Goal: Task Accomplishment & Management: Manage account settings

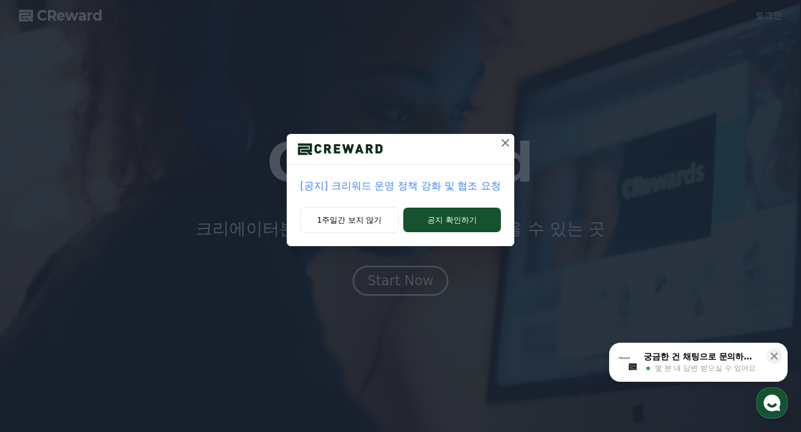
click at [448, 182] on p "[공지] 크리워드 운영 정책 강화 및 협조 요청" at bounding box center [400, 186] width 201 height 16
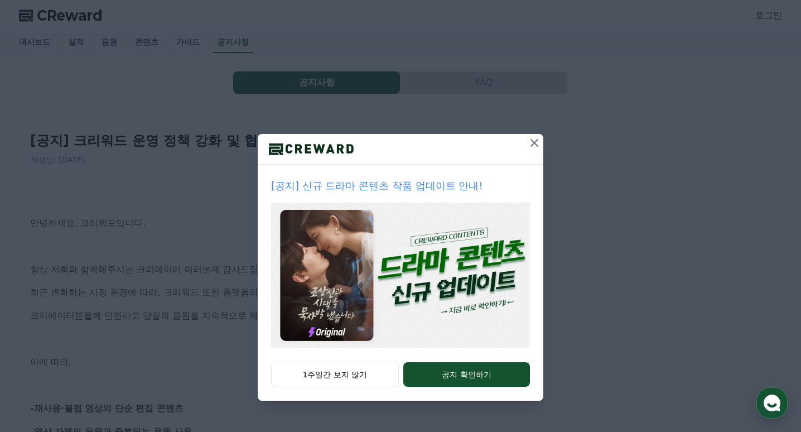
click at [530, 147] on icon at bounding box center [534, 142] width 13 height 13
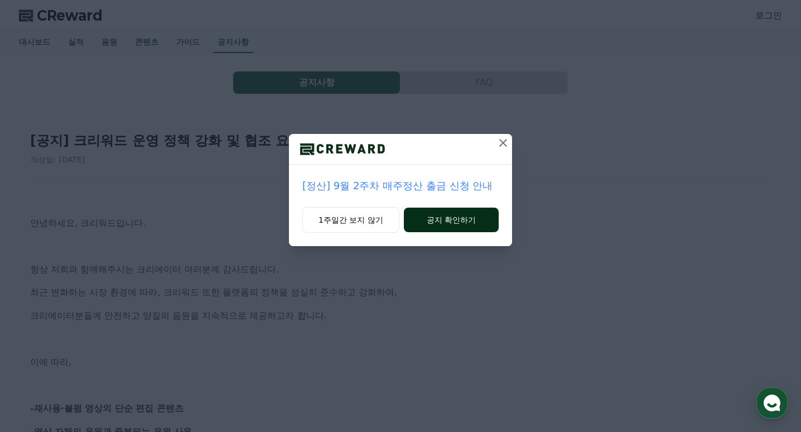
click at [439, 220] on button "공지 확인하기" at bounding box center [451, 219] width 95 height 25
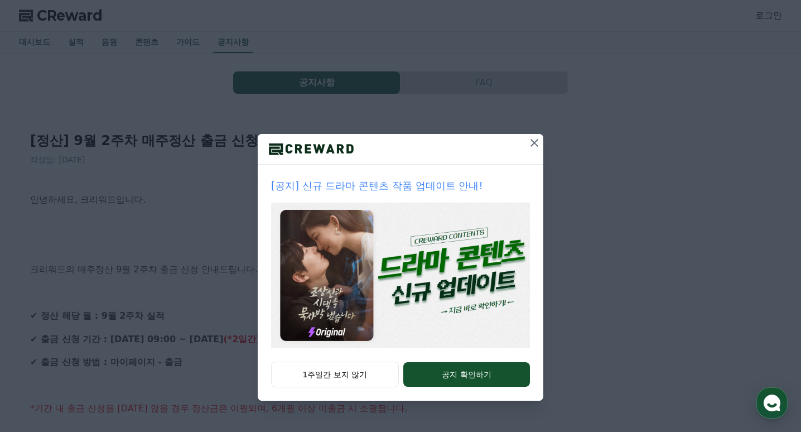
click at [533, 143] on icon at bounding box center [534, 142] width 13 height 13
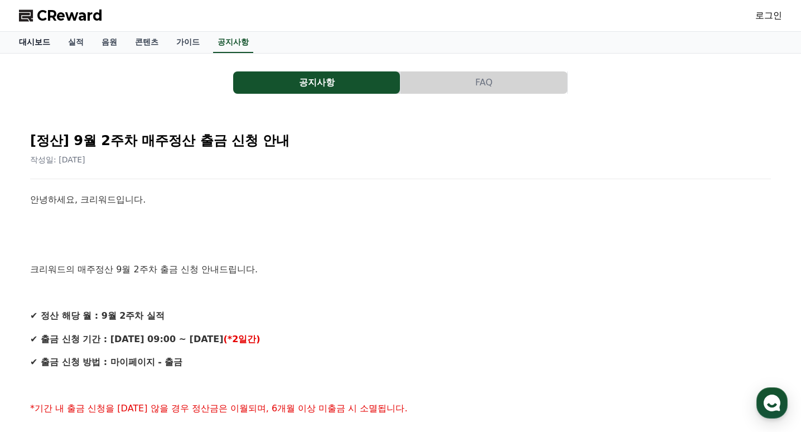
click at [20, 42] on link "대시보드" at bounding box center [34, 42] width 49 height 21
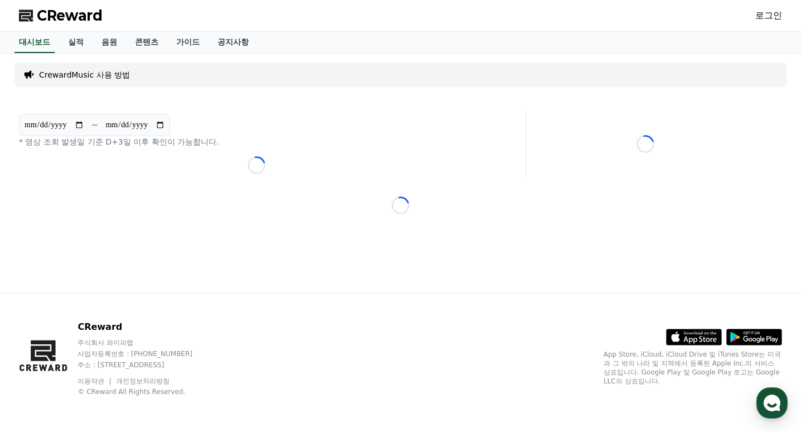
click at [762, 15] on link "로그인" at bounding box center [768, 15] width 27 height 13
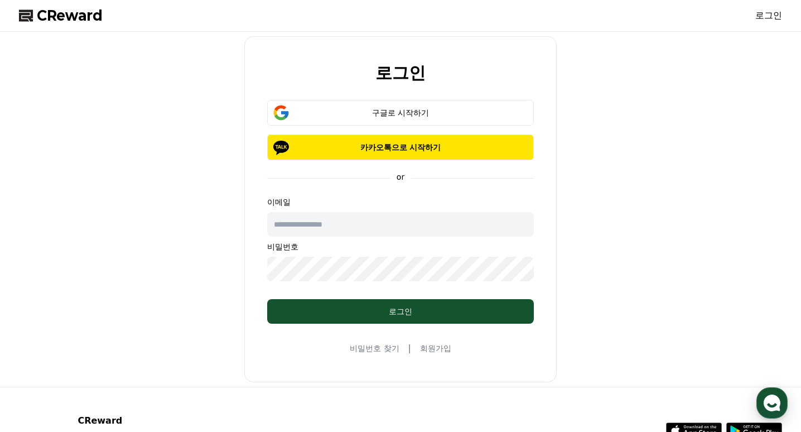
click at [342, 230] on input "text" at bounding box center [400, 224] width 267 height 25
click at [166, 243] on div "로그인 구글로 시작하기 카카오톡으로 시작하기 or 이메일 비밀번호 로그인 비밀번호 찾기 | 회원가입" at bounding box center [401, 209] width 772 height 346
click at [363, 221] on input "text" at bounding box center [400, 224] width 267 height 25
type input "**********"
click at [177, 263] on div "**********" at bounding box center [401, 209] width 772 height 346
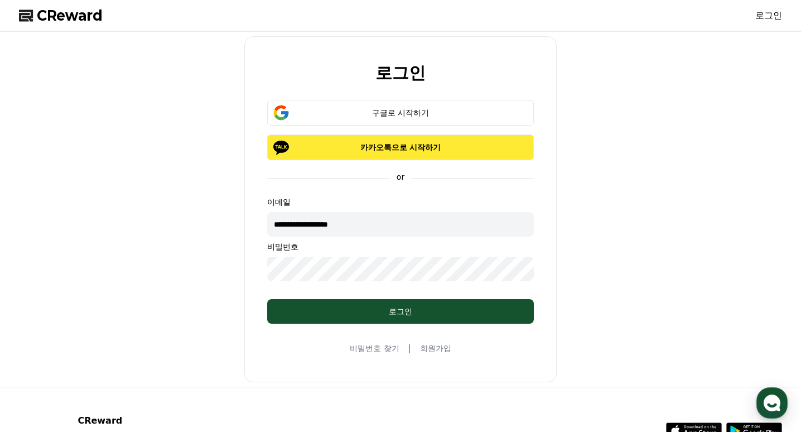
click at [405, 152] on p "카카오톡으로 시작하기" at bounding box center [400, 147] width 234 height 11
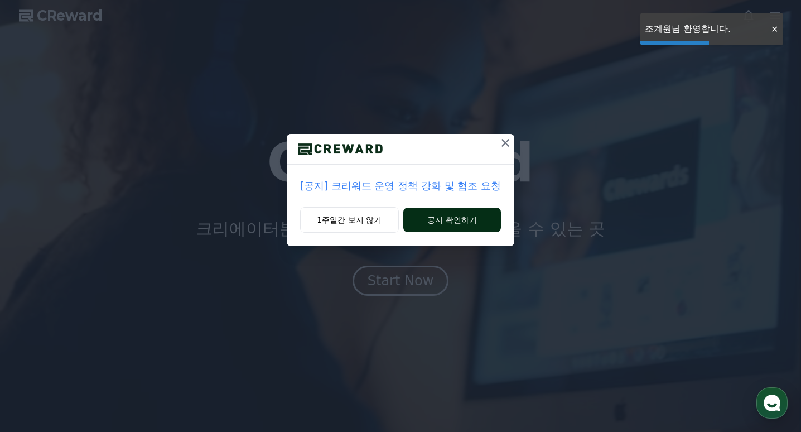
click at [457, 222] on button "공지 확인하기" at bounding box center [452, 219] width 98 height 25
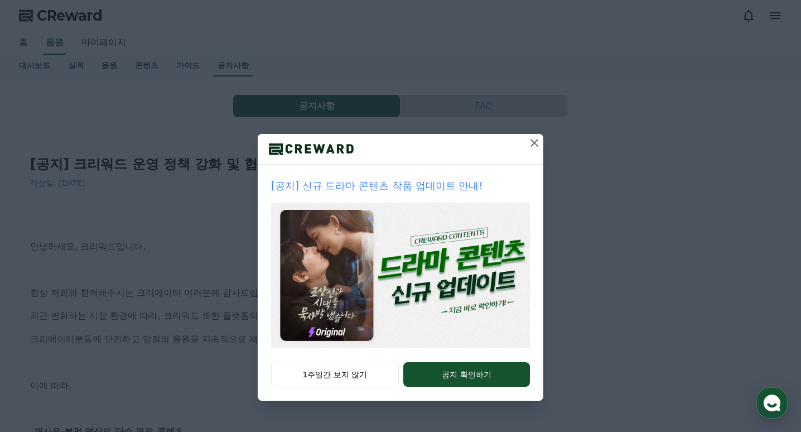
click at [534, 146] on icon at bounding box center [534, 142] width 13 height 13
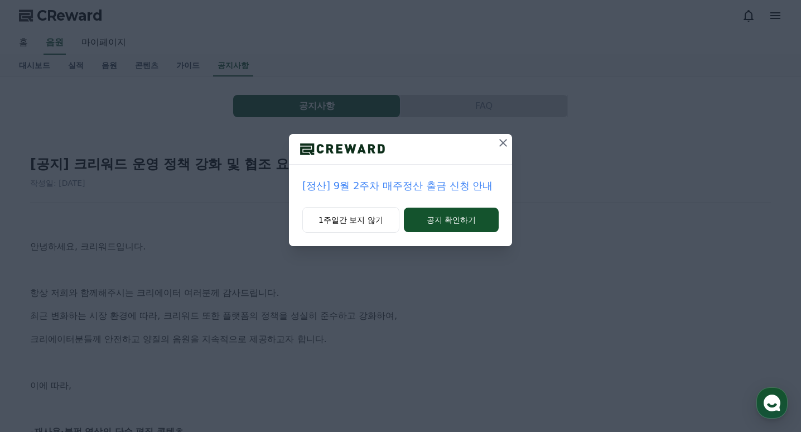
click at [413, 189] on p "[정산] 9월 2주차 매주정산 출금 신청 안내" at bounding box center [400, 186] width 196 height 16
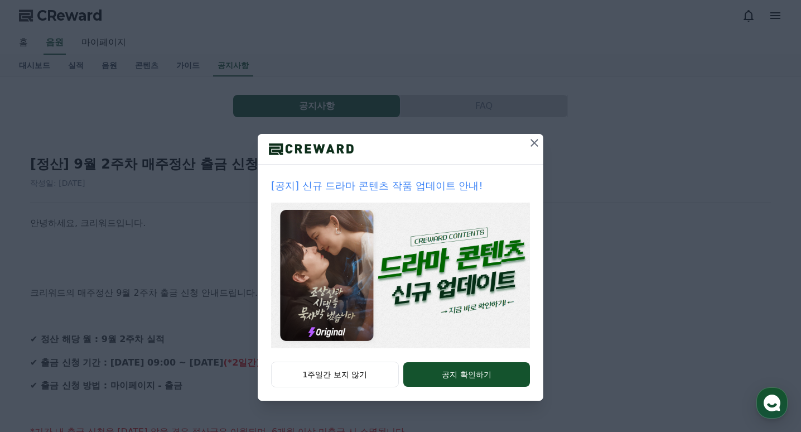
click at [536, 148] on icon at bounding box center [534, 142] width 13 height 13
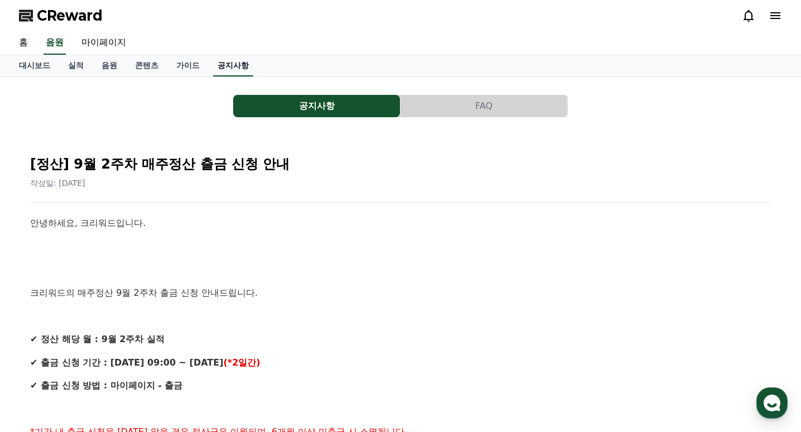
click at [239, 73] on link "공지사항" at bounding box center [233, 65] width 40 height 21
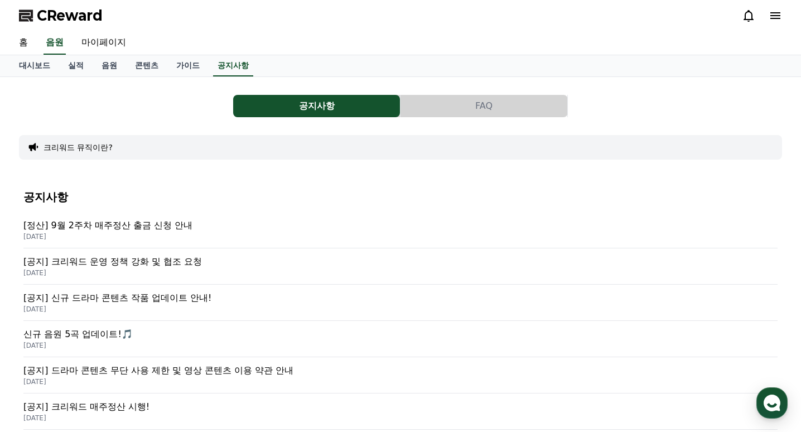
click at [108, 146] on button "크리워드 뮤직이란?" at bounding box center [78, 147] width 69 height 11
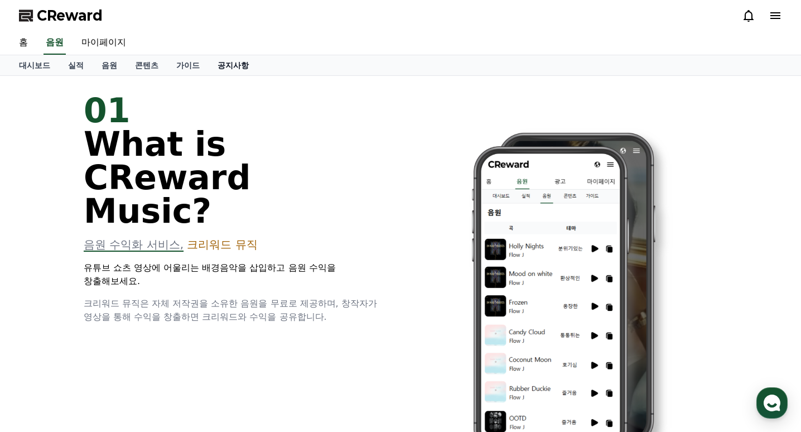
click at [239, 66] on link "공지사항" at bounding box center [233, 65] width 49 height 20
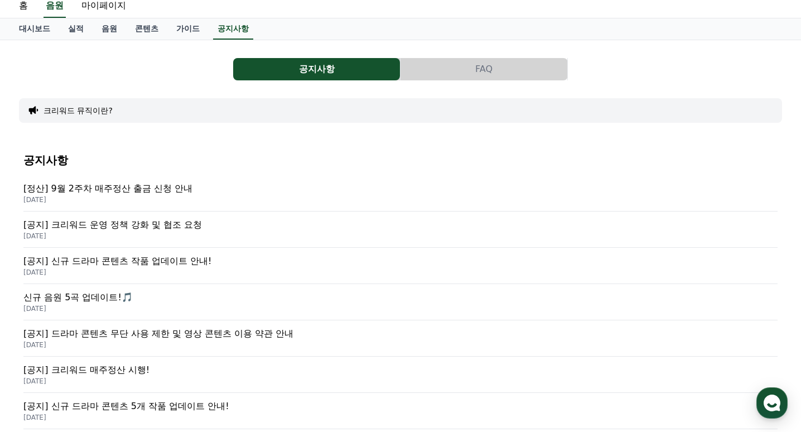
scroll to position [56, 0]
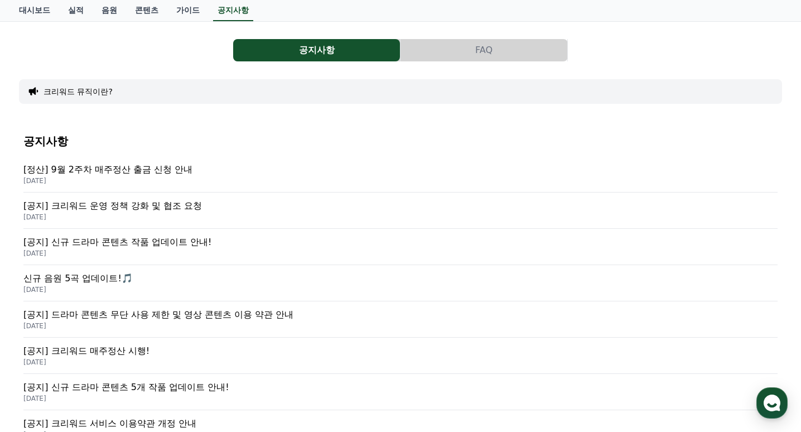
click at [183, 207] on p "[공지] 크리워드 운영 정책 강화 및 협조 요청" at bounding box center [400, 205] width 754 height 13
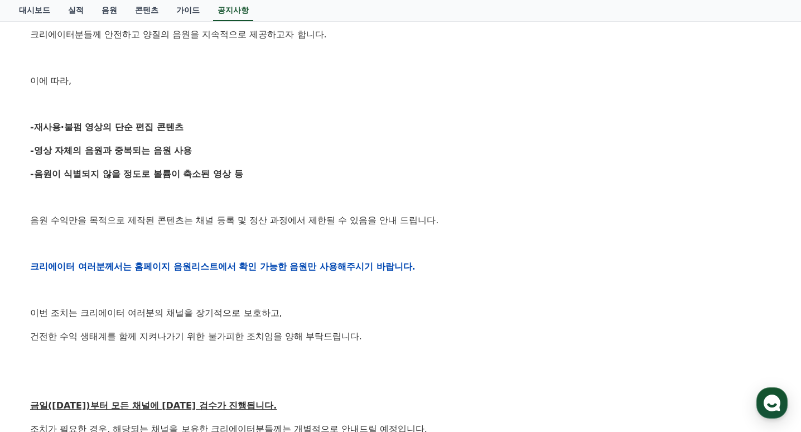
scroll to position [446, 0]
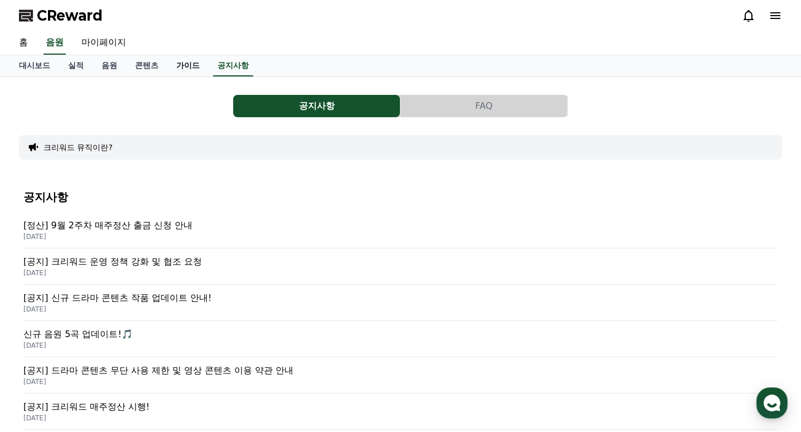
click at [178, 67] on link "가이드" at bounding box center [187, 65] width 41 height 21
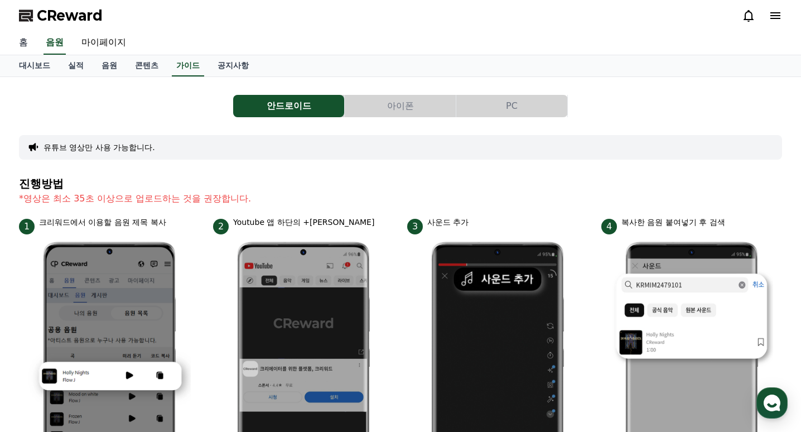
click at [25, 45] on link "홈" at bounding box center [23, 42] width 27 height 23
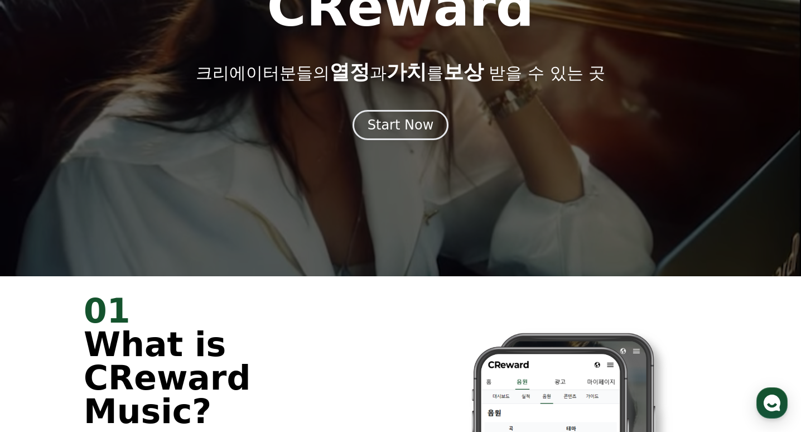
scroll to position [167, 0]
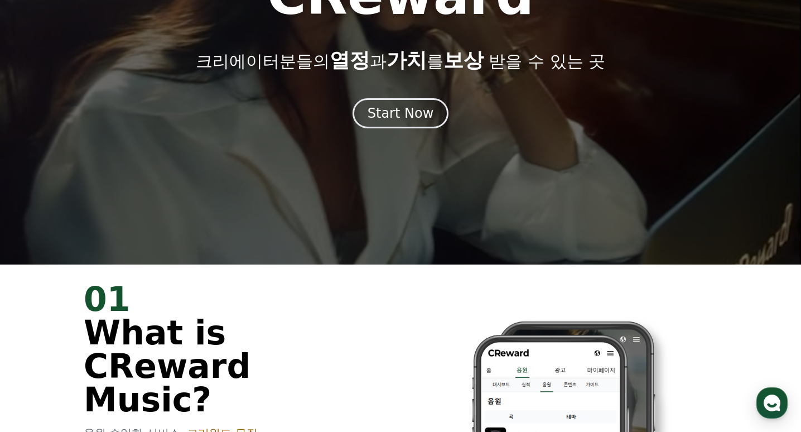
click at [403, 137] on div at bounding box center [400, 49] width 801 height 432
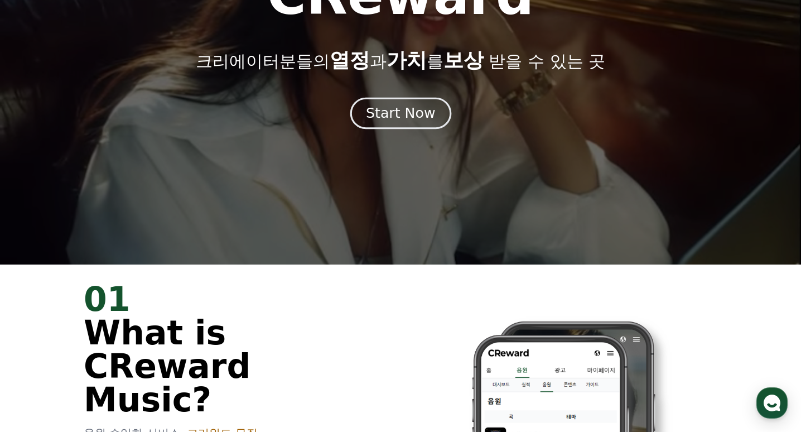
click at [391, 112] on div "Start Now" at bounding box center [400, 113] width 69 height 19
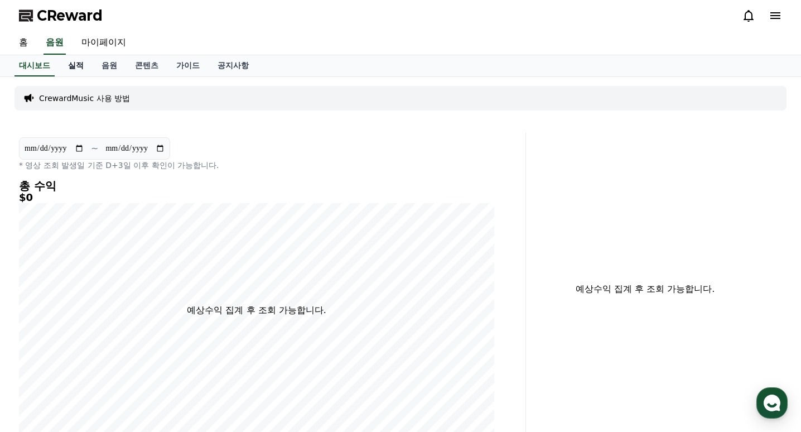
click at [79, 70] on link "실적" at bounding box center [75, 65] width 33 height 21
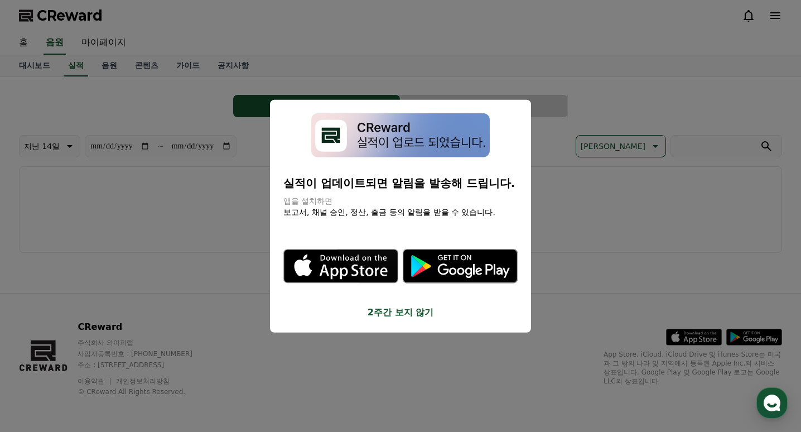
click at [405, 312] on button "2주간 보지 않기" at bounding box center [400, 311] width 234 height 13
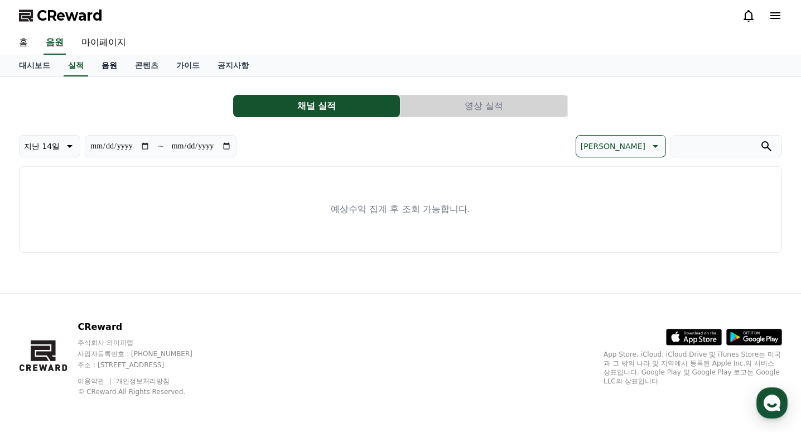
click at [107, 65] on link "음원" at bounding box center [109, 65] width 33 height 21
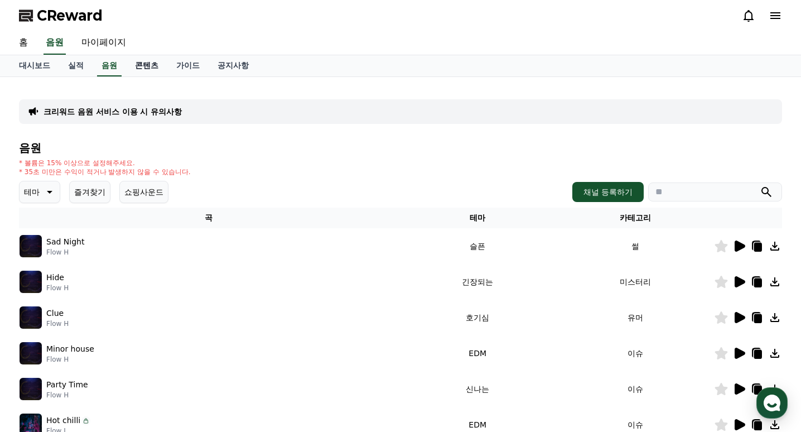
click at [147, 69] on link "콘텐츠" at bounding box center [146, 65] width 41 height 21
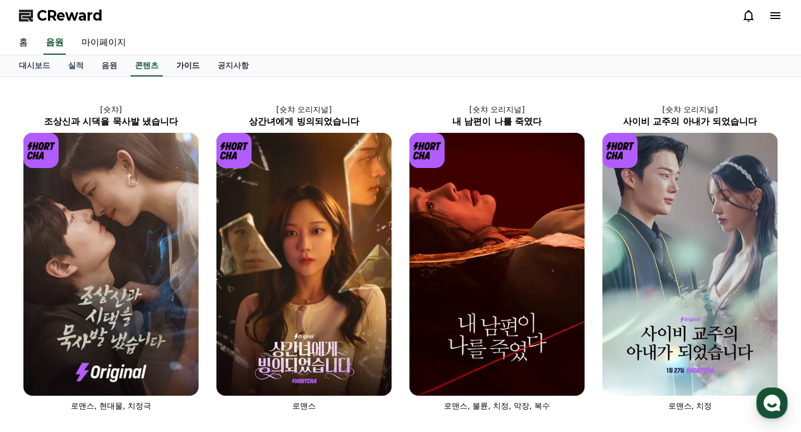
click at [190, 67] on link "가이드" at bounding box center [187, 65] width 41 height 21
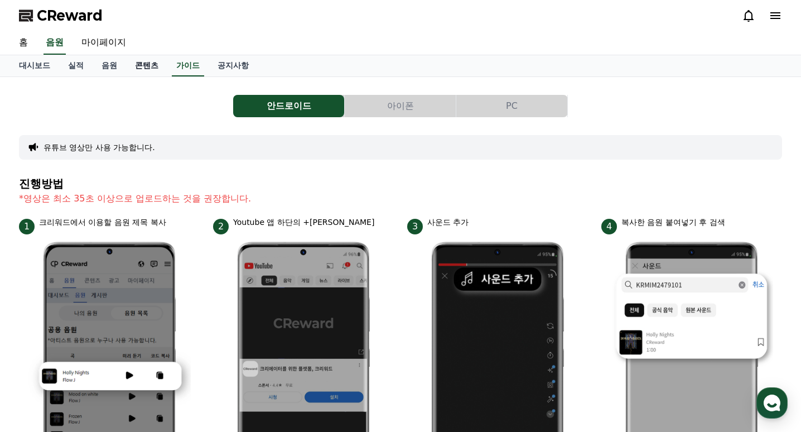
click at [152, 69] on link "콘텐츠" at bounding box center [146, 65] width 41 height 21
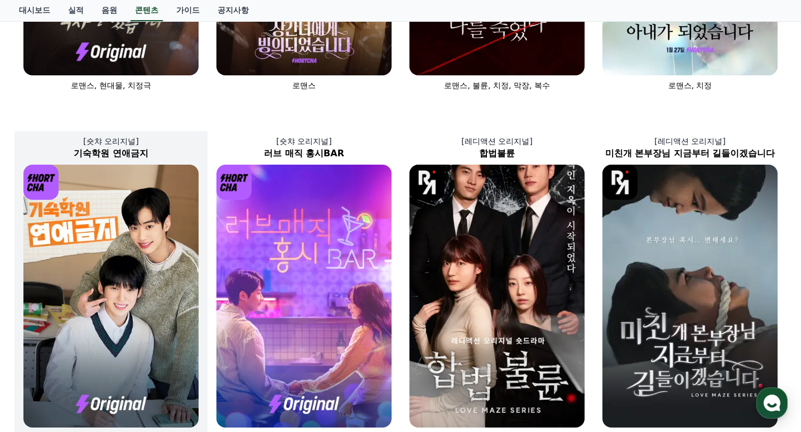
scroll to position [110, 0]
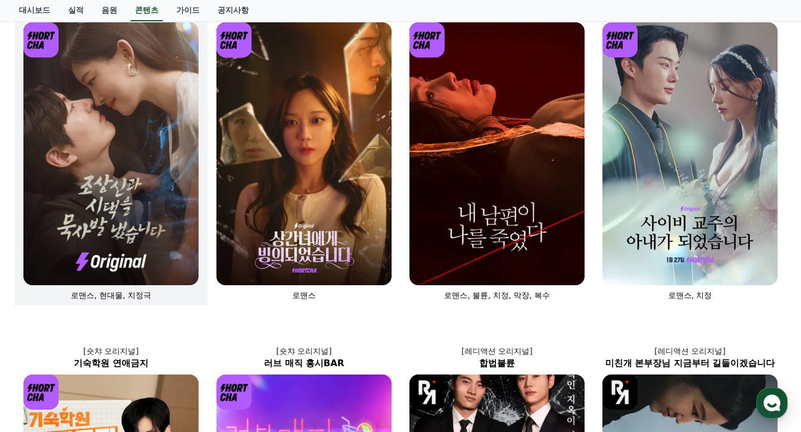
click at [125, 211] on img at bounding box center [110, 153] width 175 height 263
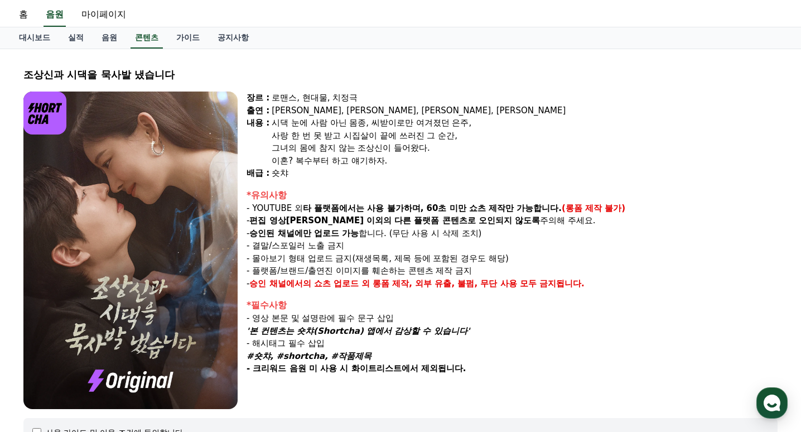
scroll to position [56, 0]
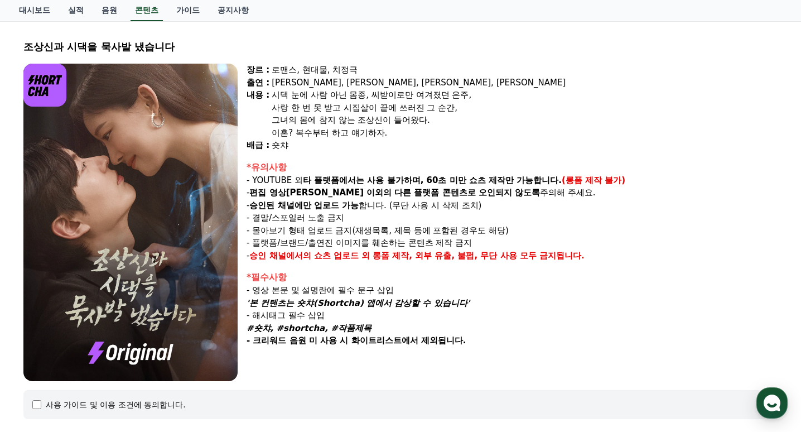
drag, startPoint x: 327, startPoint y: 254, endPoint x: 572, endPoint y: 262, distance: 244.4
click at [572, 262] on div "장르 : 로맨스, 현대물, 치정극 출연 : 최윤정, 정시현, 신영찬, 송경아 내용 : 시댁 눈에 사람 아닌 몸종, 씨받이로만 여겨졌던 은주, …" at bounding box center [512, 222] width 531 height 317
drag, startPoint x: 572, startPoint y: 262, endPoint x: 455, endPoint y: 264, distance: 117.2
click at [455, 264] on div "장르 : 로맨스, 현대물, 치정극 출연 : 최윤정, 정시현, 신영찬, 송경아 내용 : 시댁 눈에 사람 아닌 몸종, 씨받이로만 여겨졌던 은주, …" at bounding box center [512, 222] width 531 height 317
click at [369, 257] on strong "승인 채널에서의 쇼츠 업로드 외" at bounding box center [309, 255] width 120 height 10
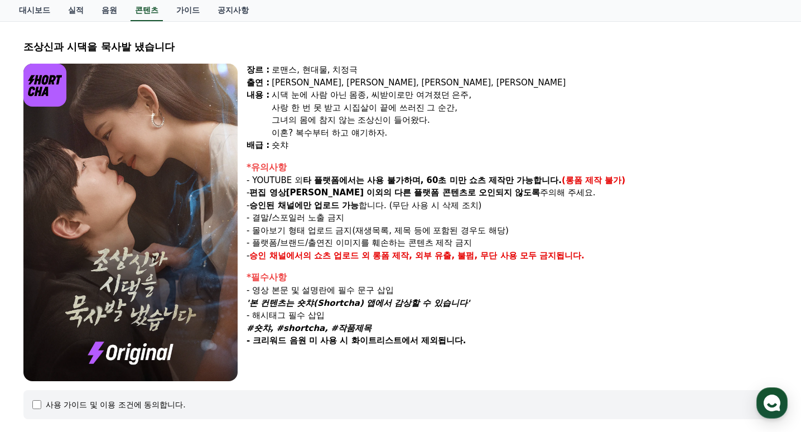
click at [356, 233] on p "- 몰아보기 형태 업로드 금지(재생목록, 제목 등에 포함된 경우도 해당)" at bounding box center [512, 230] width 531 height 13
click at [141, 334] on img at bounding box center [130, 222] width 214 height 317
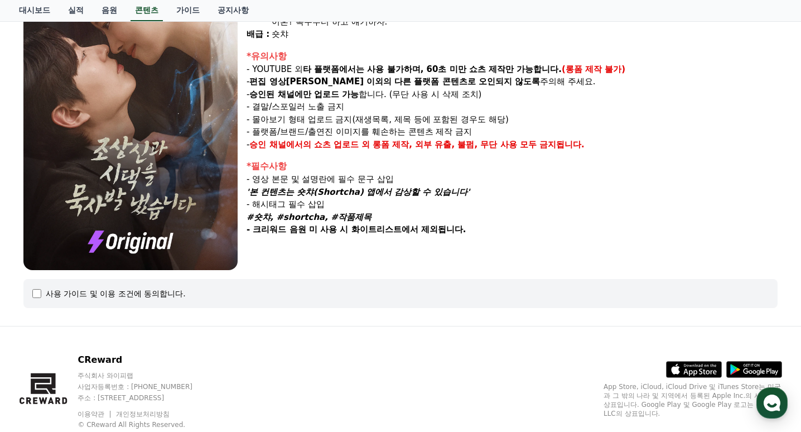
scroll to position [167, 0]
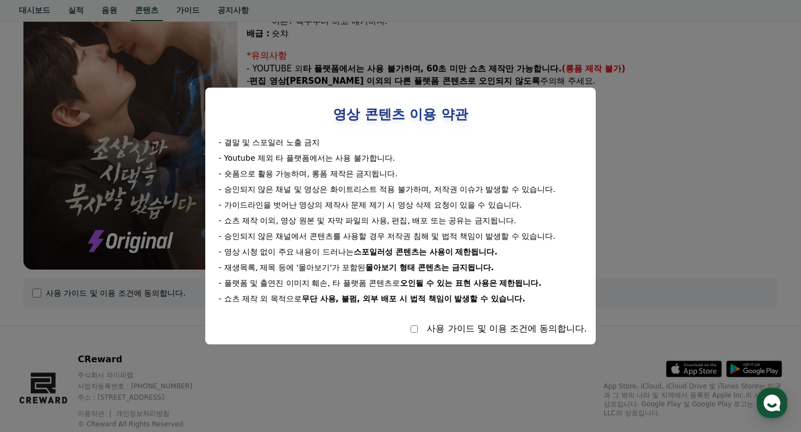
click at [404, 328] on div "사용 가이드 및 이용 조건에 동의합니다." at bounding box center [400, 328] width 373 height 13
click at [408, 328] on div "사용 가이드 및 이용 조건에 동의합니다." at bounding box center [400, 328] width 373 height 13
select select
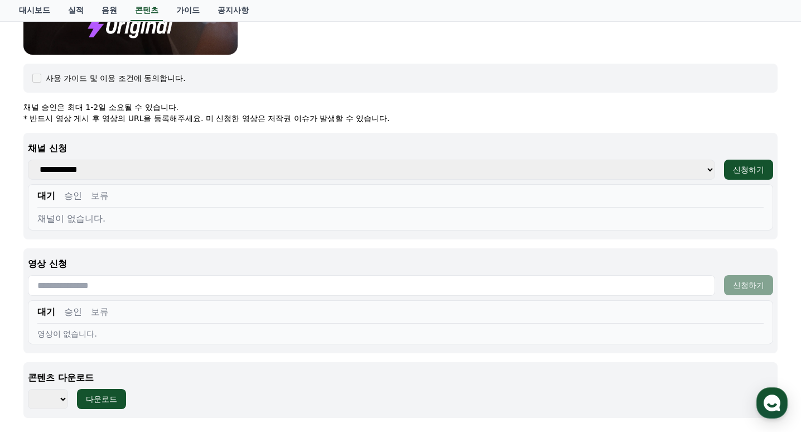
scroll to position [390, 0]
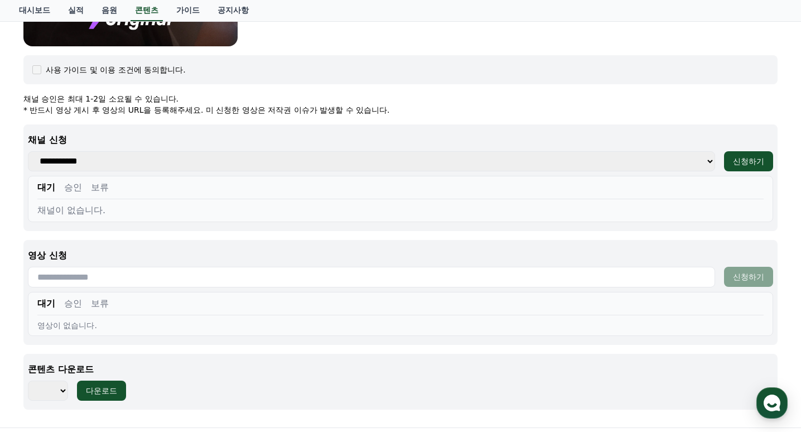
click at [204, 157] on select "**********" at bounding box center [371, 161] width 687 height 20
click at [209, 135] on p "채널 신청" at bounding box center [400, 139] width 745 height 13
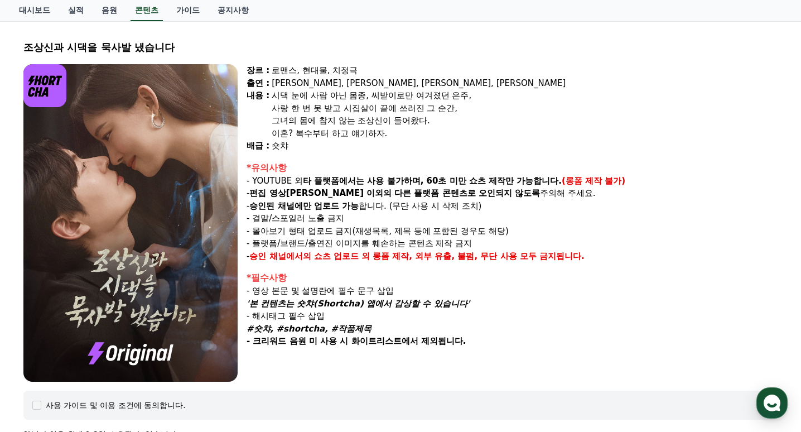
scroll to position [0, 0]
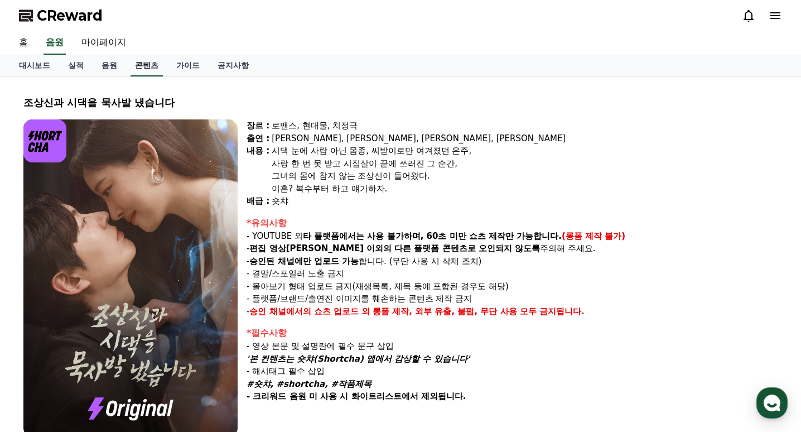
click at [146, 63] on link "콘텐츠" at bounding box center [147, 65] width 32 height 21
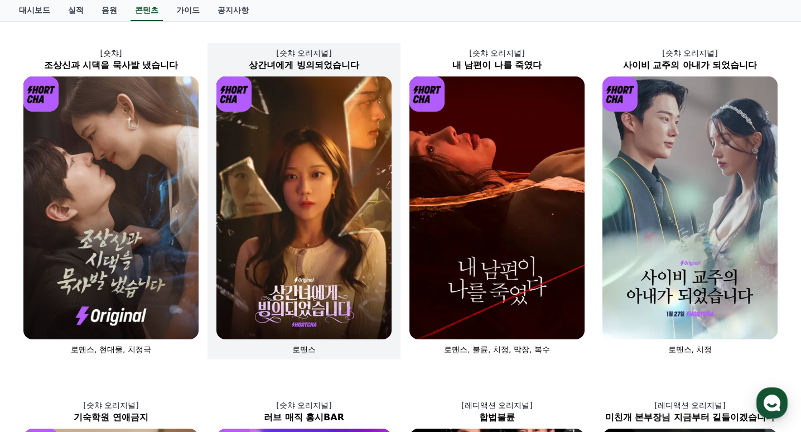
scroll to position [56, 0]
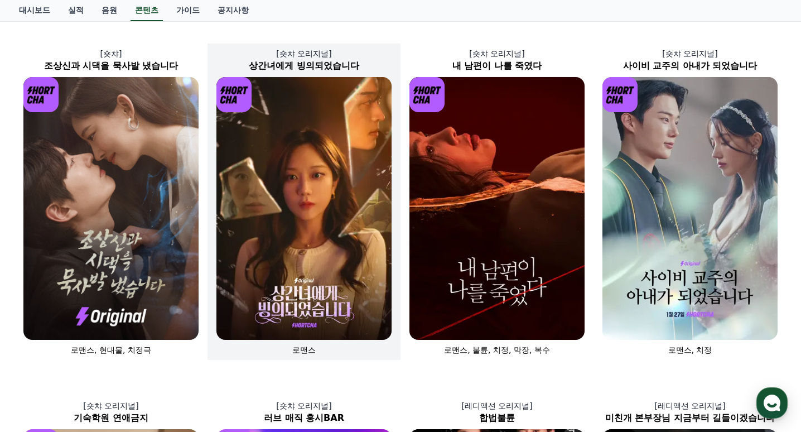
click at [368, 281] on img at bounding box center [303, 208] width 175 height 263
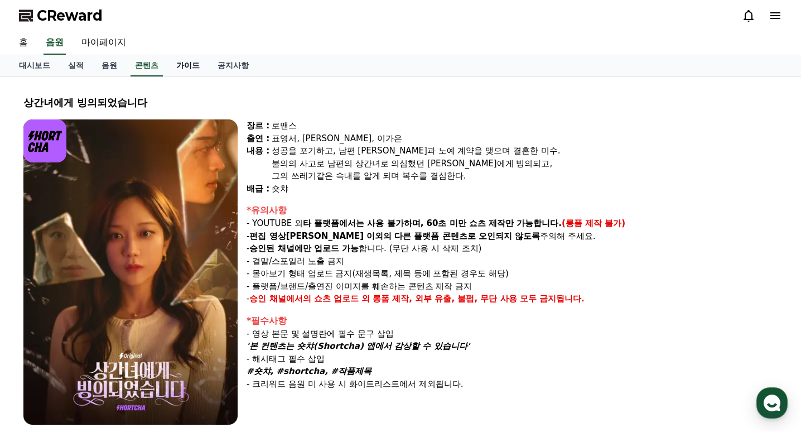
click at [196, 70] on link "가이드" at bounding box center [187, 65] width 41 height 21
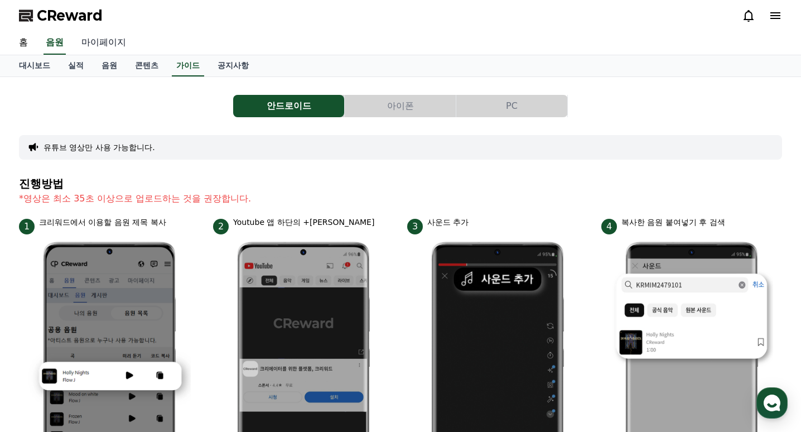
click at [119, 40] on link "마이페이지" at bounding box center [104, 42] width 62 height 23
select select "**********"
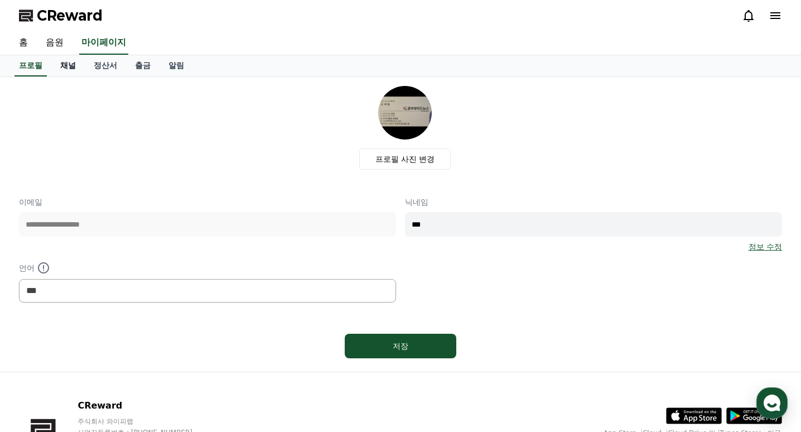
click at [72, 63] on link "채널" at bounding box center [67, 65] width 33 height 21
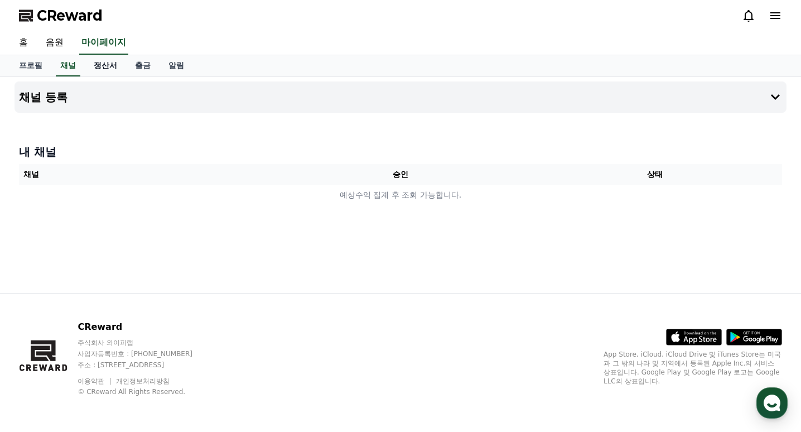
click at [107, 63] on link "정산서" at bounding box center [105, 65] width 41 height 21
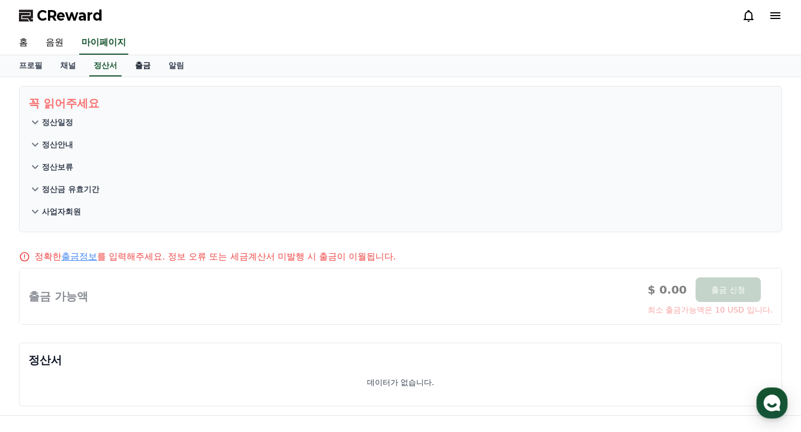
click at [137, 63] on link "출금" at bounding box center [142, 65] width 33 height 21
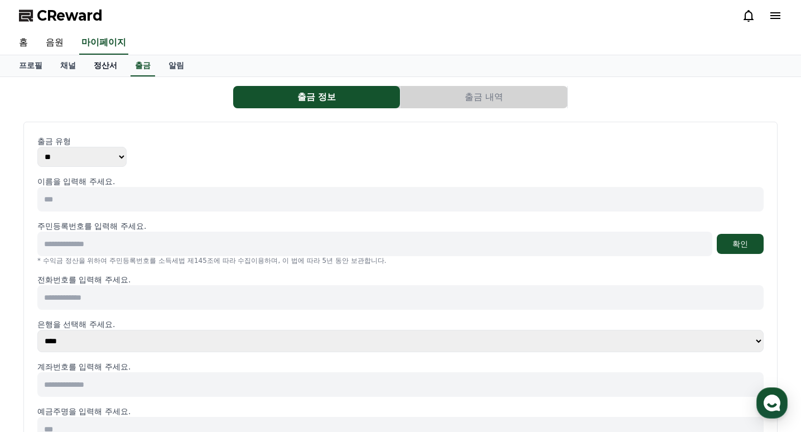
click at [117, 65] on link "정산서" at bounding box center [105, 65] width 41 height 21
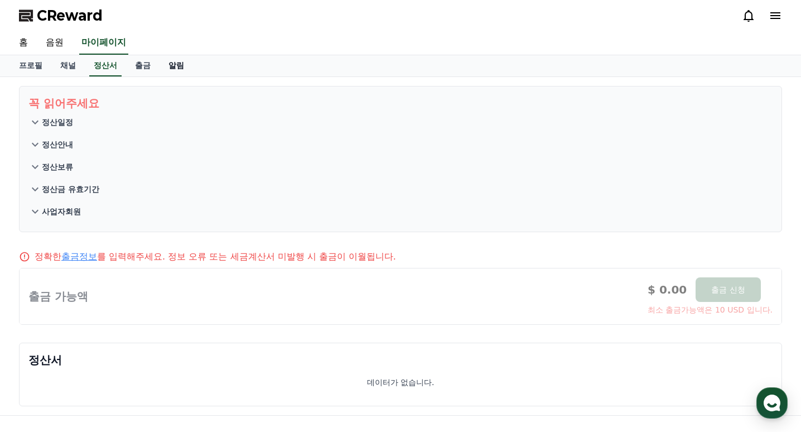
click at [172, 71] on link "알림" at bounding box center [176, 65] width 33 height 21
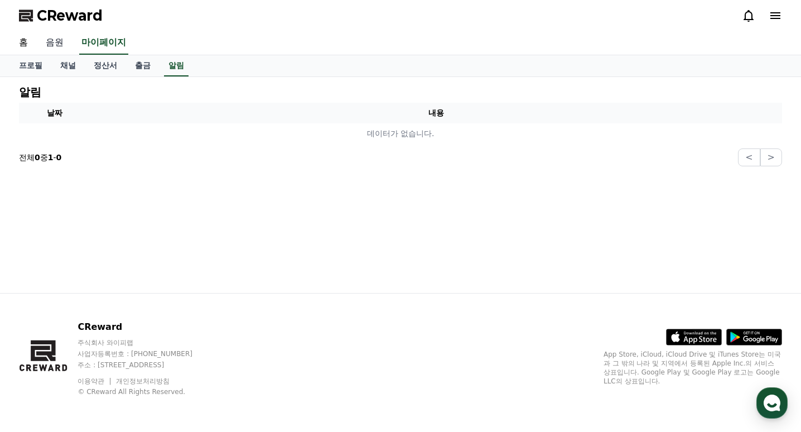
click at [46, 42] on link "음원" at bounding box center [55, 42] width 36 height 23
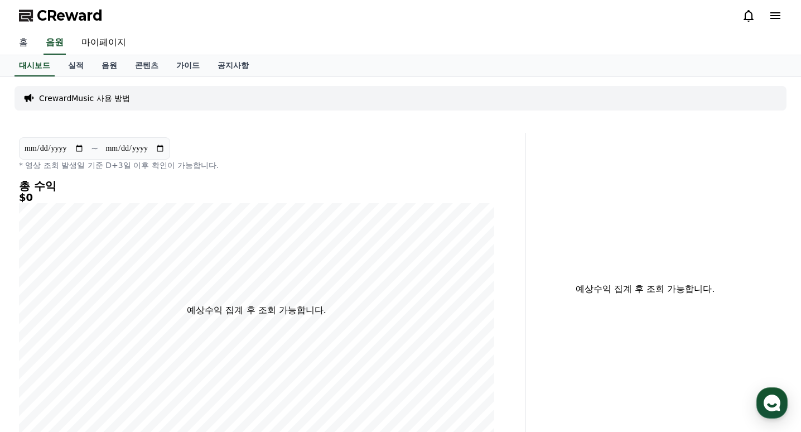
click at [17, 45] on link "홈" at bounding box center [23, 42] width 27 height 23
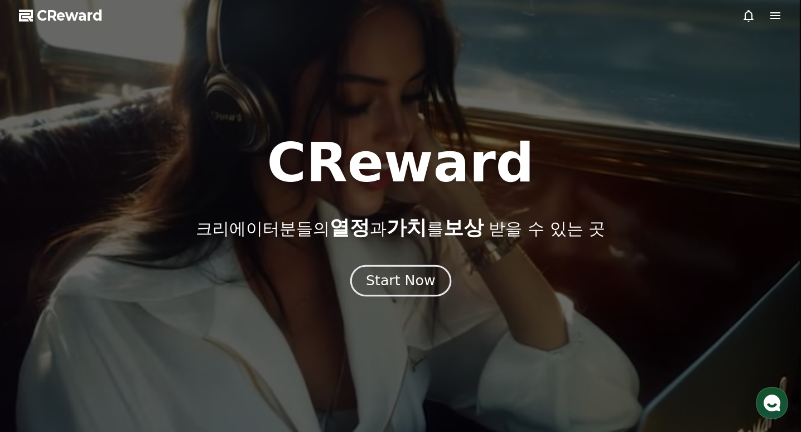
click at [385, 276] on div "Start Now" at bounding box center [400, 280] width 69 height 19
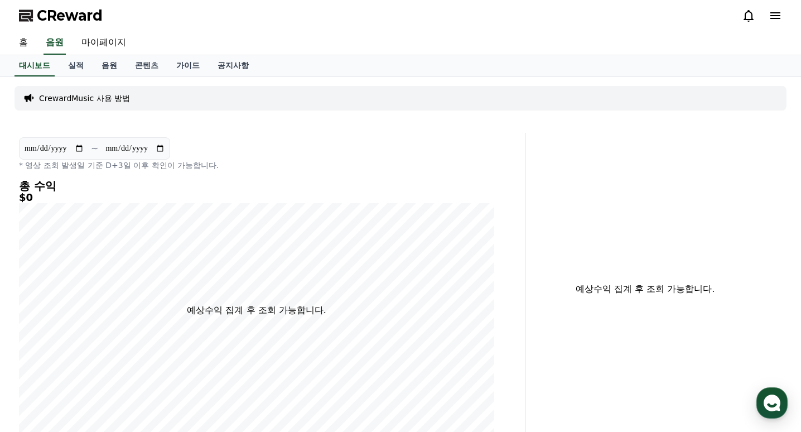
click at [769, 15] on icon at bounding box center [775, 15] width 13 height 13
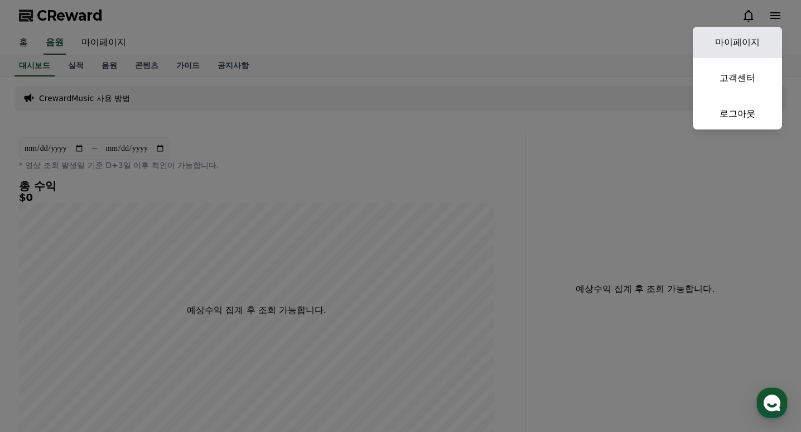
click at [735, 44] on link "마이페이지" at bounding box center [737, 42] width 89 height 31
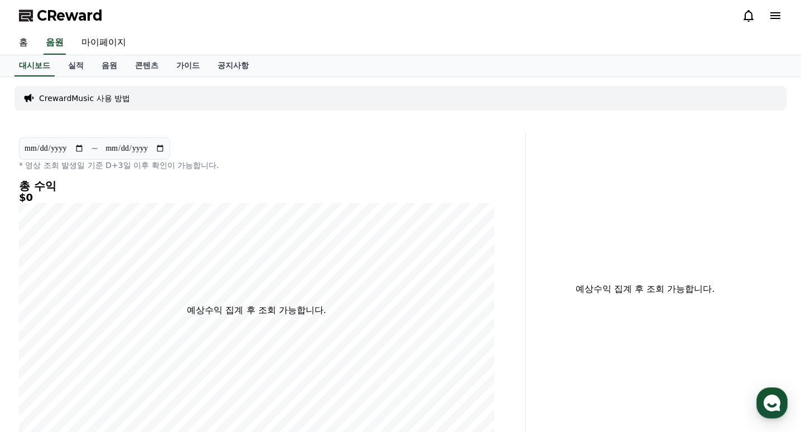
select select "**********"
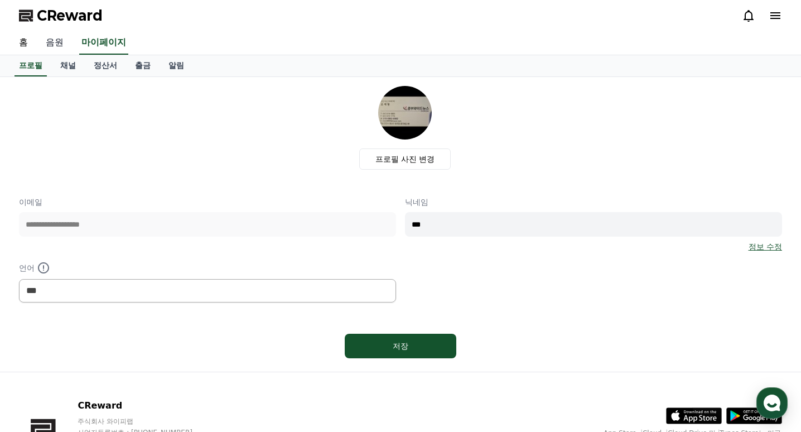
click at [54, 43] on link "음원" at bounding box center [55, 42] width 36 height 23
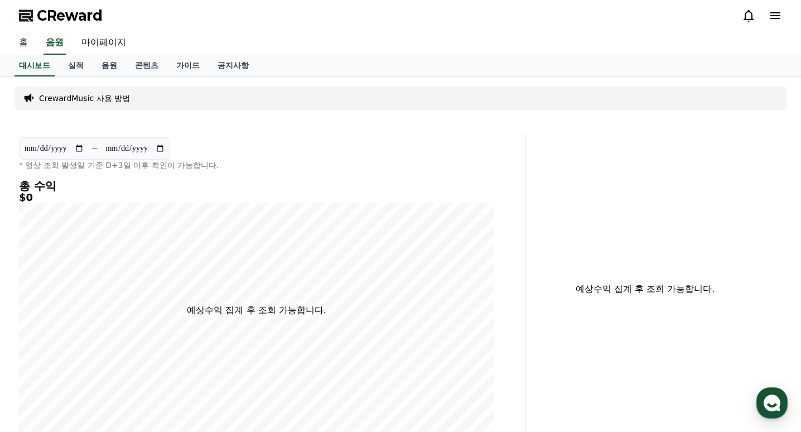
click at [27, 42] on link "홈" at bounding box center [23, 42] width 27 height 23
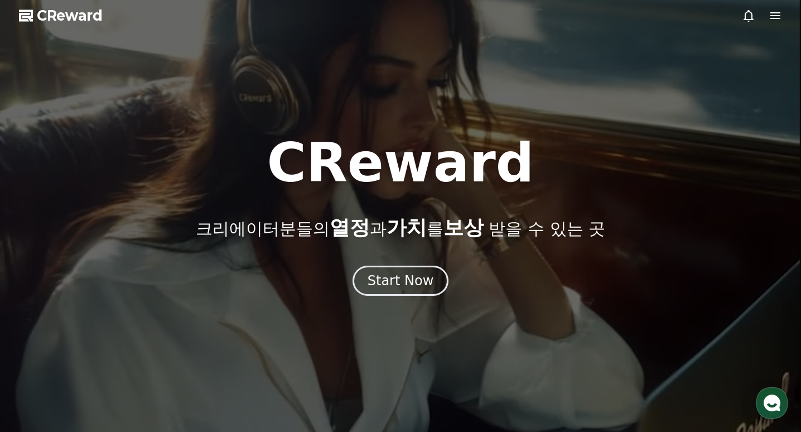
click at [67, 21] on span "CReward" at bounding box center [70, 16] width 66 height 18
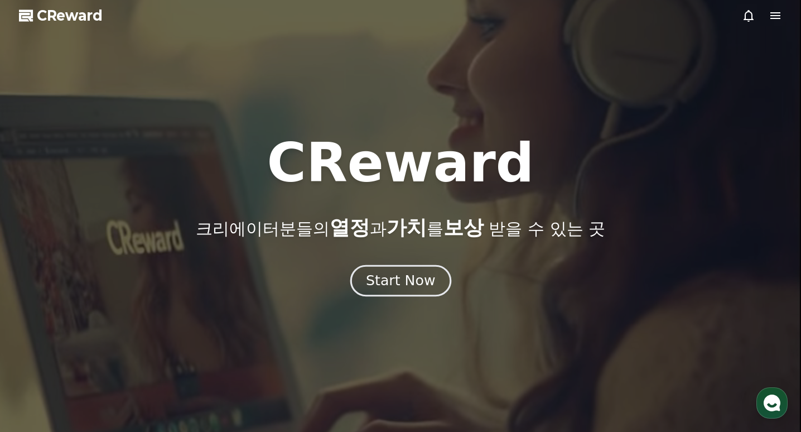
click at [416, 289] on div "Start Now" at bounding box center [400, 280] width 69 height 19
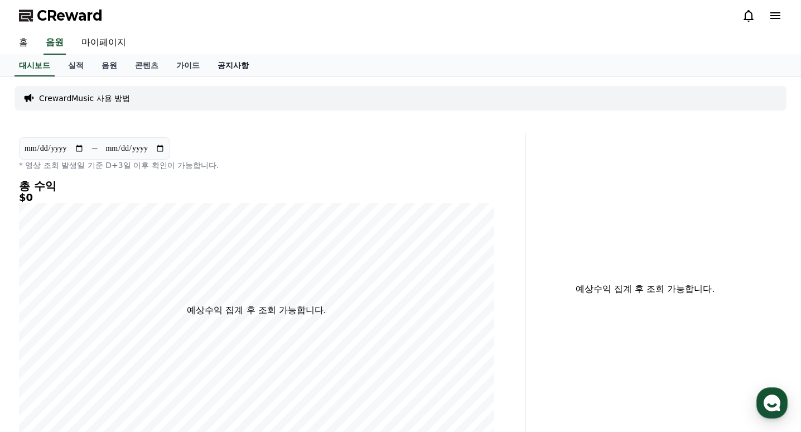
click at [255, 65] on link "공지사항" at bounding box center [233, 65] width 49 height 21
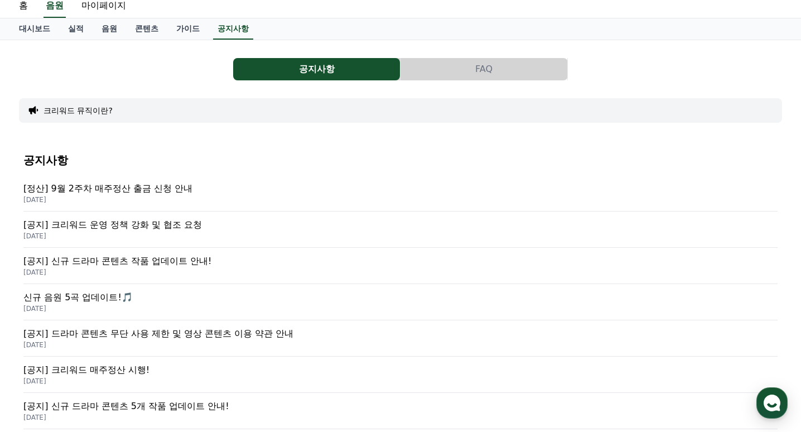
scroll to position [56, 0]
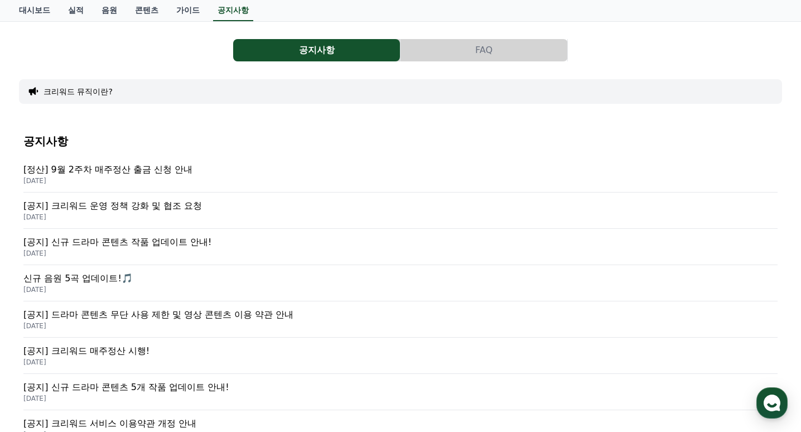
click at [132, 168] on p "[정산] 9월 2주차 매주정산 출금 신청 안내" at bounding box center [400, 169] width 754 height 13
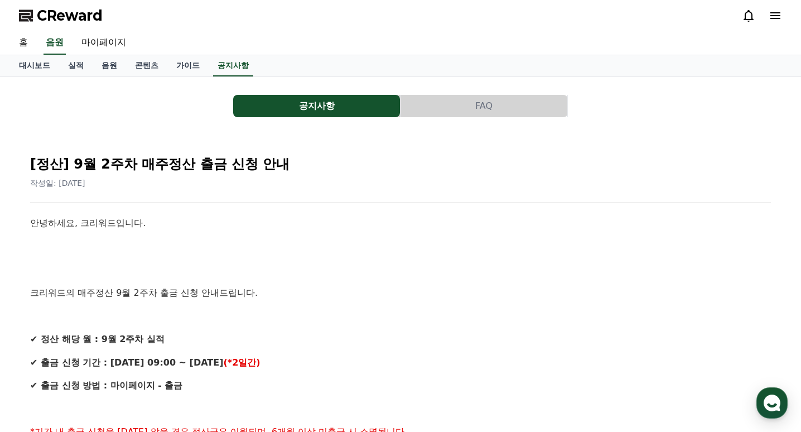
click at [463, 104] on button "FAQ" at bounding box center [483, 106] width 167 height 22
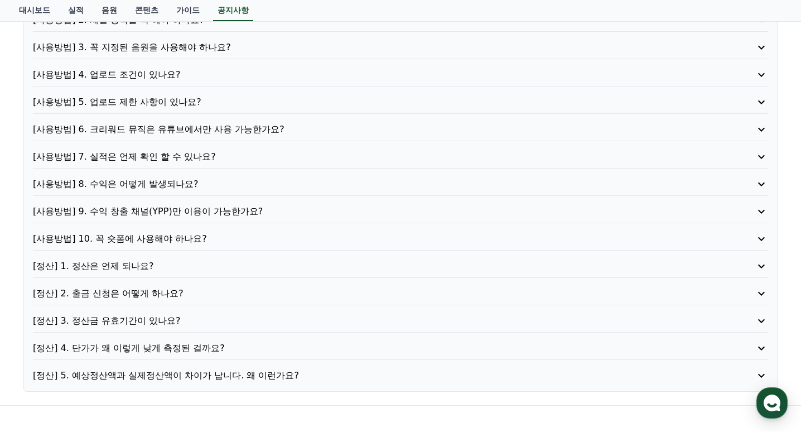
scroll to position [223, 0]
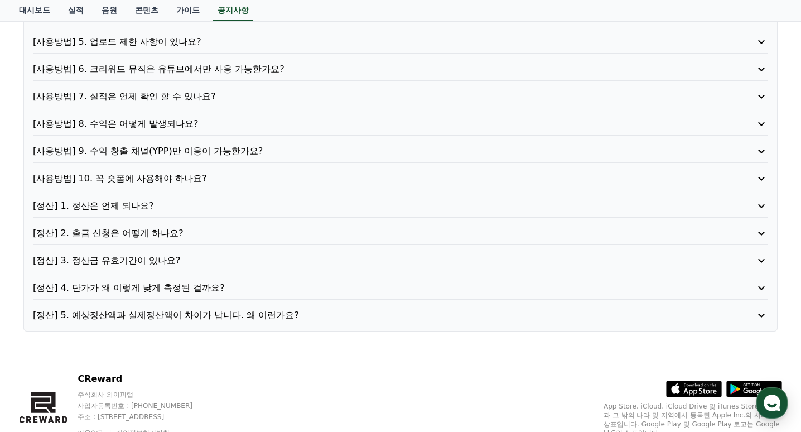
click at [262, 311] on p "[정산] 5. 예상정산액과 실제정산액이 차이가 납니다. 왜 이런가요?" at bounding box center [371, 314] width 677 height 13
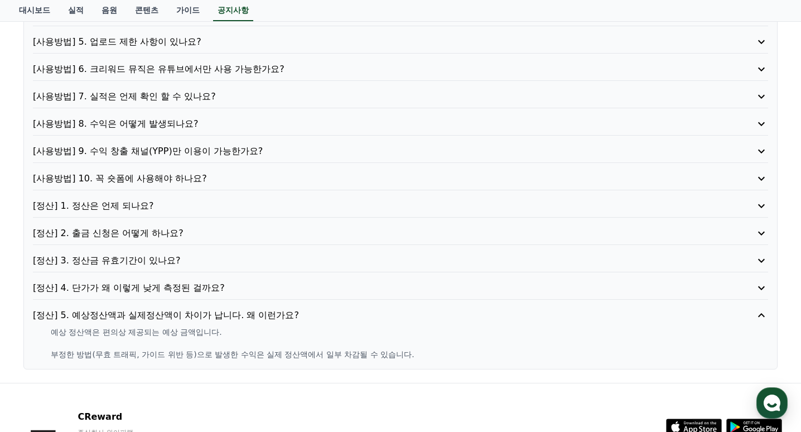
click at [245, 234] on p "[정산] 2. 출금 신청은 어떻게 하나요?" at bounding box center [371, 232] width 677 height 13
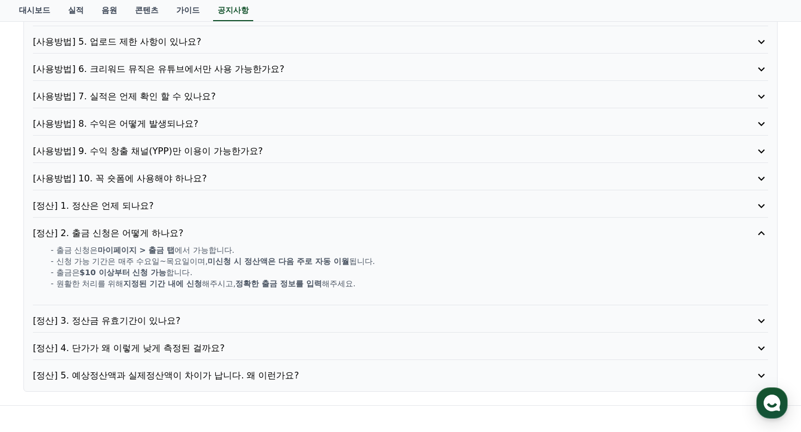
drag, startPoint x: 219, startPoint y: 261, endPoint x: 379, endPoint y: 283, distance: 161.5
click at [379, 283] on div "- 출금 신청은 마이페이지 > 출금 탭 에서 가능합니다. - 신청 가능 기간은 매주 수요일~목요일이며, 미신청 시 정산액은 다음 주로 자동 이…" at bounding box center [400, 272] width 735 height 56
drag, startPoint x: 379, startPoint y: 283, endPoint x: 317, endPoint y: 284, distance: 61.4
click at [317, 284] on strong "정확한 출금 정보를 입력" at bounding box center [278, 283] width 86 height 9
click at [180, 206] on p "[정산] 1. 정산은 언제 되나요?" at bounding box center [371, 205] width 677 height 13
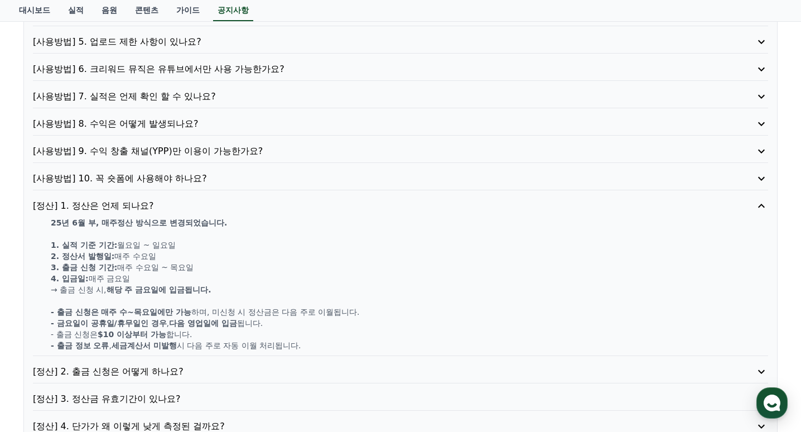
click at [180, 96] on p "[사용방법] 7. 실적은 언제 확인 할 수 있나요?" at bounding box center [371, 96] width 677 height 13
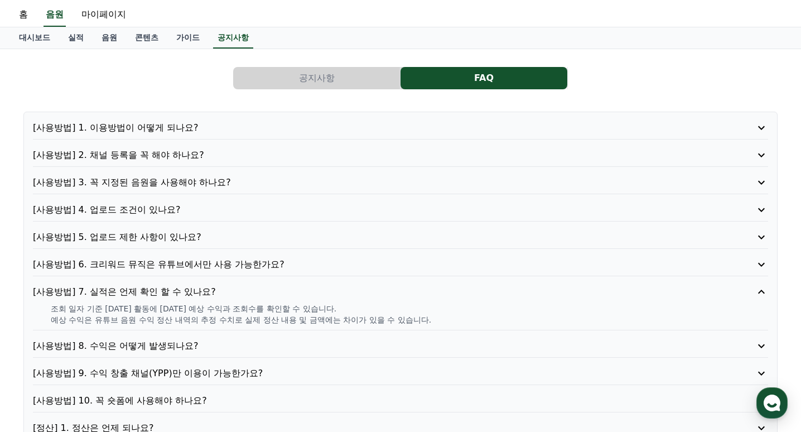
scroll to position [0, 0]
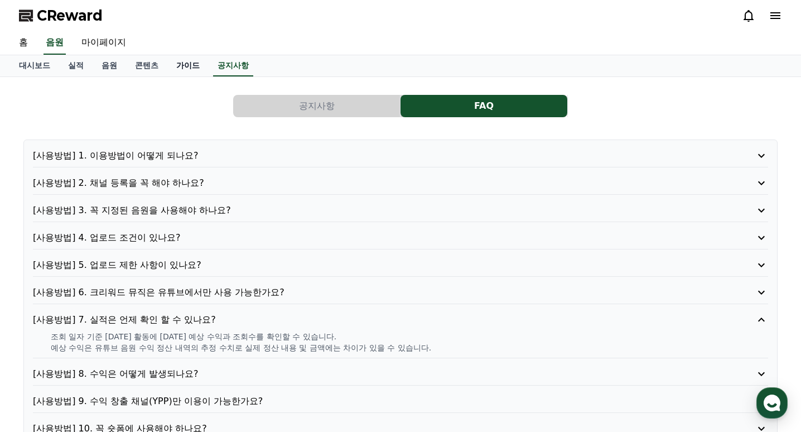
click at [189, 65] on link "가이드" at bounding box center [187, 65] width 41 height 21
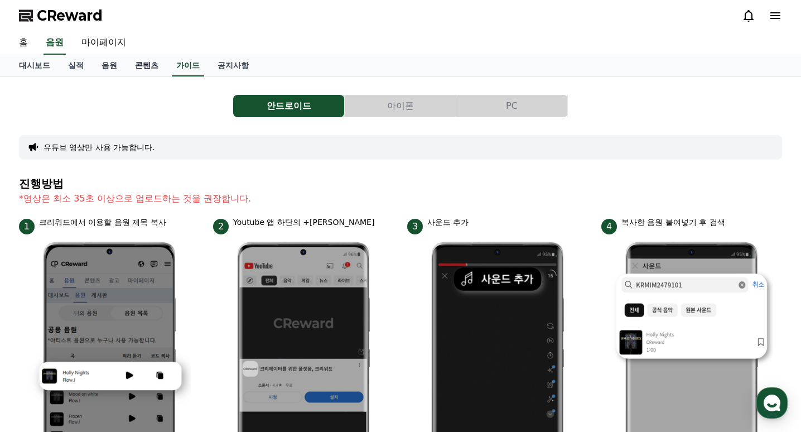
click at [153, 70] on link "콘텐츠" at bounding box center [146, 65] width 41 height 21
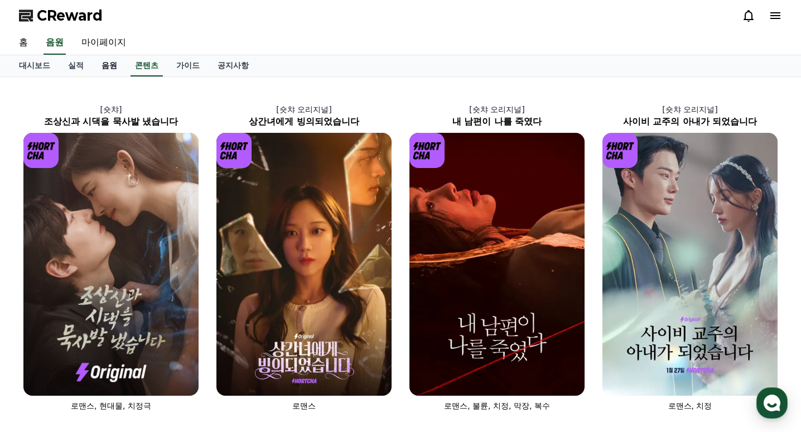
click at [107, 65] on link "음원" at bounding box center [109, 65] width 33 height 21
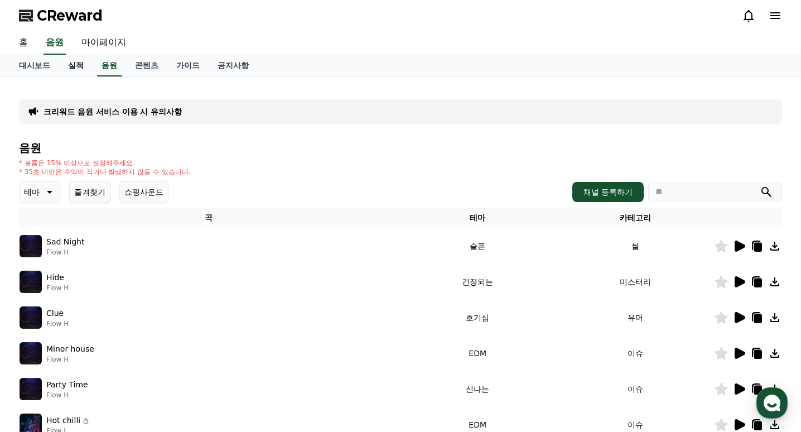
click at [79, 66] on link "실적" at bounding box center [75, 65] width 33 height 21
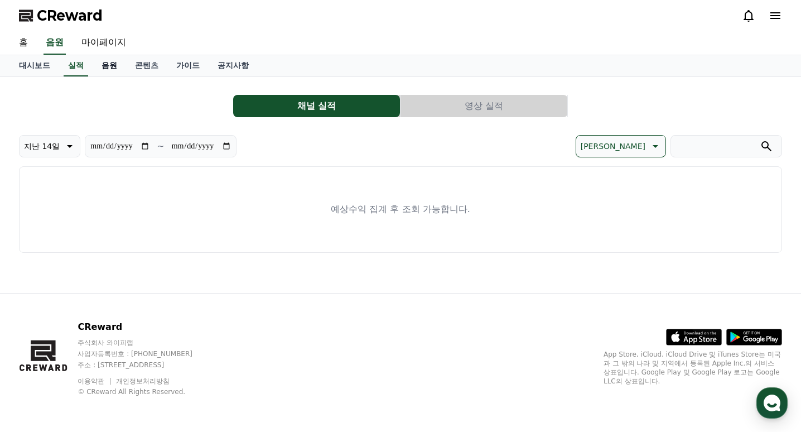
click at [102, 66] on link "음원" at bounding box center [109, 65] width 33 height 21
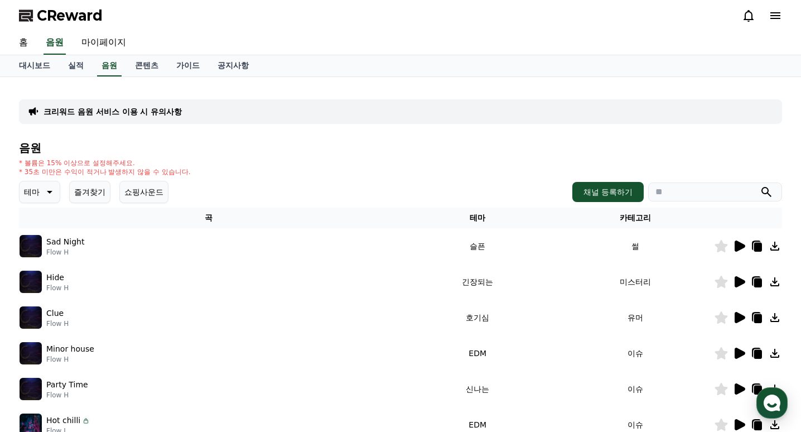
click at [745, 250] on icon at bounding box center [738, 245] width 13 height 13
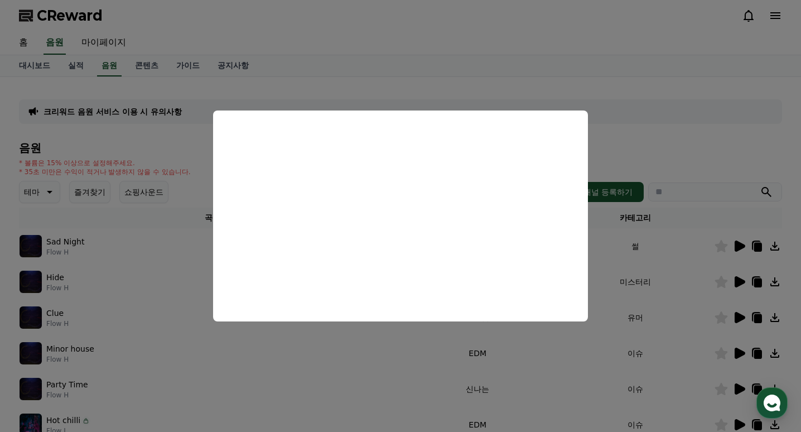
click at [702, 141] on button "close modal" at bounding box center [400, 216] width 801 height 432
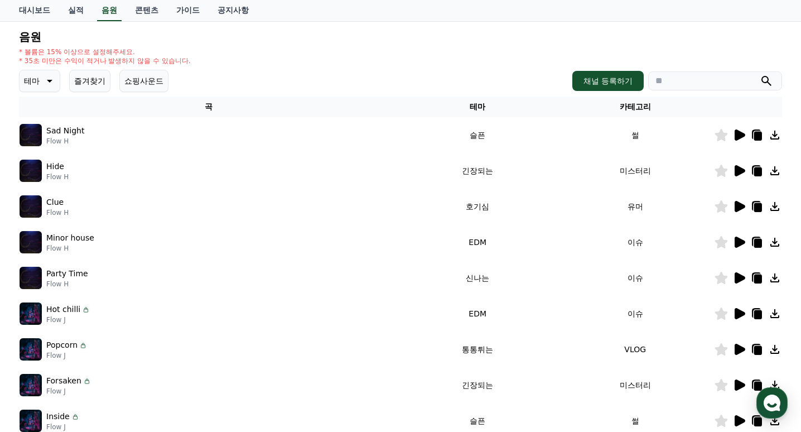
scroll to position [112, 0]
click at [743, 245] on icon at bounding box center [738, 241] width 13 height 13
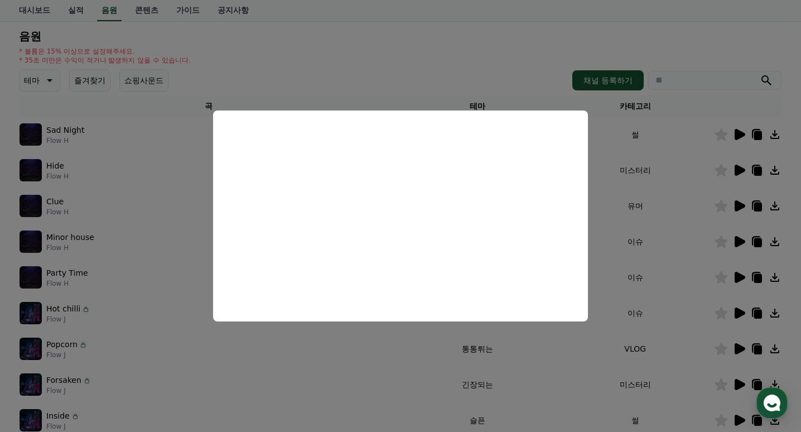
click at [650, 237] on button "close modal" at bounding box center [400, 216] width 801 height 432
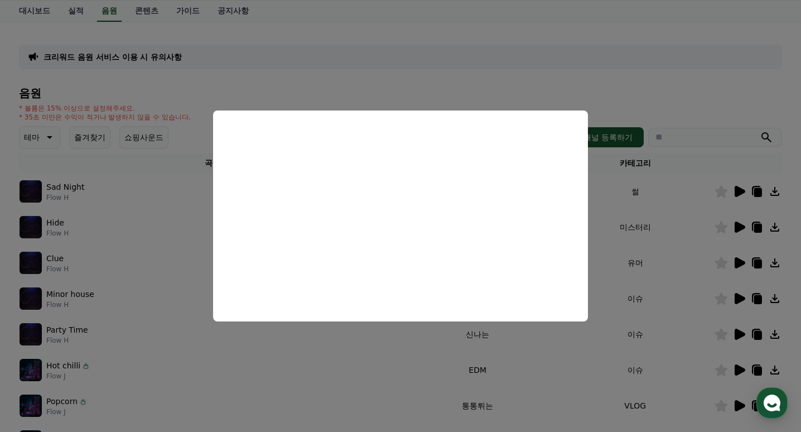
scroll to position [0, 0]
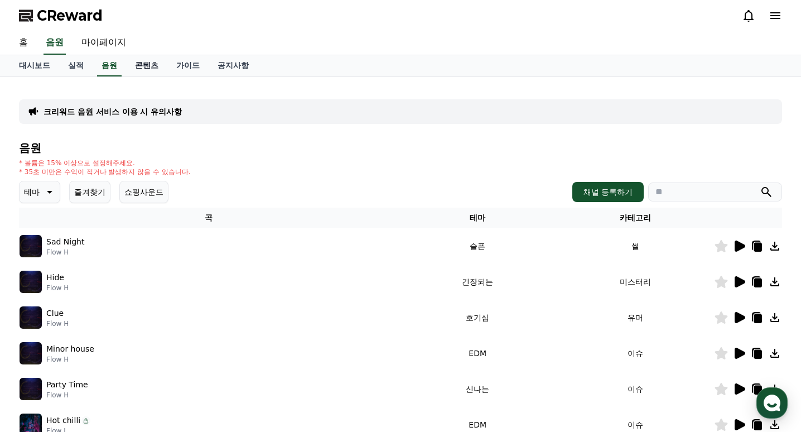
click at [135, 64] on link "콘텐츠" at bounding box center [146, 65] width 41 height 21
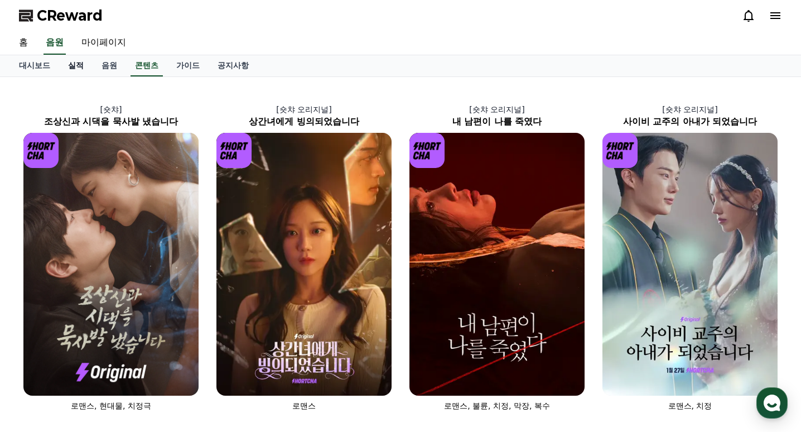
click at [62, 66] on link "실적" at bounding box center [75, 65] width 33 height 21
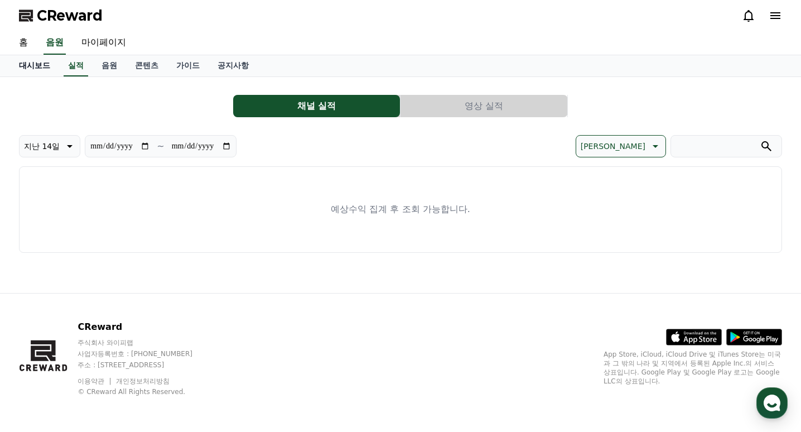
click at [46, 65] on link "대시보드" at bounding box center [34, 65] width 49 height 21
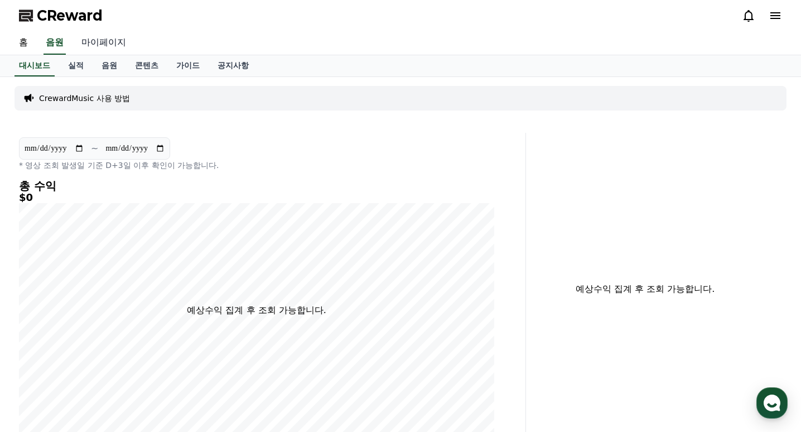
click at [103, 44] on link "마이페이지" at bounding box center [104, 42] width 62 height 23
select select "**********"
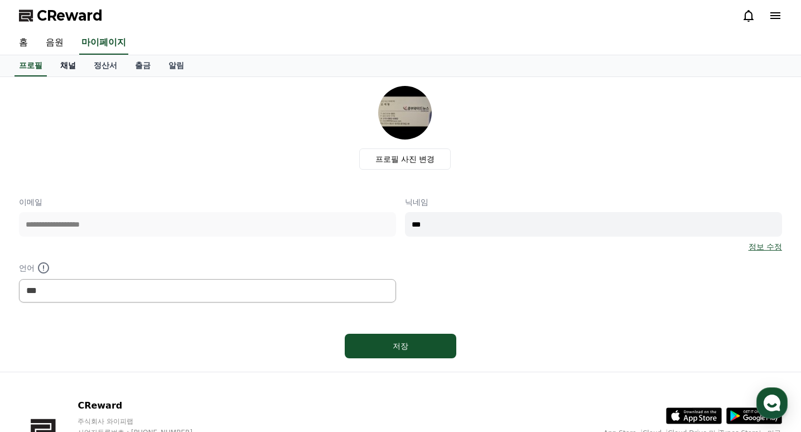
click at [69, 66] on link "채널" at bounding box center [67, 65] width 33 height 21
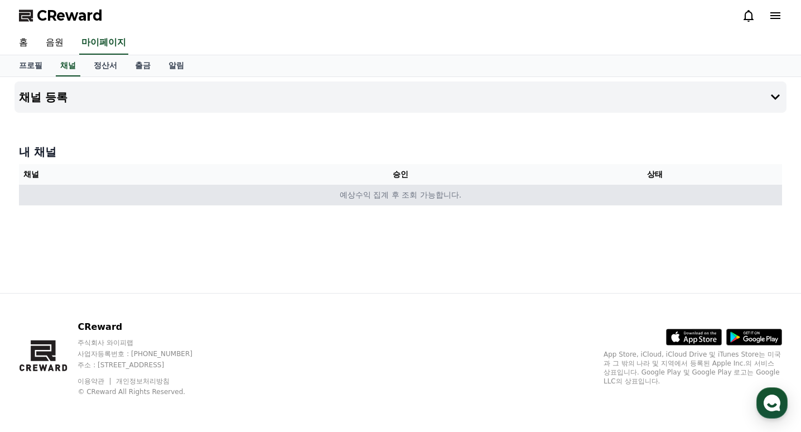
click at [400, 197] on td "예상수익 집계 후 조회 가능합니다." at bounding box center [400, 195] width 763 height 21
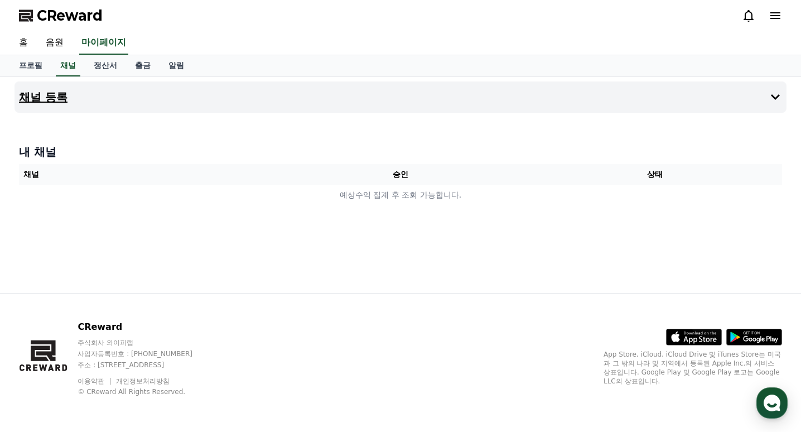
click at [270, 98] on button "채널 등록" at bounding box center [401, 96] width 772 height 31
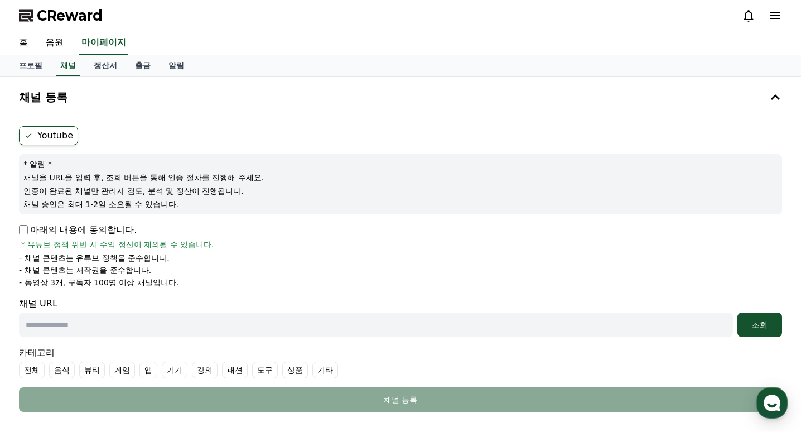
click at [46, 228] on p "아래의 내용에 동의합니다." at bounding box center [78, 229] width 118 height 13
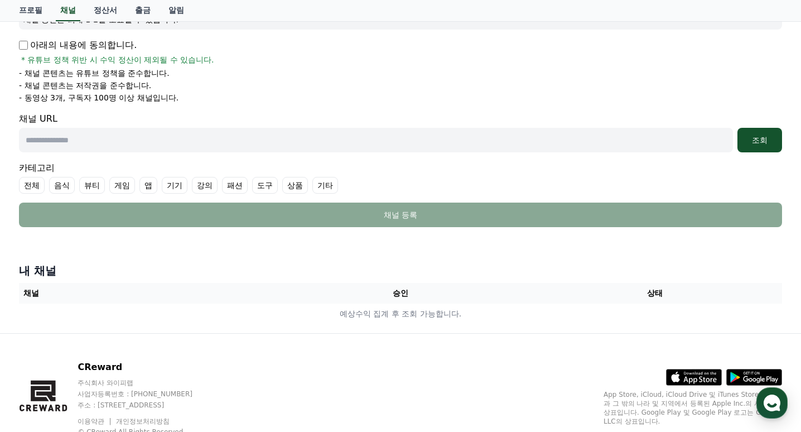
scroll to position [167, 0]
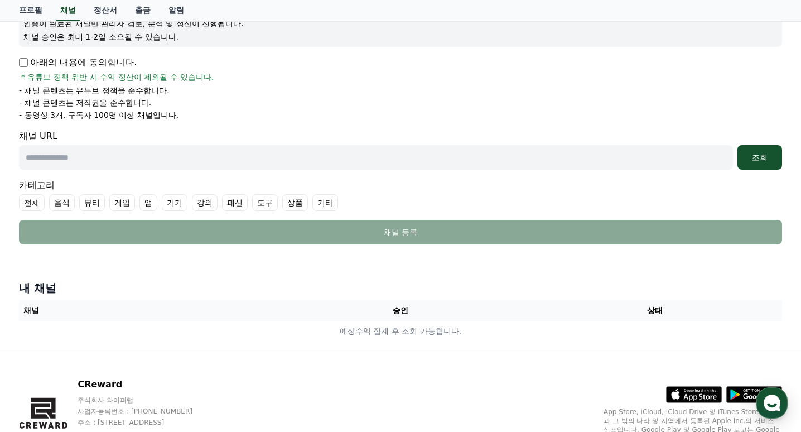
click at [162, 162] on input "text" at bounding box center [376, 157] width 714 height 25
click at [209, 159] on input "text" at bounding box center [376, 157] width 714 height 25
paste input "**********"
type input "**********"
click at [379, 118] on li "- 동영상 3개, 구독자 100명 이상 채널입니다." at bounding box center [400, 114] width 763 height 11
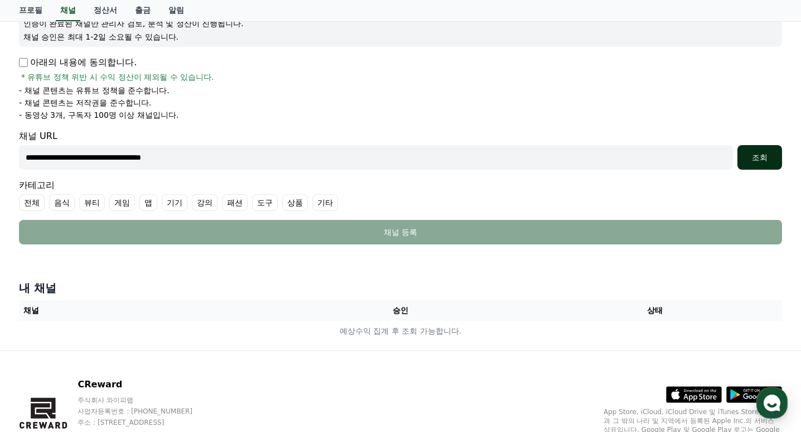
click at [755, 157] on div "조회" at bounding box center [760, 157] width 36 height 11
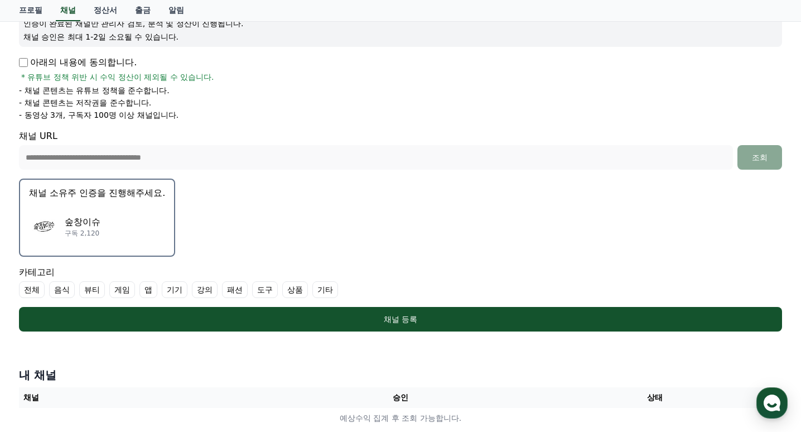
click at [139, 229] on div "숲창이슈 구독 2,120" at bounding box center [97, 226] width 136 height 45
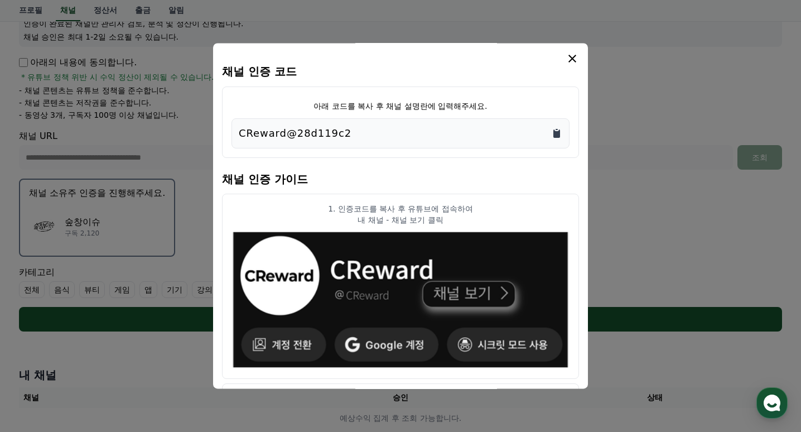
click at [555, 139] on icon "Copy to clipboard" at bounding box center [556, 133] width 11 height 11
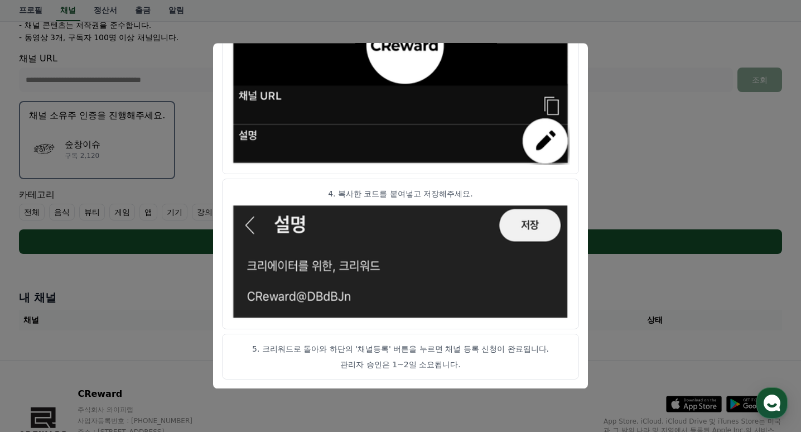
scroll to position [312, 0]
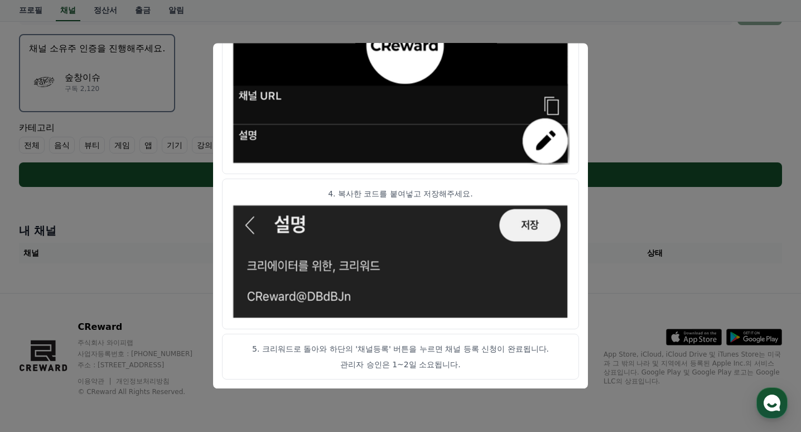
click at [800, 261] on button "close modal" at bounding box center [400, 216] width 801 height 432
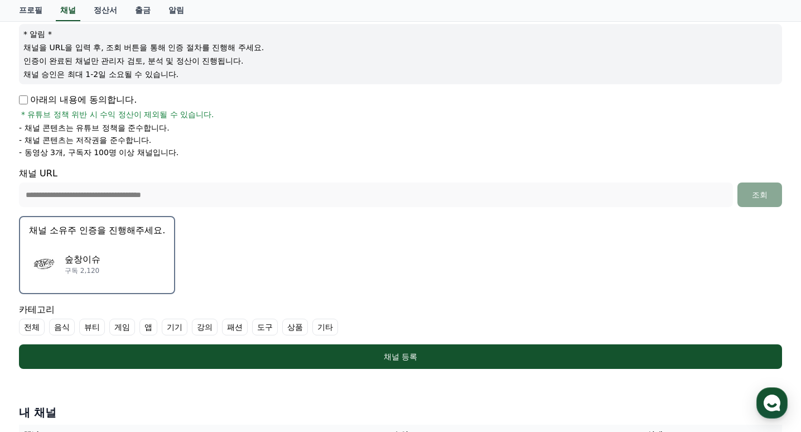
scroll to position [0, 0]
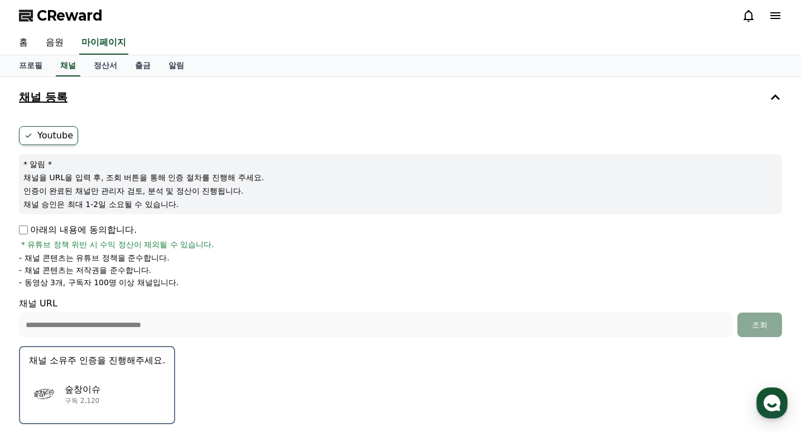
click at [226, 109] on button "채널 등록" at bounding box center [401, 96] width 772 height 31
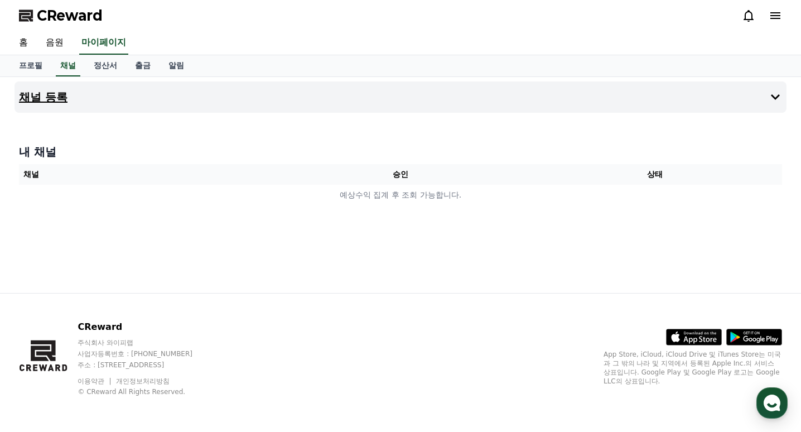
click at [223, 107] on button "채널 등록" at bounding box center [401, 96] width 772 height 31
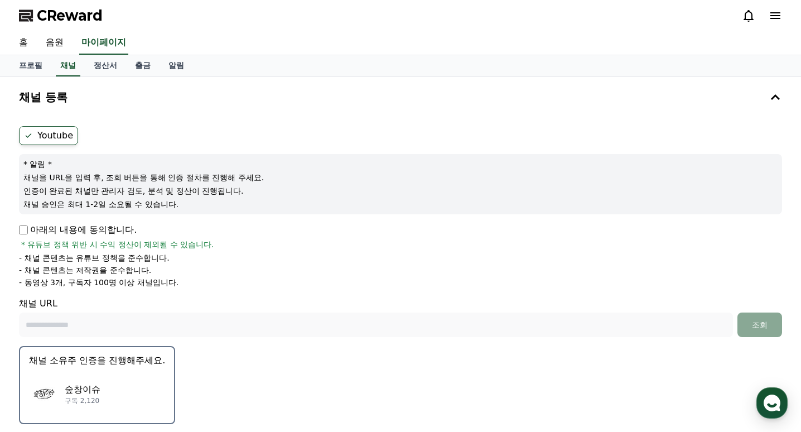
click at [30, 226] on p "아래의 내용에 동의합니다." at bounding box center [78, 229] width 118 height 13
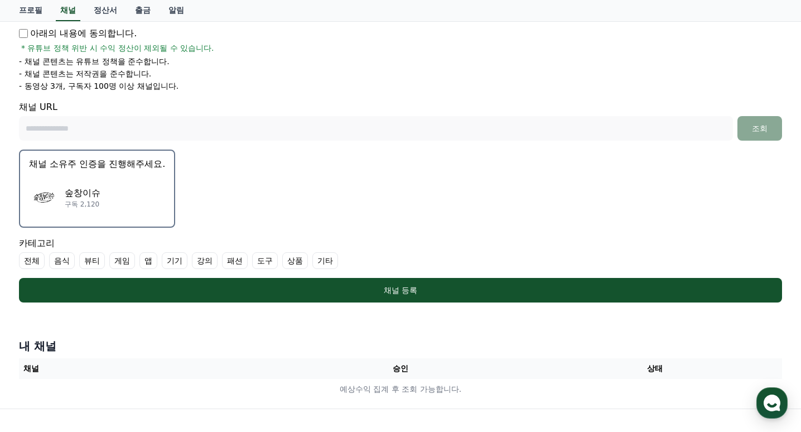
scroll to position [312, 0]
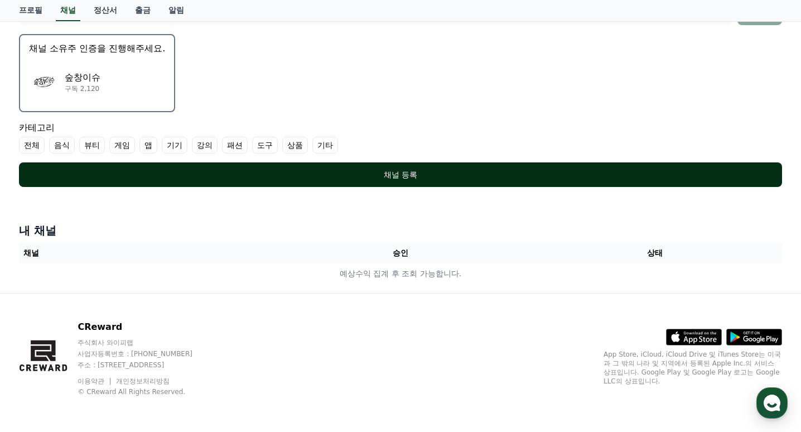
click at [378, 178] on div "채널 등록" at bounding box center [400, 174] width 718 height 11
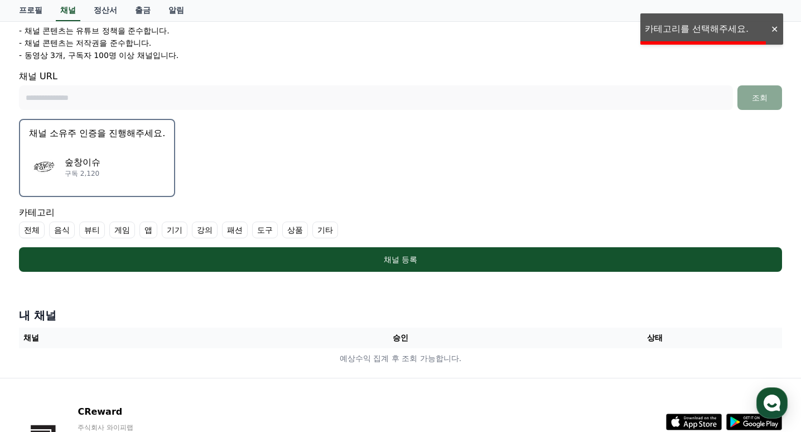
scroll to position [144, 0]
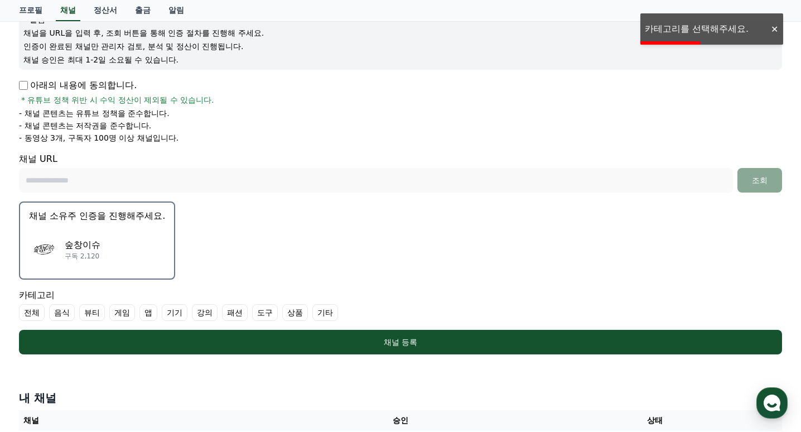
click at [335, 313] on label "기타" at bounding box center [325, 312] width 26 height 17
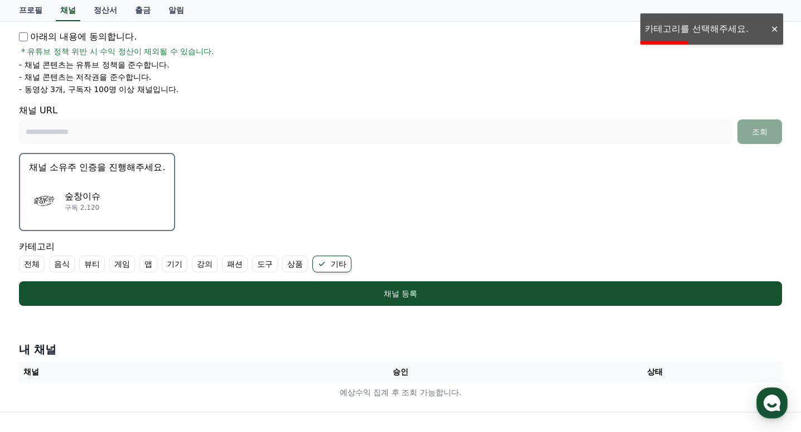
click at [352, 347] on div "채널 등록 Youtube * 알림 * 채널을 URL을 입력 후, 조회 버튼을 통해 인증 절차를 진행해 주세요. 인증이 완료된 채널만 관리자 검…" at bounding box center [400, 148] width 781 height 528
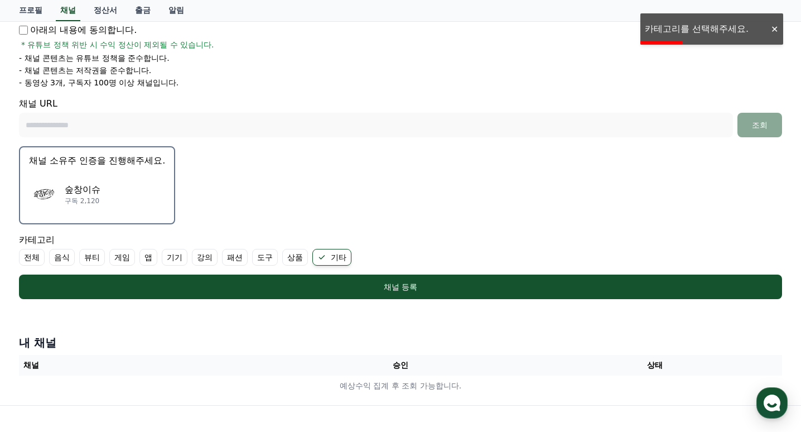
scroll to position [200, 0]
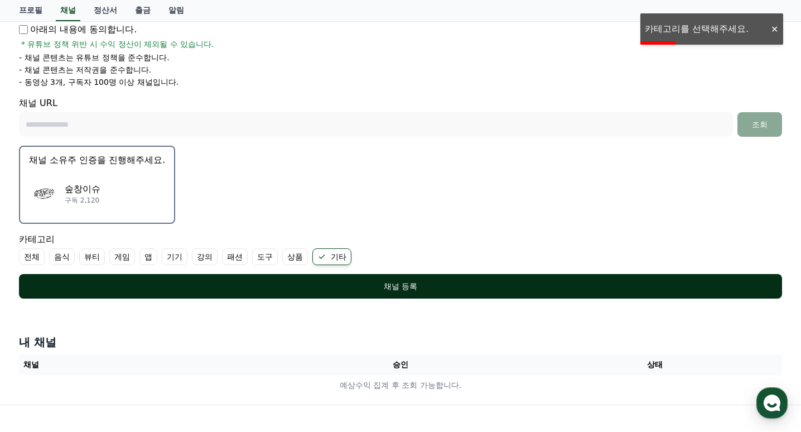
click at [366, 298] on button "채널 등록" at bounding box center [400, 286] width 763 height 25
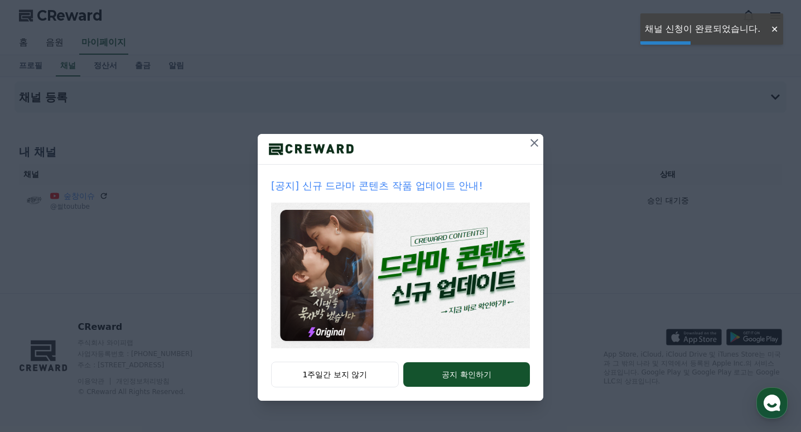
click at [535, 138] on icon at bounding box center [534, 142] width 13 height 13
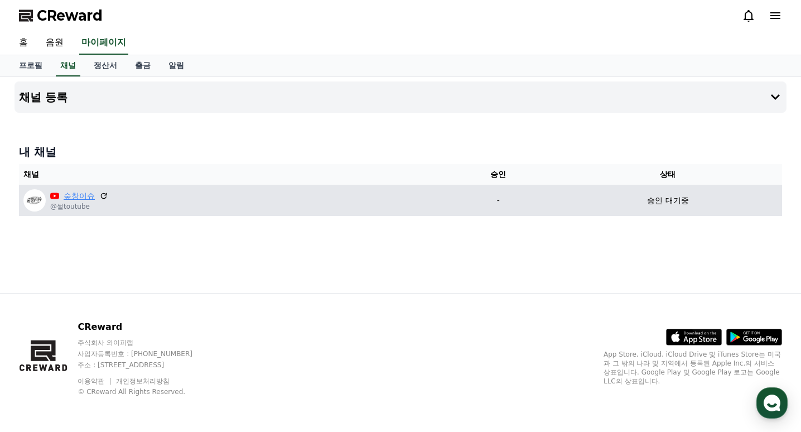
click at [78, 201] on link "숲창이슈" at bounding box center [79, 196] width 31 height 12
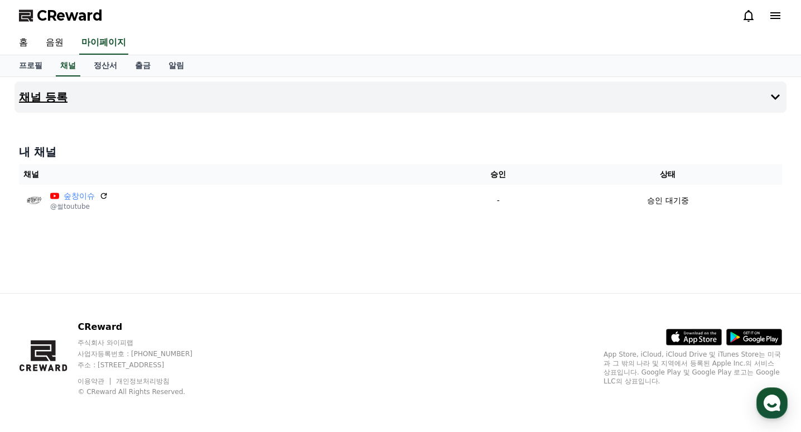
click at [67, 99] on h4 "채널 등록" at bounding box center [43, 97] width 49 height 12
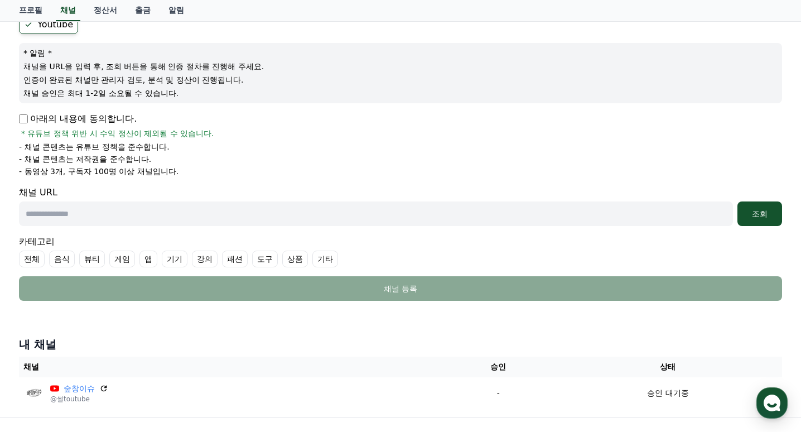
scroll to position [112, 0]
click at [90, 205] on input "text" at bounding box center [376, 213] width 714 height 25
paste input "**********"
type input "**********"
click at [770, 206] on button "조회" at bounding box center [759, 213] width 45 height 25
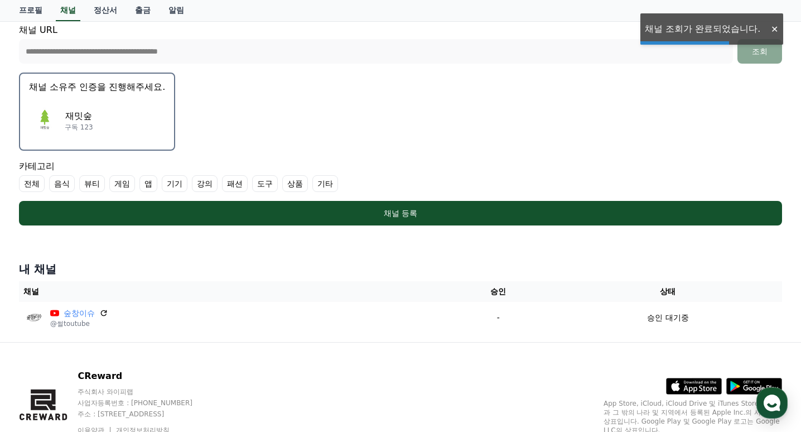
scroll to position [279, 0]
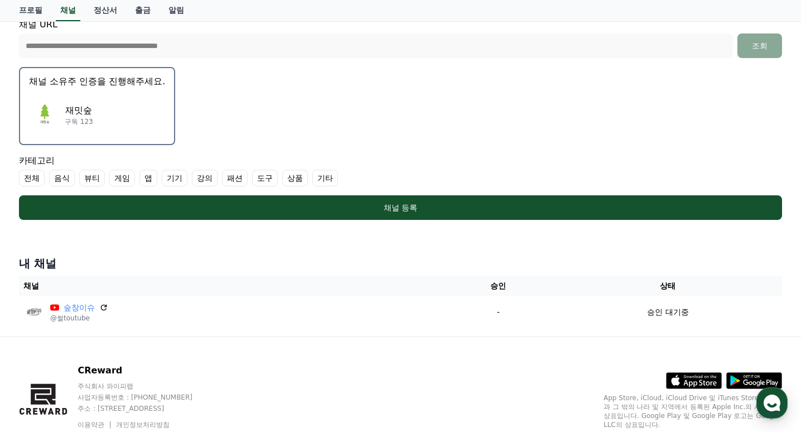
click at [27, 178] on label "전체" at bounding box center [32, 178] width 26 height 17
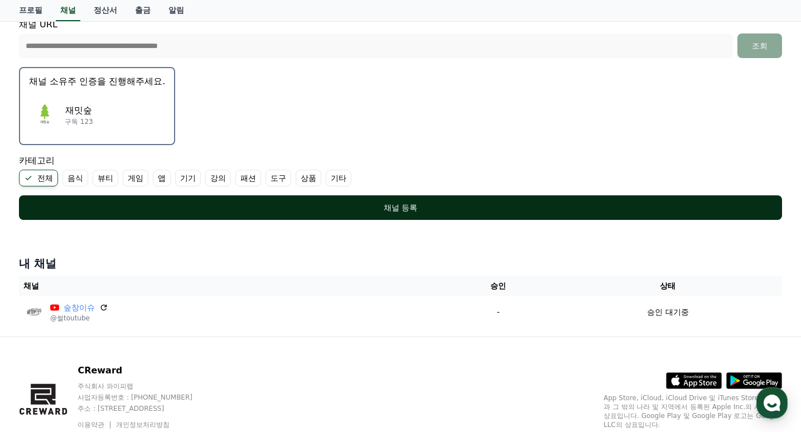
click at [303, 211] on div "채널 등록" at bounding box center [400, 207] width 718 height 11
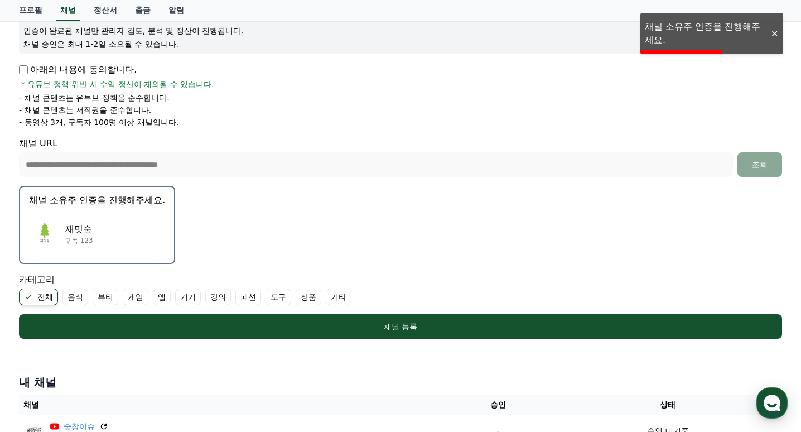
scroll to position [0, 0]
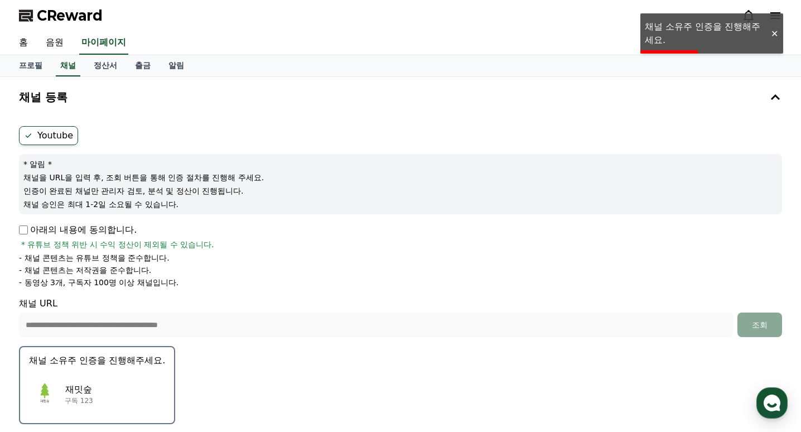
click at [201, 245] on span "* 유튜브 정책 위반 시 수익 정산이 제외될 수 있습니다." at bounding box center [117, 244] width 193 height 11
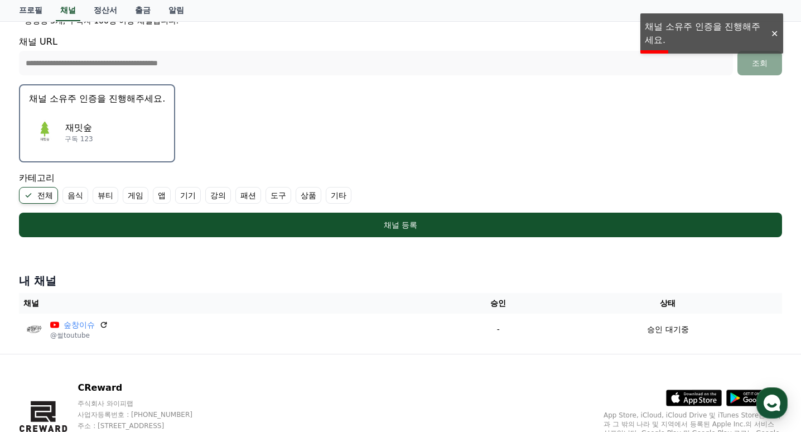
scroll to position [155, 0]
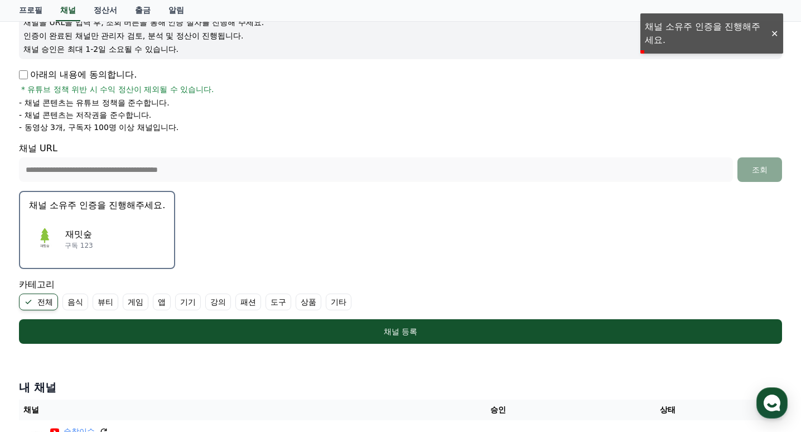
click at [684, 32] on p "인증이 완료된 채널만 관리자 검토, 분석 및 정산이 진행됩니다." at bounding box center [400, 35] width 754 height 11
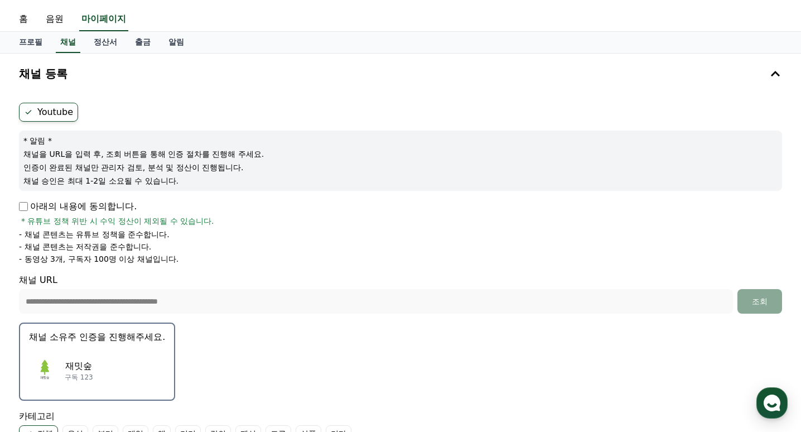
scroll to position [0, 0]
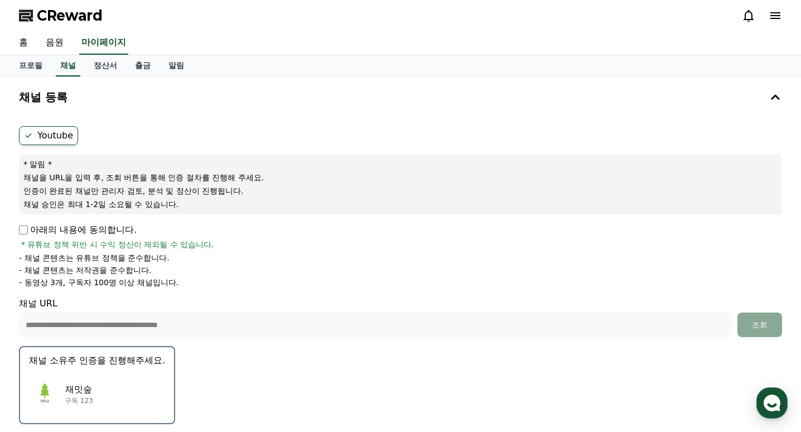
click at [116, 201] on p "채널 승인은 최대 1-2일 소요될 수 있습니다." at bounding box center [400, 204] width 754 height 11
click at [124, 234] on p "아래의 내용에 동의합니다." at bounding box center [78, 229] width 118 height 13
click at [59, 134] on label "Youtube" at bounding box center [48, 135] width 59 height 19
click at [133, 204] on p "채널 승인은 최대 1-2일 소요될 수 있습니다." at bounding box center [400, 204] width 754 height 11
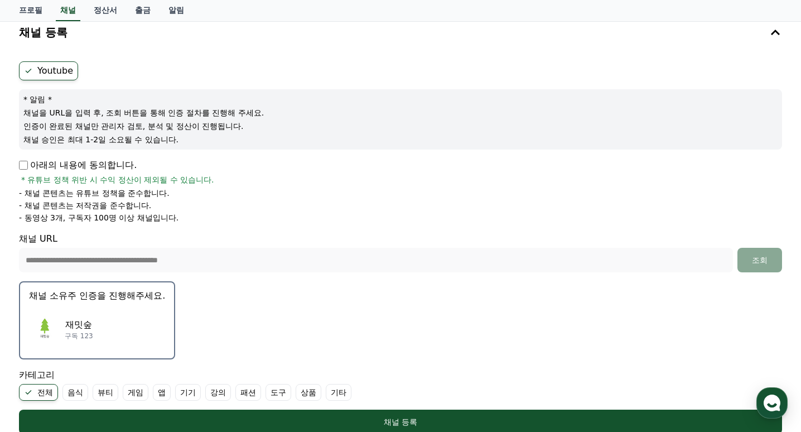
scroll to position [167, 0]
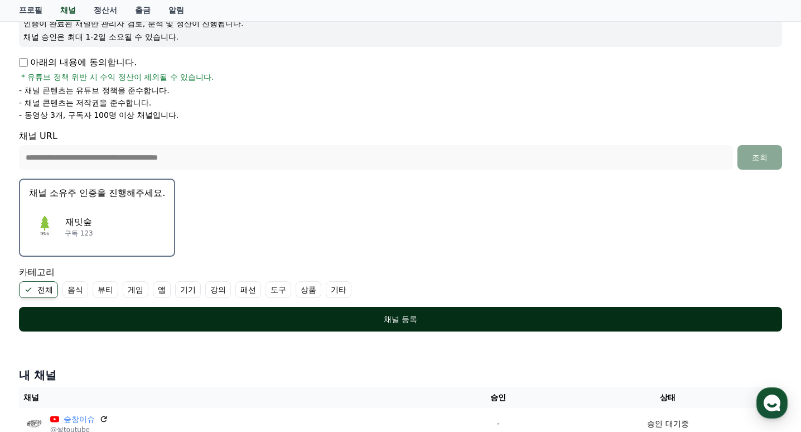
click at [351, 313] on button "채널 등록" at bounding box center [400, 319] width 763 height 25
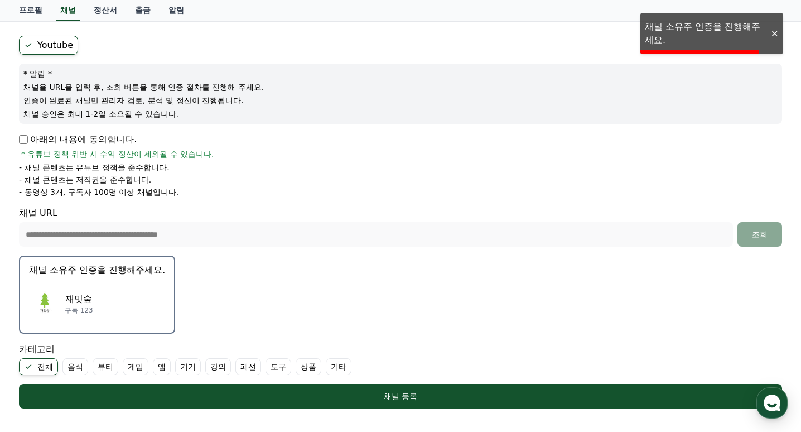
scroll to position [0, 0]
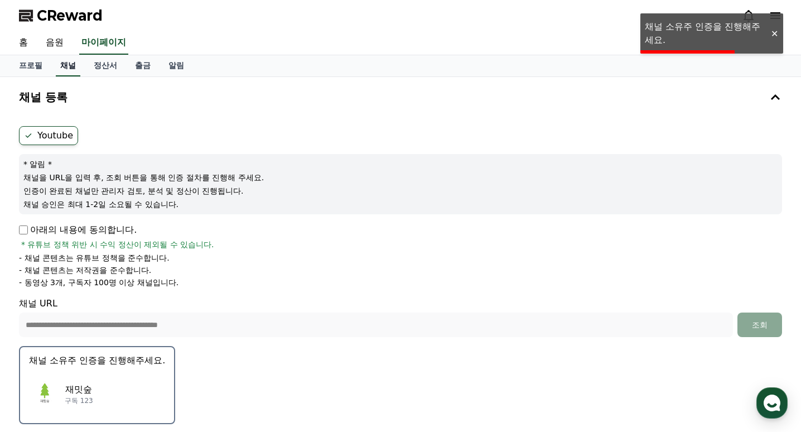
click at [69, 67] on link "채널" at bounding box center [68, 65] width 25 height 21
click at [103, 46] on link "마이페이지" at bounding box center [103, 42] width 49 height 23
select select "**********"
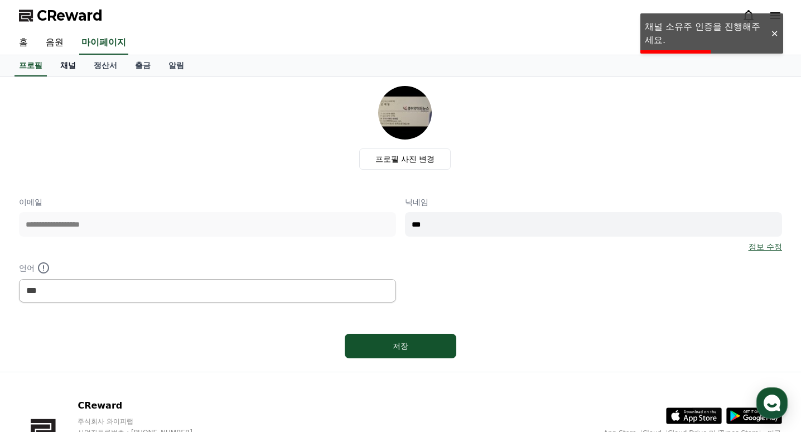
click at [69, 63] on link "채널" at bounding box center [67, 65] width 33 height 21
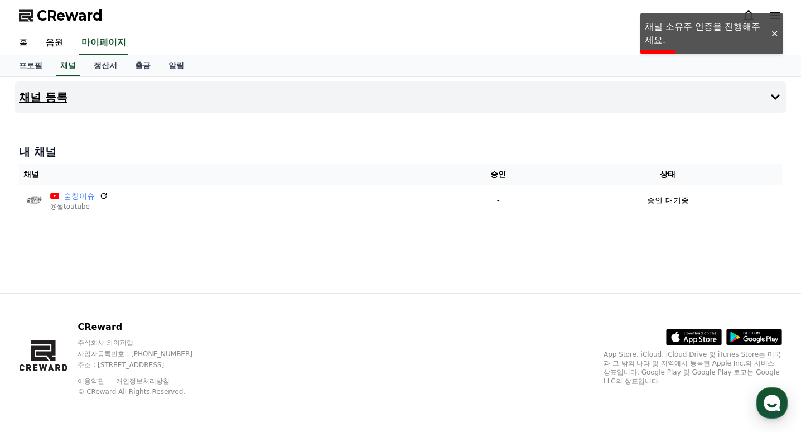
click at [96, 99] on button "채널 등록" at bounding box center [401, 96] width 772 height 31
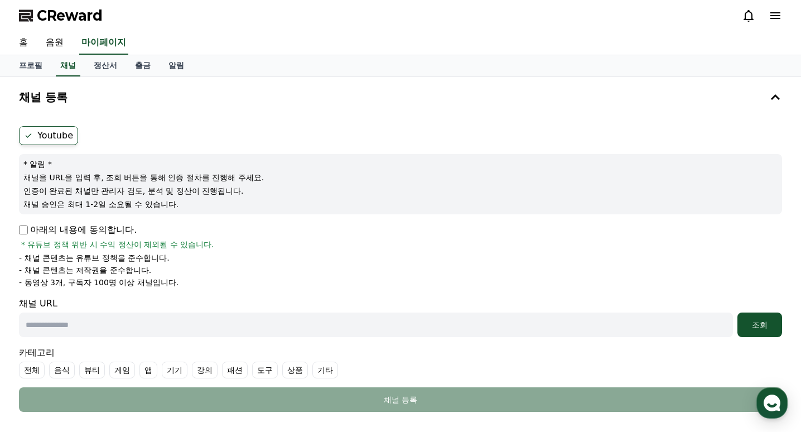
scroll to position [167, 0]
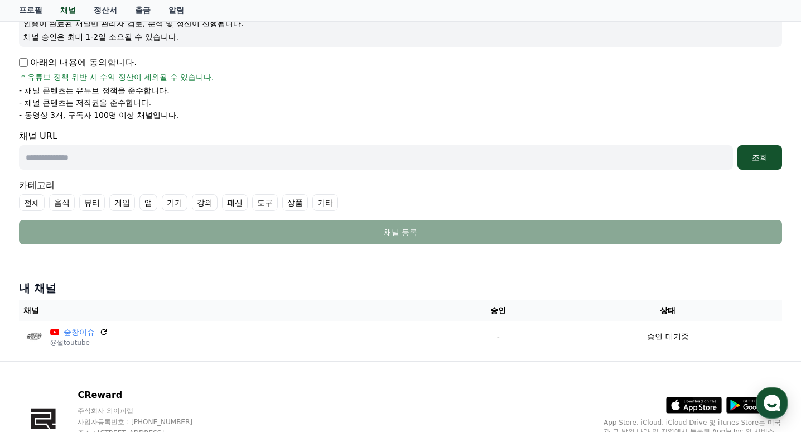
click at [96, 154] on input "text" at bounding box center [376, 157] width 714 height 25
paste input "**********"
type input "**********"
click at [762, 155] on div "조회" at bounding box center [760, 157] width 36 height 11
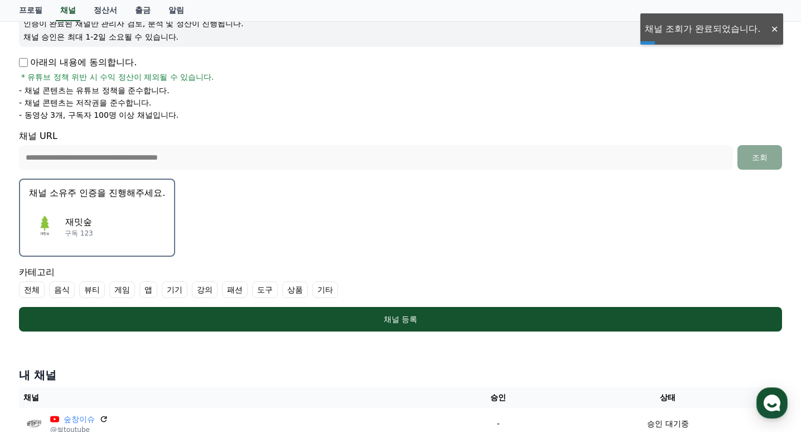
click at [36, 290] on label "전체" at bounding box center [32, 289] width 26 height 17
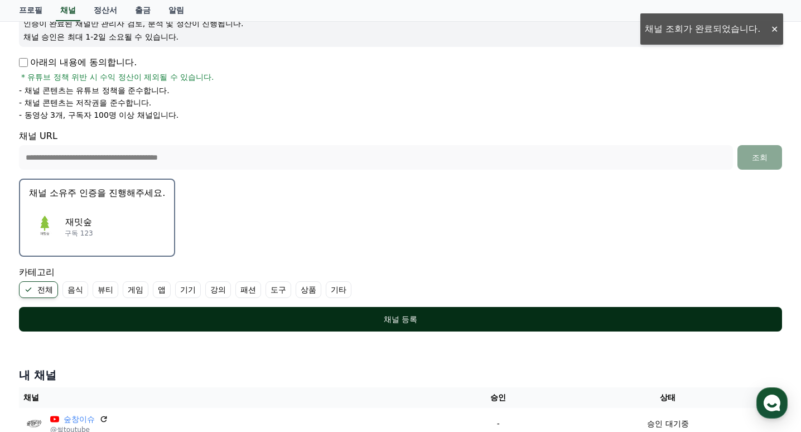
click at [157, 317] on div "채널 등록" at bounding box center [400, 318] width 718 height 11
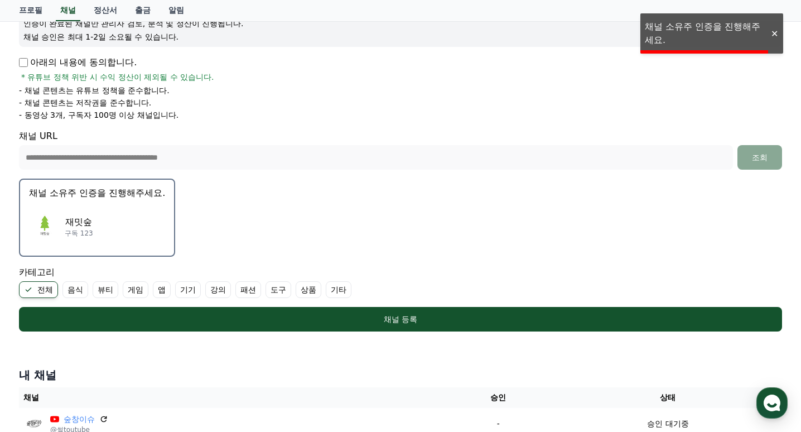
click at [123, 212] on div "재밋숲 구독 123" at bounding box center [97, 226] width 136 height 45
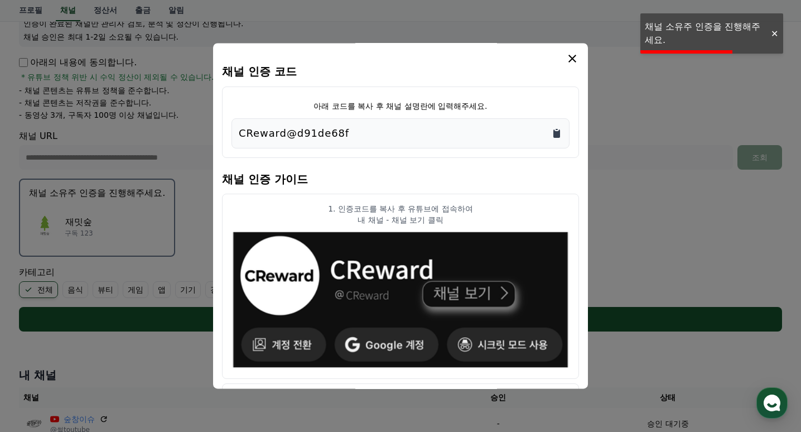
click at [554, 131] on icon "Copy to clipboard" at bounding box center [556, 133] width 7 height 8
click at [571, 56] on icon "modal" at bounding box center [572, 58] width 13 height 13
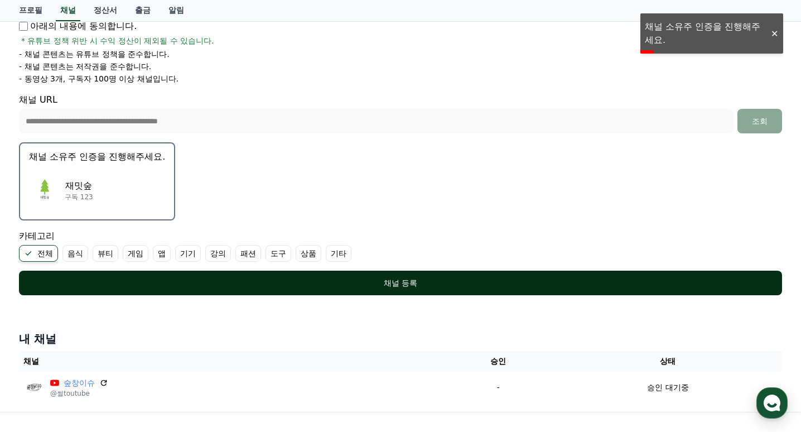
scroll to position [279, 0]
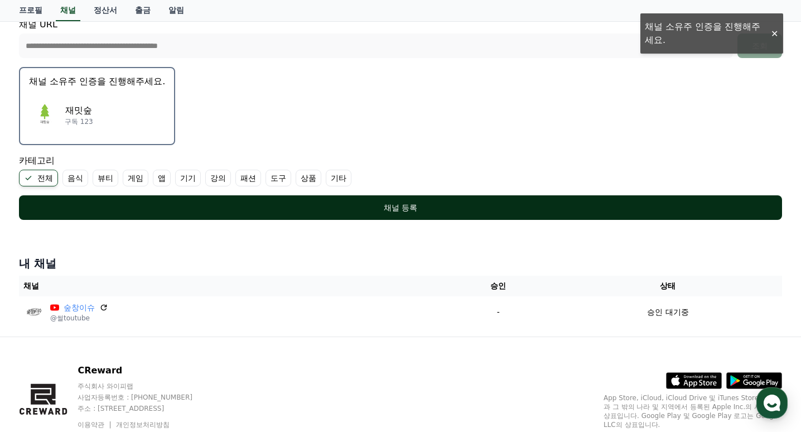
click at [424, 207] on div "채널 등록" at bounding box center [400, 207] width 718 height 11
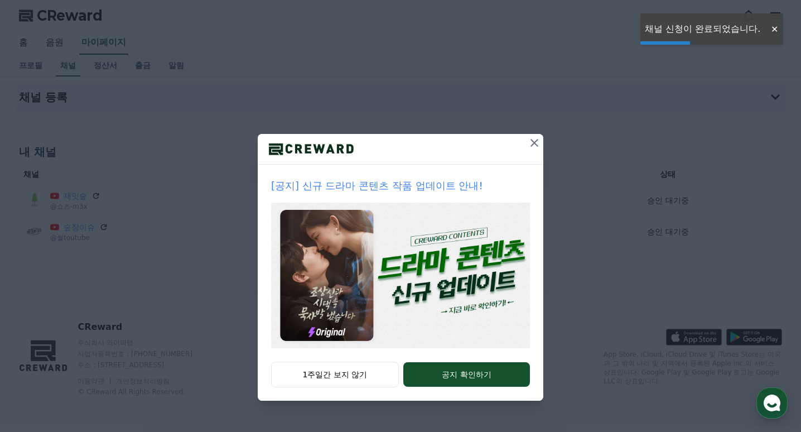
click at [537, 142] on icon at bounding box center [534, 142] width 13 height 13
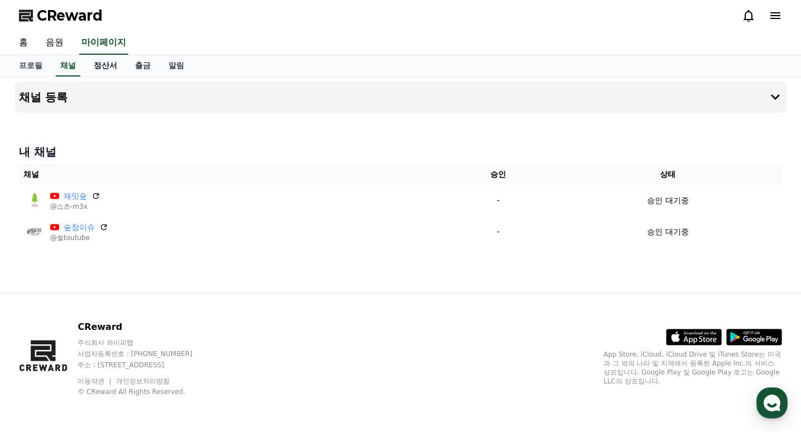
click at [107, 63] on link "정산서" at bounding box center [105, 65] width 41 height 21
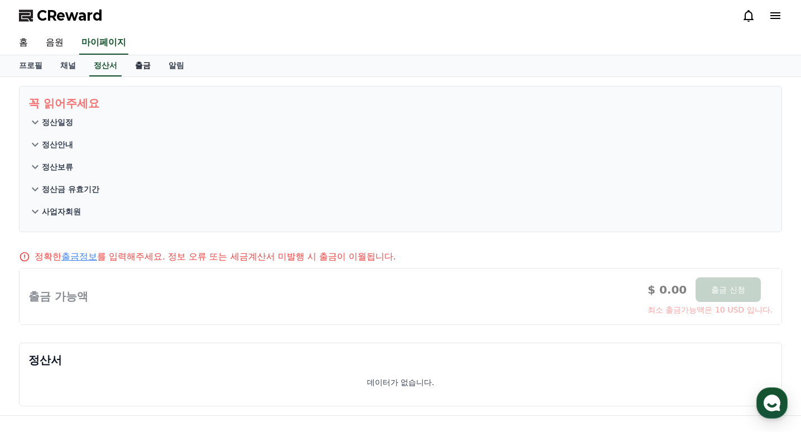
click at [149, 66] on link "출금" at bounding box center [142, 65] width 33 height 21
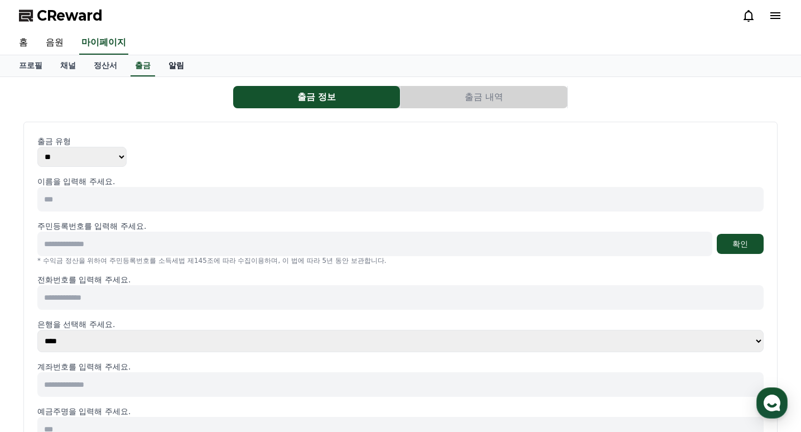
click at [174, 65] on link "알림" at bounding box center [176, 65] width 33 height 21
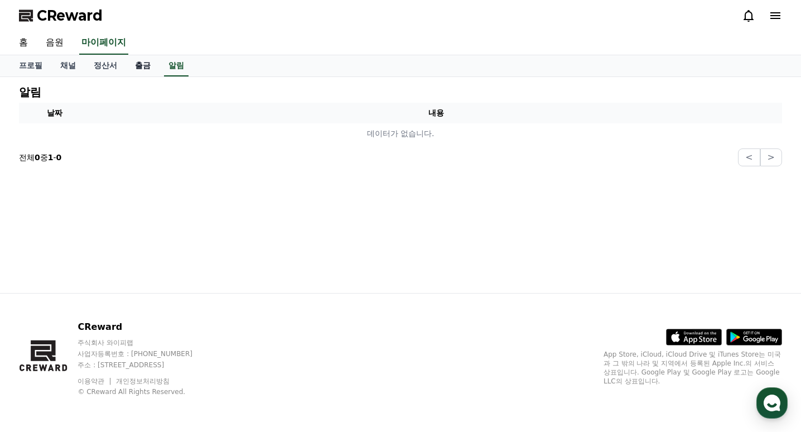
click at [146, 71] on link "출금" at bounding box center [142, 65] width 33 height 21
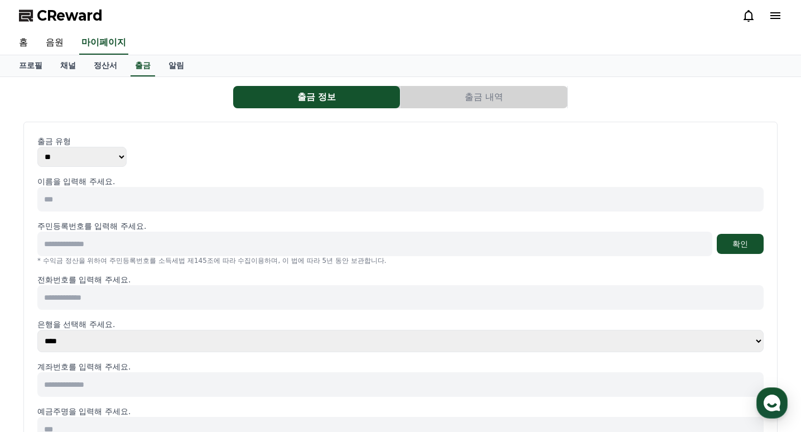
click at [85, 17] on span "CReward" at bounding box center [70, 16] width 66 height 18
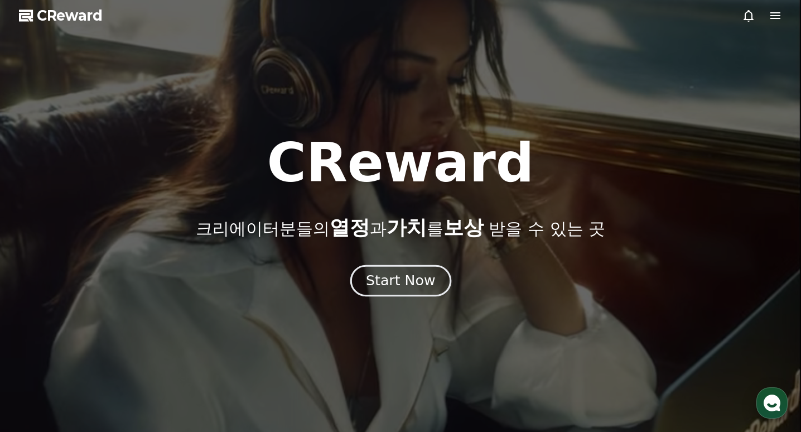
click at [398, 286] on div "Start Now" at bounding box center [400, 280] width 69 height 19
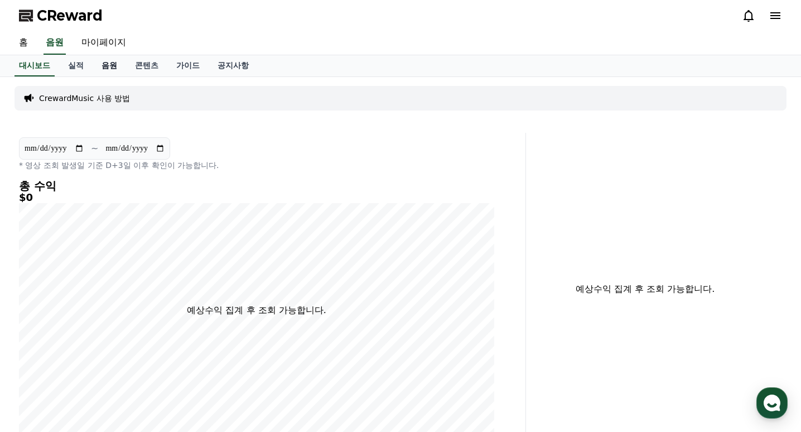
click at [119, 69] on link "음원" at bounding box center [109, 65] width 33 height 21
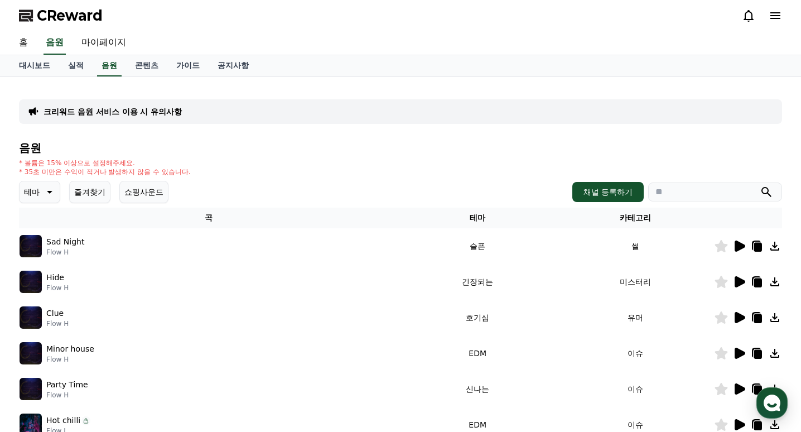
click at [39, 192] on p "테마" at bounding box center [32, 192] width 16 height 16
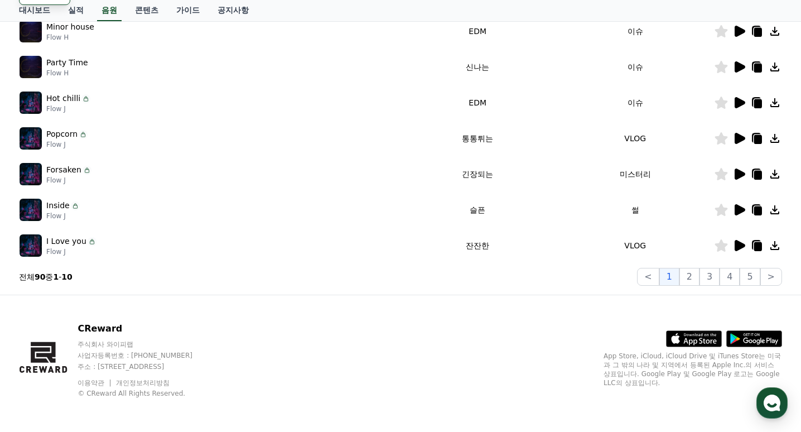
scroll to position [323, 0]
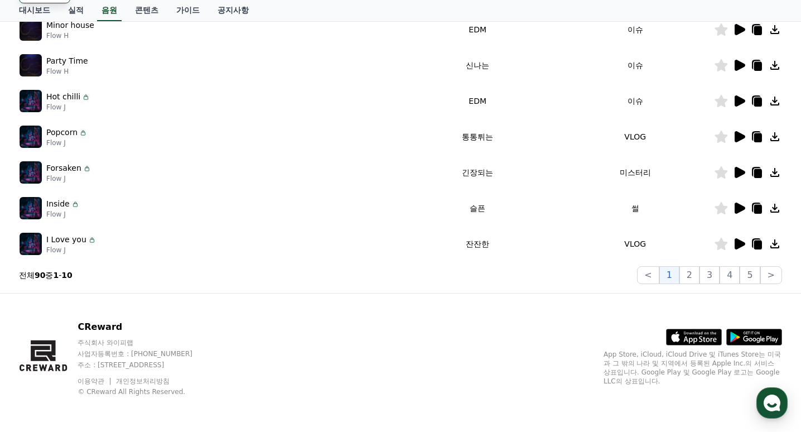
click at [742, 244] on icon at bounding box center [740, 243] width 11 height 11
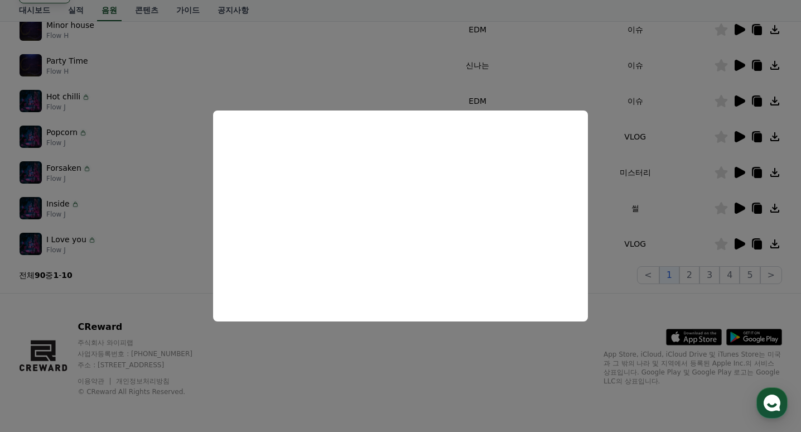
click at [144, 289] on button "close modal" at bounding box center [400, 216] width 801 height 432
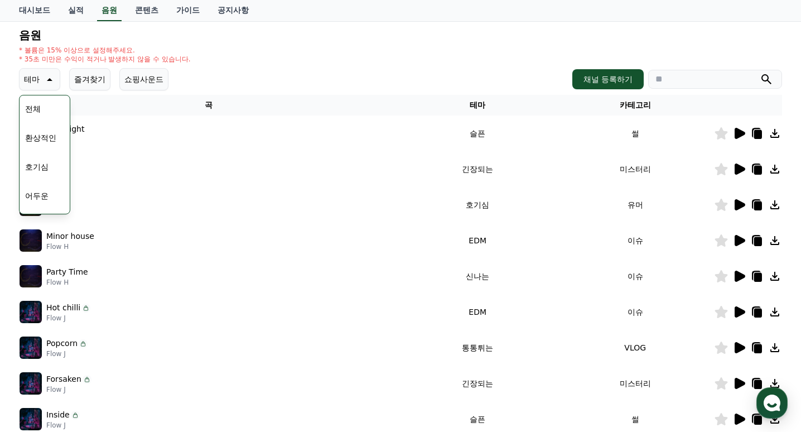
scroll to position [0, 0]
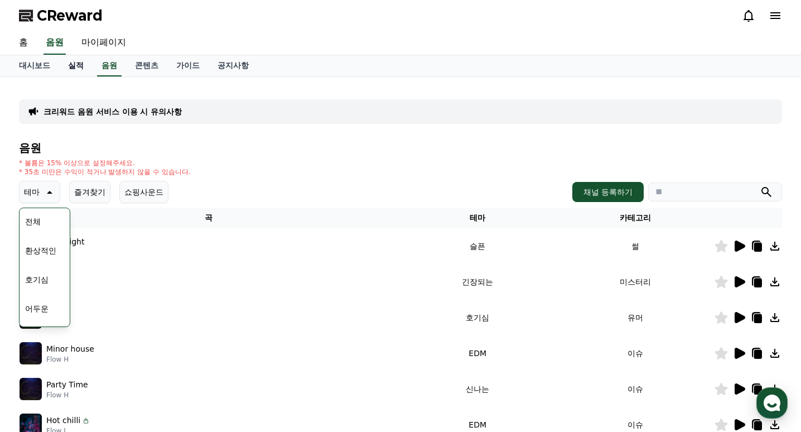
click at [86, 69] on link "실적" at bounding box center [75, 65] width 33 height 21
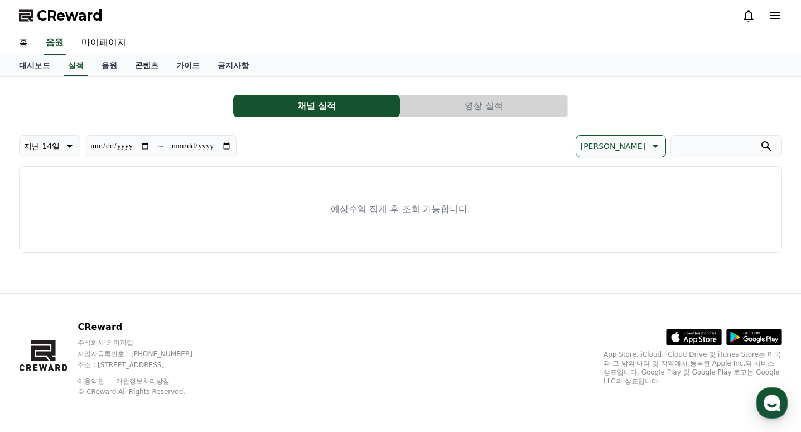
click at [138, 64] on link "콘텐츠" at bounding box center [146, 65] width 41 height 21
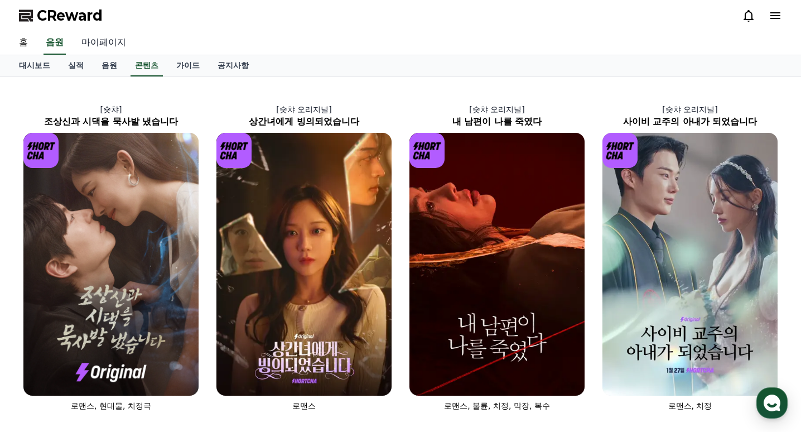
click at [109, 39] on link "마이페이지" at bounding box center [104, 42] width 62 height 23
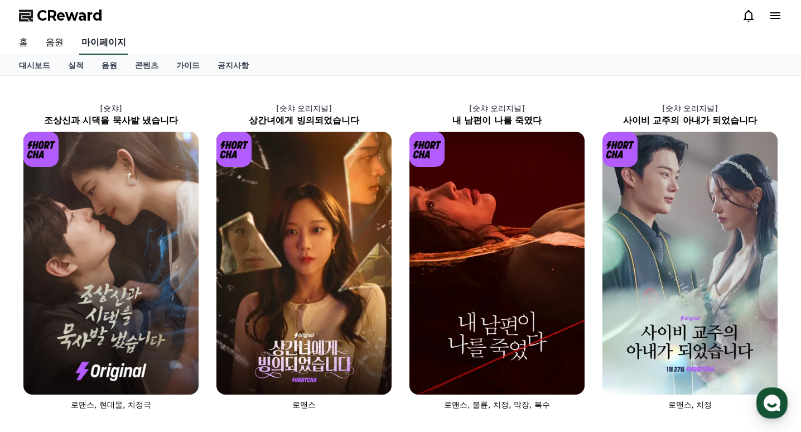
select select "**********"
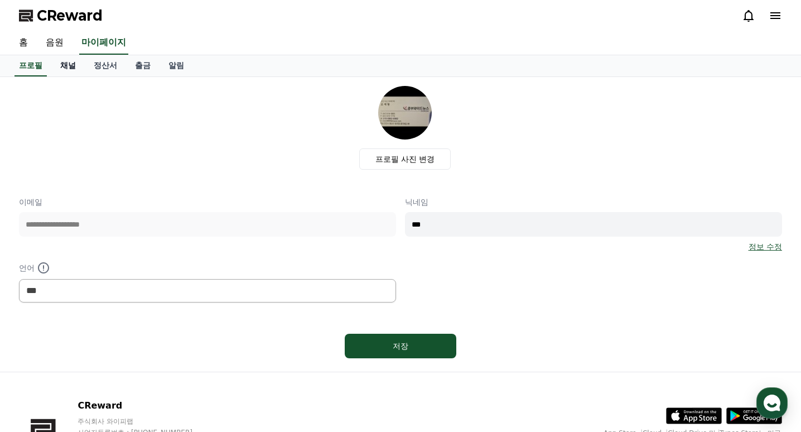
click at [74, 67] on link "채널" at bounding box center [67, 65] width 33 height 21
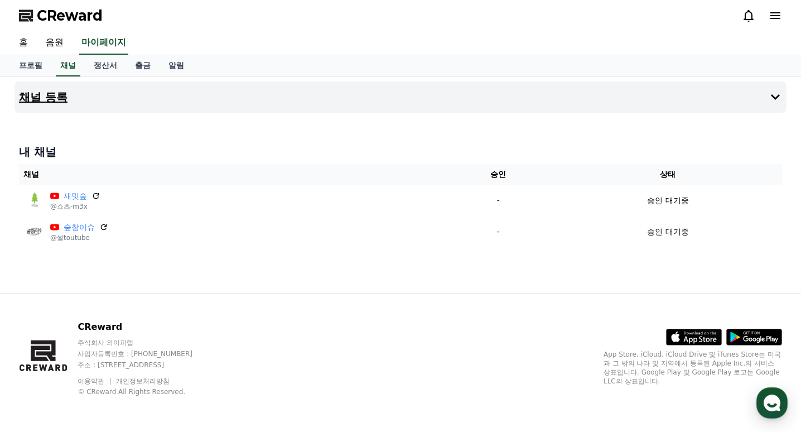
click at [113, 110] on button "채널 등록" at bounding box center [401, 96] width 772 height 31
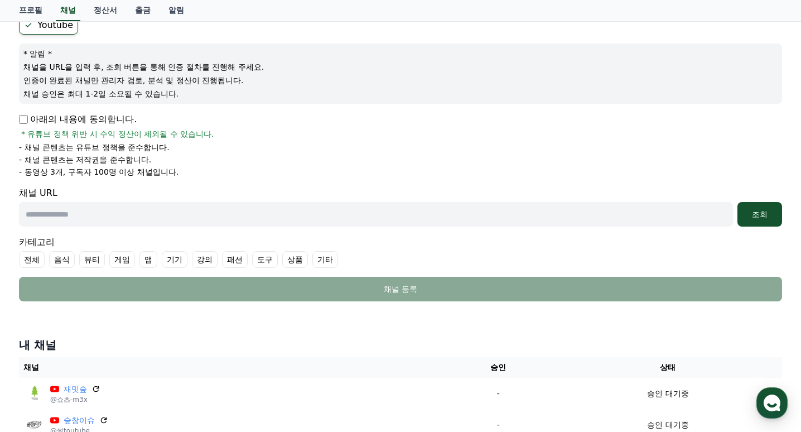
scroll to position [112, 0]
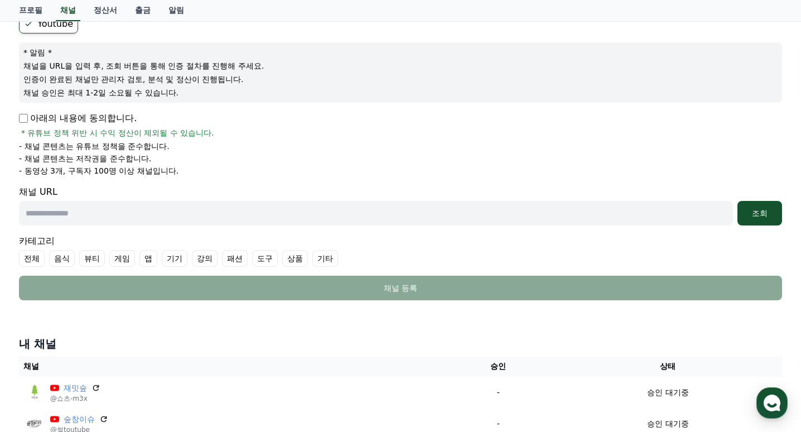
drag, startPoint x: 80, startPoint y: 201, endPoint x: 79, endPoint y: 212, distance: 10.7
click at [80, 202] on input "text" at bounding box center [376, 213] width 714 height 25
click at [79, 212] on input "text" at bounding box center [376, 213] width 714 height 25
paste input "**********"
type input "**********"
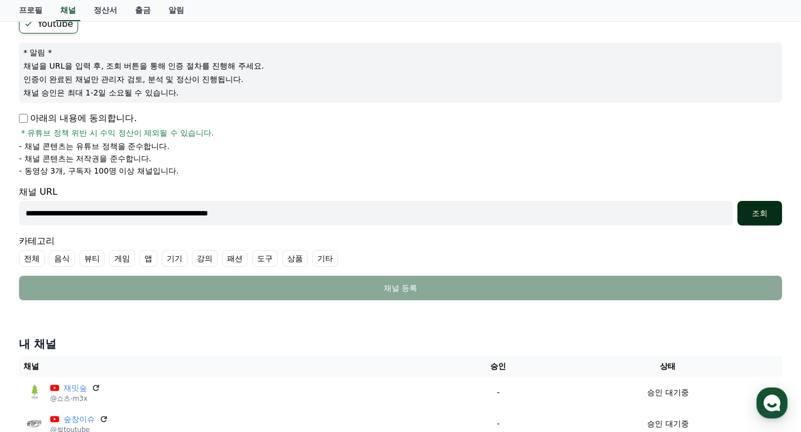
click at [742, 207] on button "조회" at bounding box center [759, 213] width 45 height 25
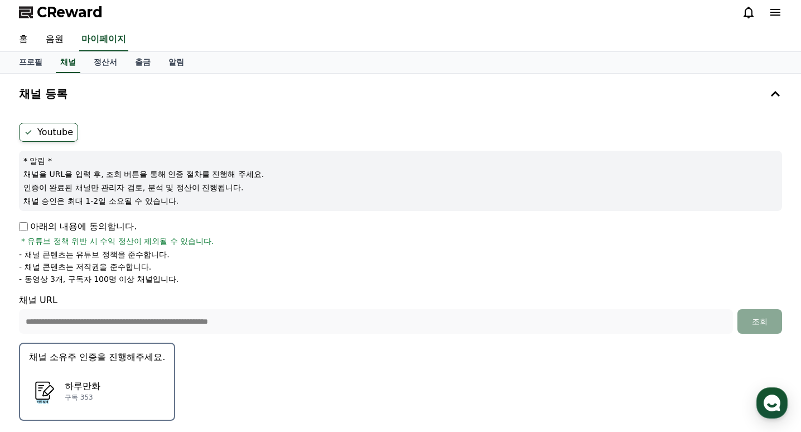
scroll to position [0, 0]
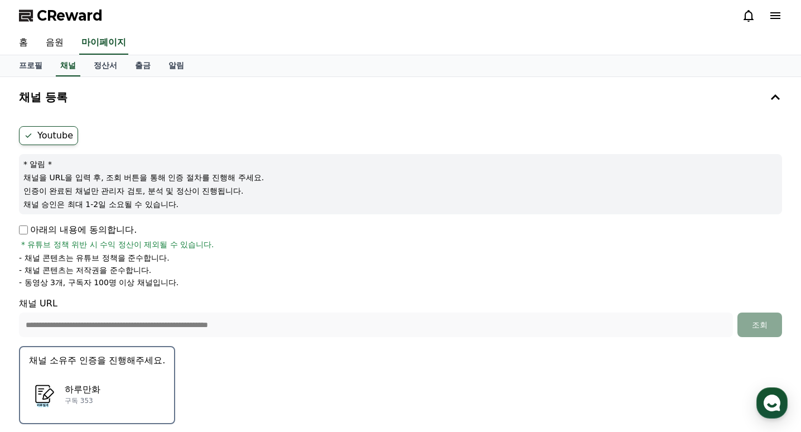
click at [50, 135] on label "Youtube" at bounding box center [48, 135] width 59 height 19
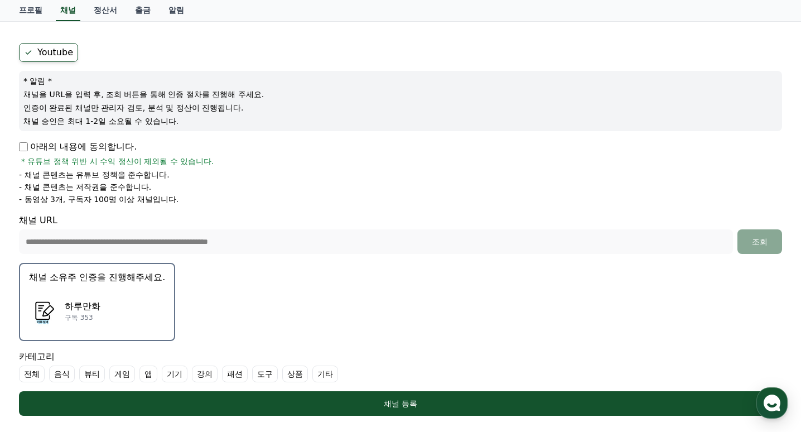
scroll to position [167, 0]
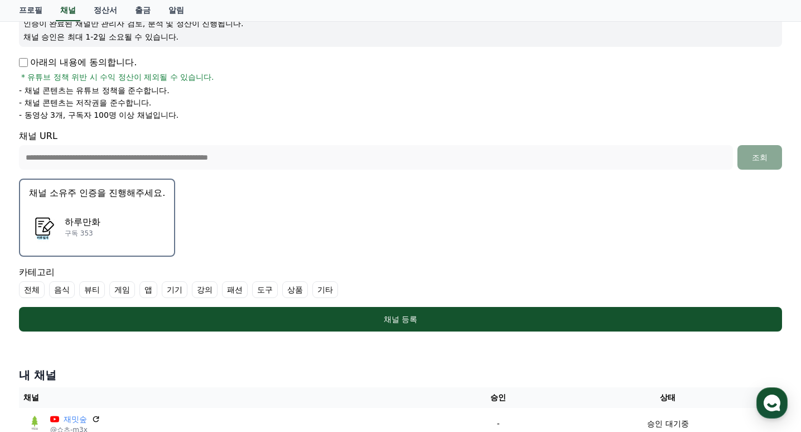
click at [34, 289] on label "전체" at bounding box center [32, 289] width 26 height 17
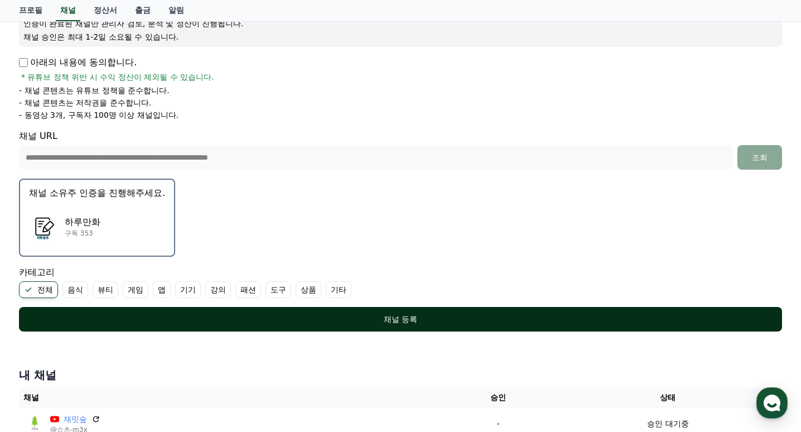
click at [142, 319] on div "채널 등록" at bounding box center [400, 318] width 718 height 11
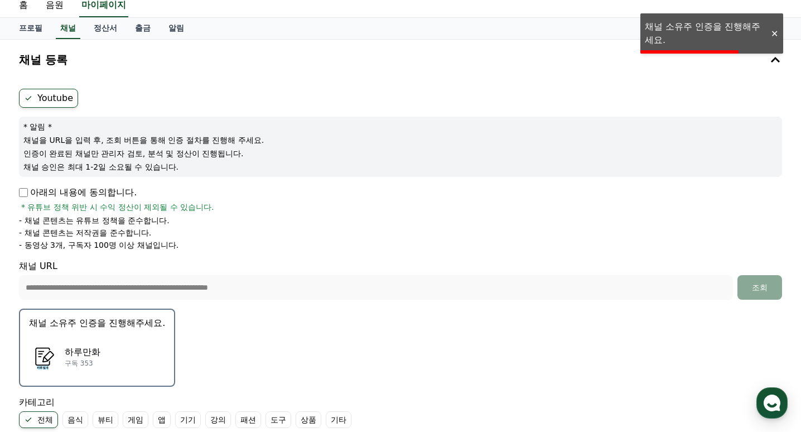
scroll to position [0, 0]
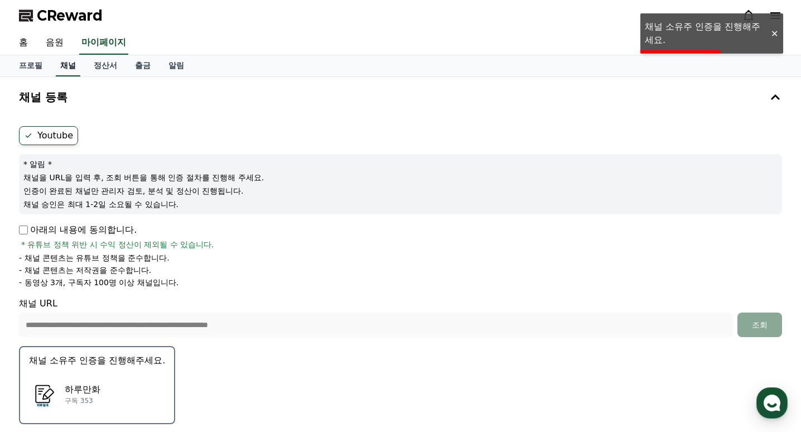
click at [71, 71] on link "채널" at bounding box center [68, 65] width 25 height 21
click at [115, 67] on link "정산서" at bounding box center [105, 65] width 41 height 21
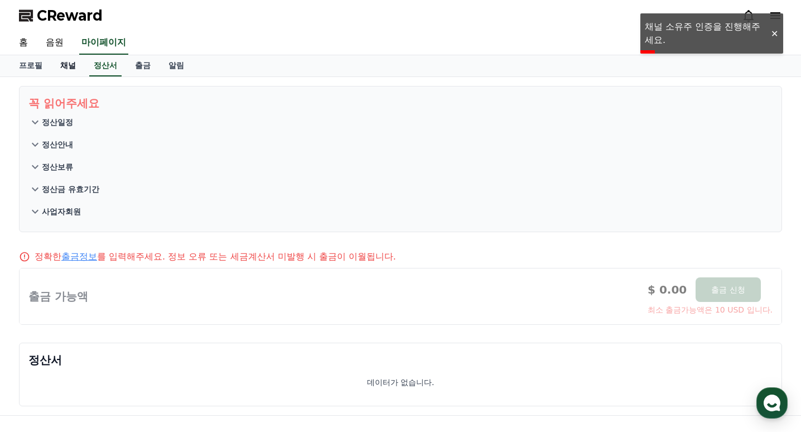
click at [80, 65] on link "채널" at bounding box center [67, 65] width 33 height 21
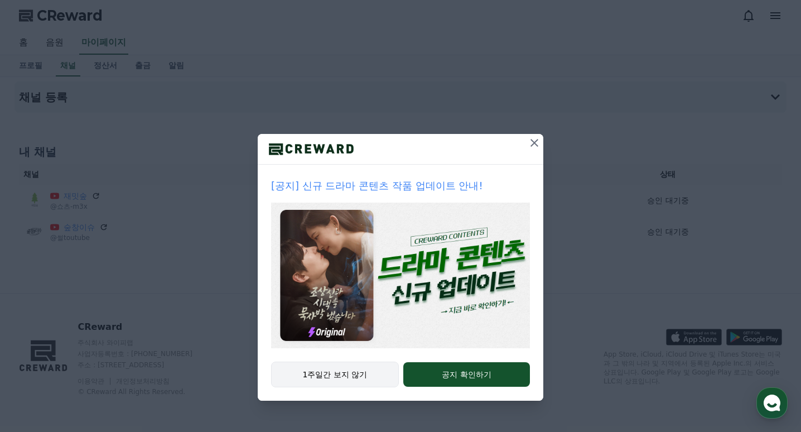
click at [329, 362] on button "1주일간 보지 않기" at bounding box center [335, 374] width 128 height 26
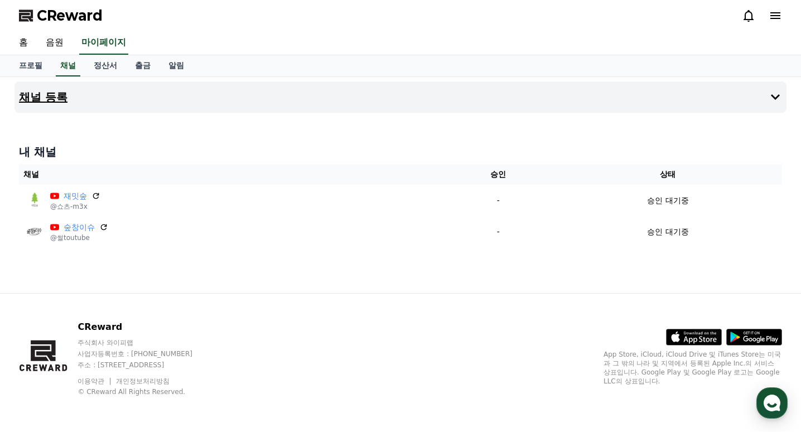
click at [508, 102] on button "채널 등록" at bounding box center [401, 96] width 772 height 31
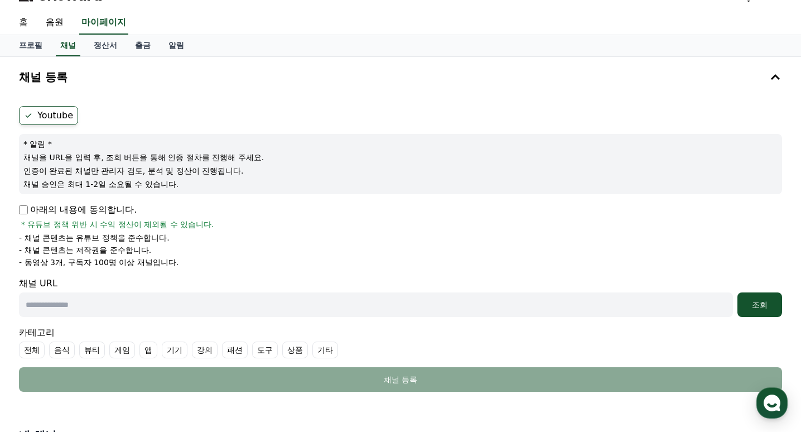
scroll to position [56, 0]
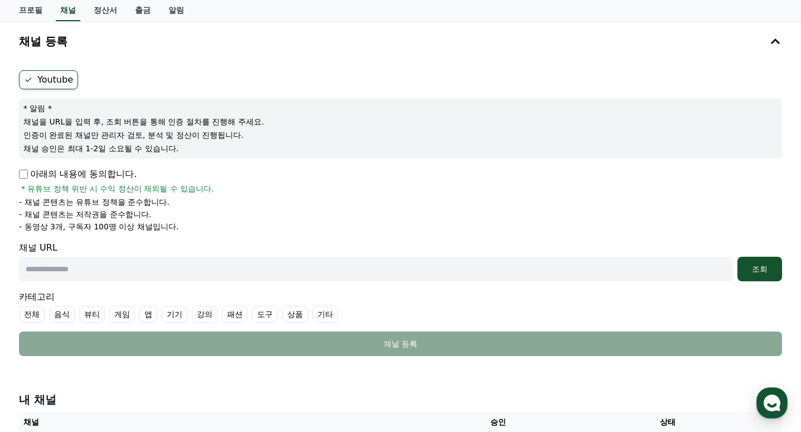
click at [56, 173] on p "아래의 내용에 동의합니다." at bounding box center [78, 173] width 118 height 13
click at [30, 174] on p "아래의 내용에 동의합니다." at bounding box center [78, 173] width 118 height 13
click at [81, 270] on input "text" at bounding box center [376, 269] width 714 height 25
paste input "**********"
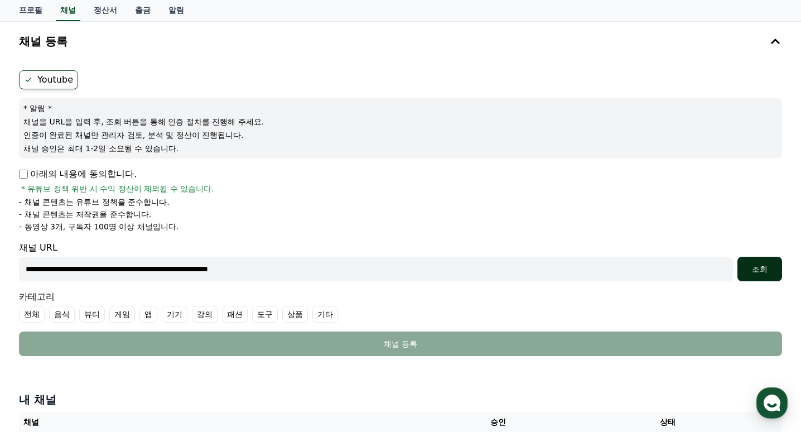
type input "**********"
click at [745, 262] on button "조회" at bounding box center [759, 269] width 45 height 25
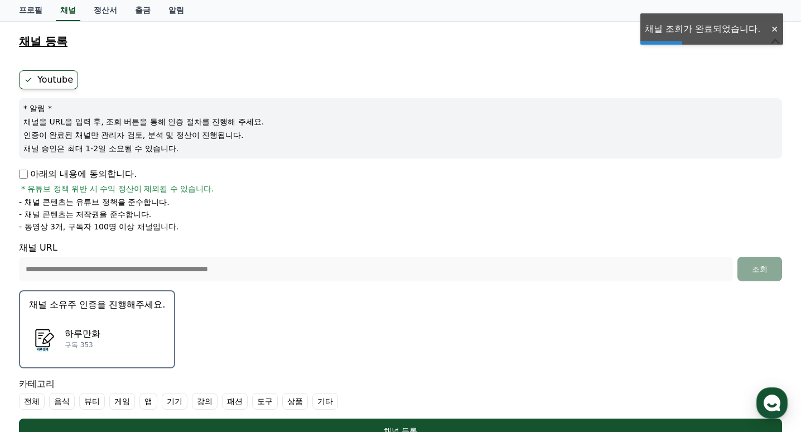
click at [698, 32] on button "채널 등록" at bounding box center [401, 41] width 772 height 31
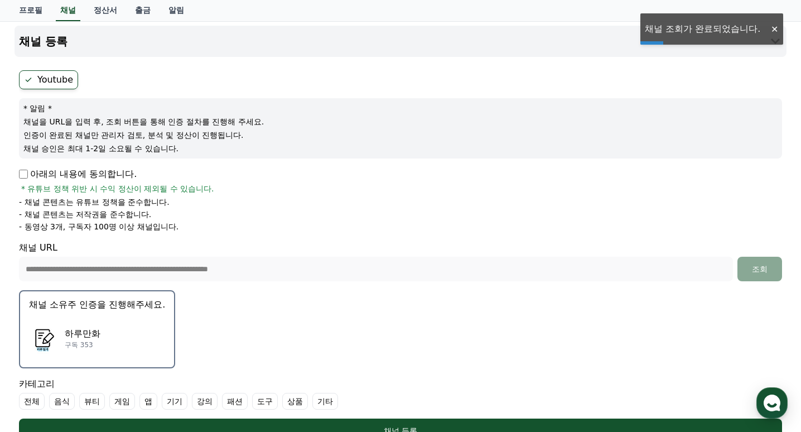
scroll to position [0, 0]
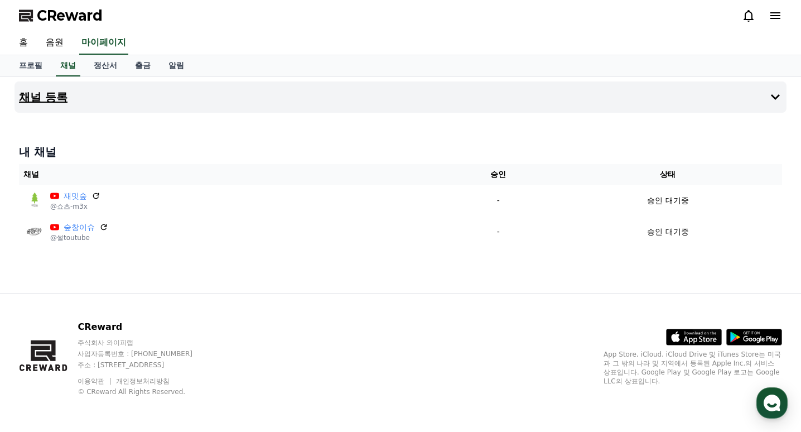
click at [649, 95] on button "채널 등록" at bounding box center [401, 96] width 772 height 31
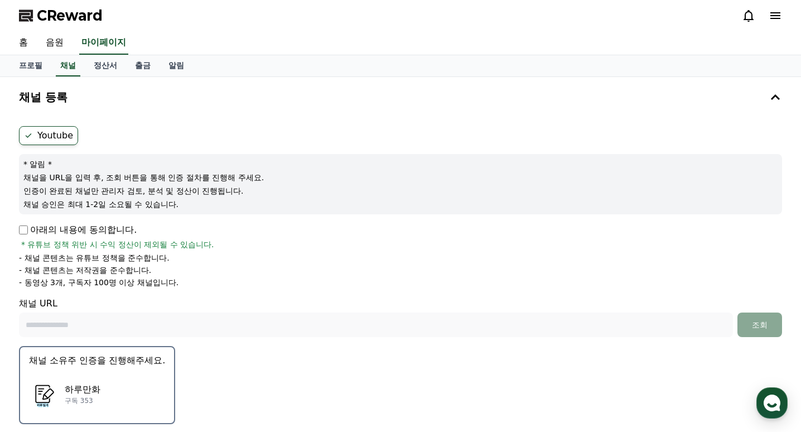
click at [111, 235] on p "아래의 내용에 동의합니다." at bounding box center [78, 229] width 118 height 13
click at [23, 235] on p "아래의 내용에 동의합니다." at bounding box center [78, 229] width 118 height 13
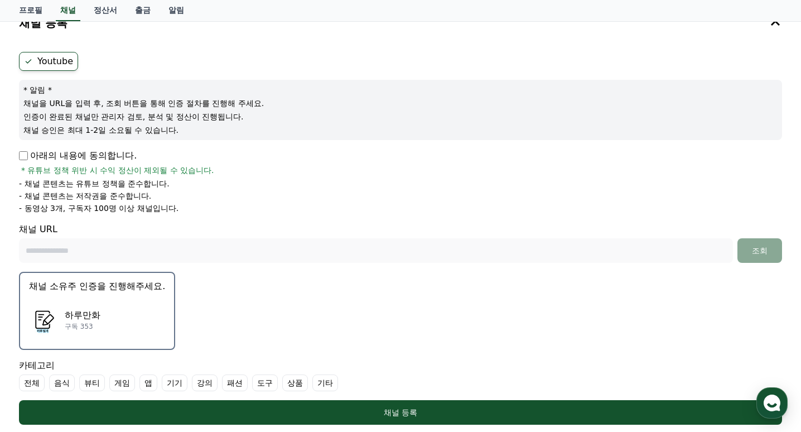
scroll to position [167, 0]
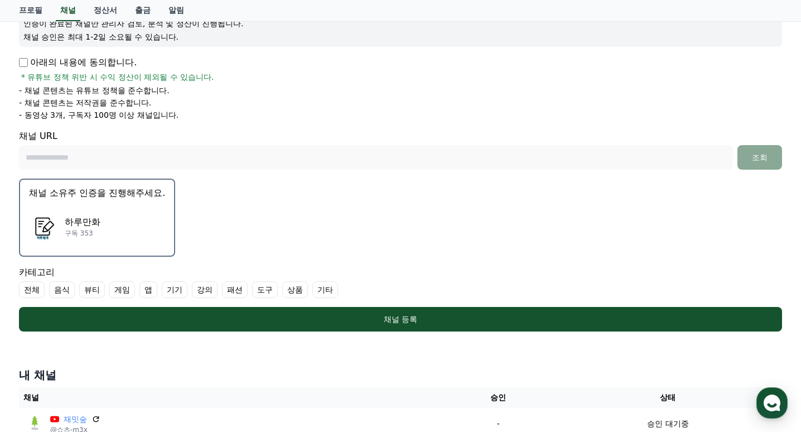
click at [76, 221] on p "하루만화" at bounding box center [83, 221] width 36 height 13
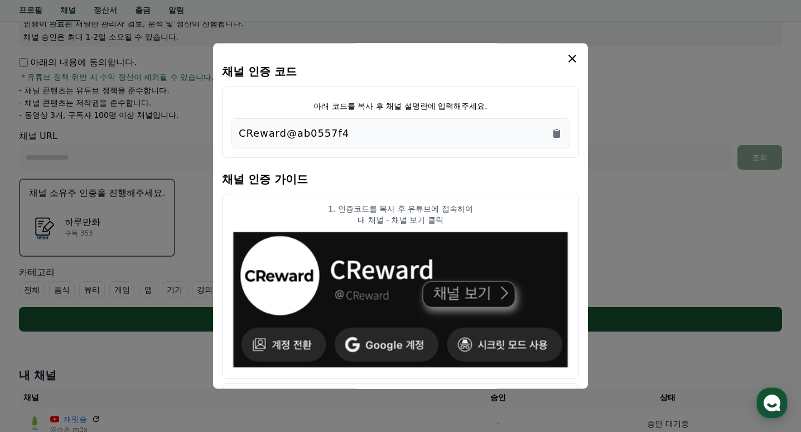
click at [546, 131] on div "CReward@ab0557f4" at bounding box center [400, 133] width 323 height 16
click at [555, 133] on icon "Copy to clipboard" at bounding box center [556, 133] width 7 height 8
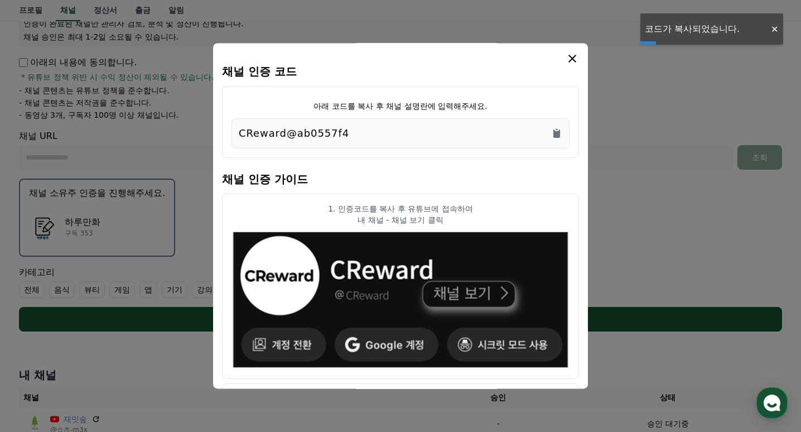
click at [574, 56] on icon "modal" at bounding box center [572, 58] width 13 height 13
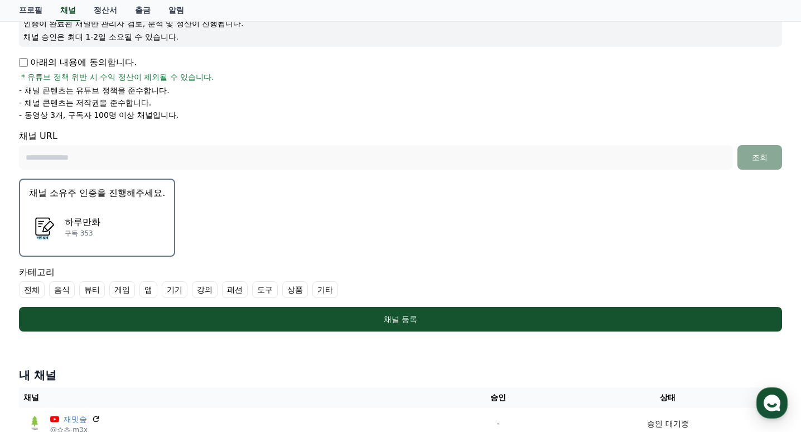
click at [22, 291] on label "전체" at bounding box center [32, 289] width 26 height 17
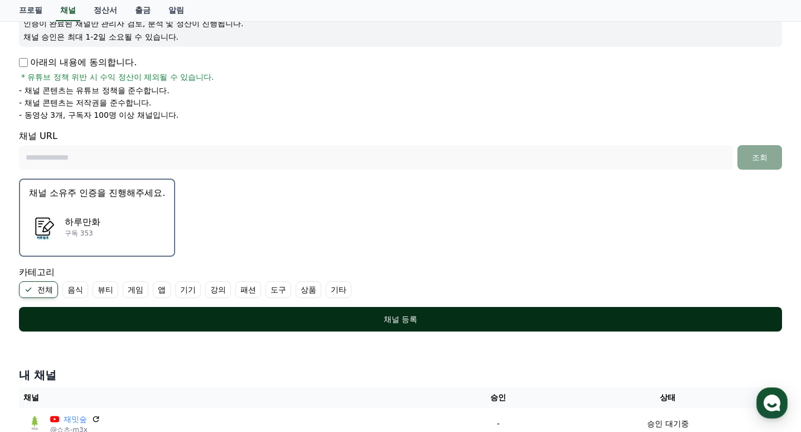
click at [162, 318] on div "채널 등록" at bounding box center [400, 318] width 718 height 11
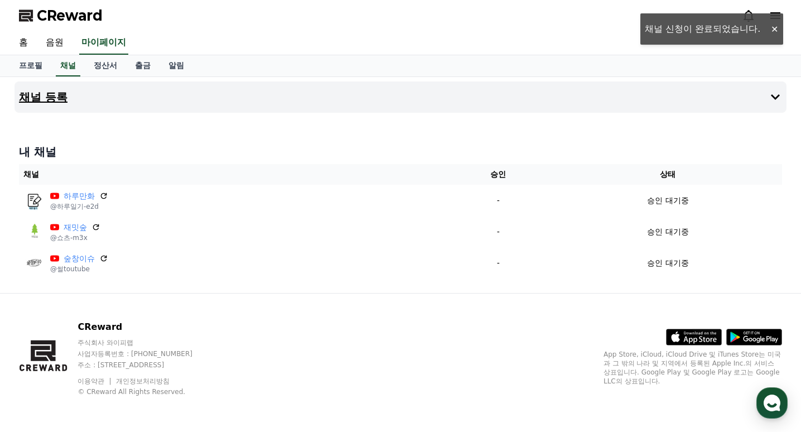
click at [244, 88] on button "채널 등록" at bounding box center [401, 96] width 772 height 31
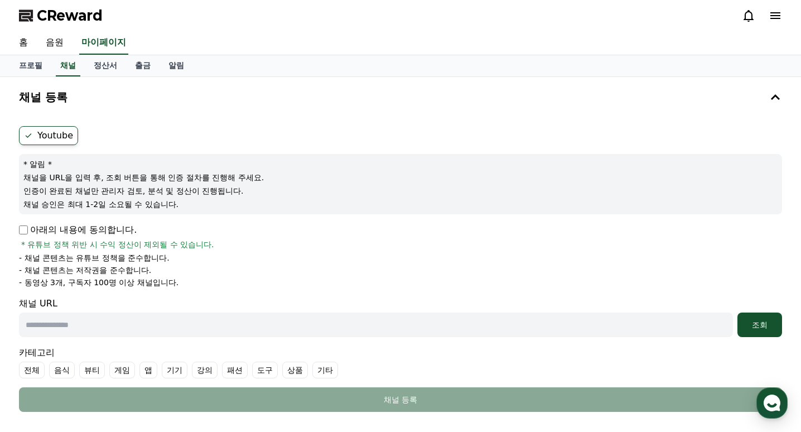
drag, startPoint x: 61, startPoint y: 331, endPoint x: 90, endPoint y: 326, distance: 29.3
click at [61, 331] on input "text" at bounding box center [376, 324] width 714 height 25
paste input "**********"
type input "**********"
click at [770, 326] on div "조회" at bounding box center [760, 324] width 36 height 11
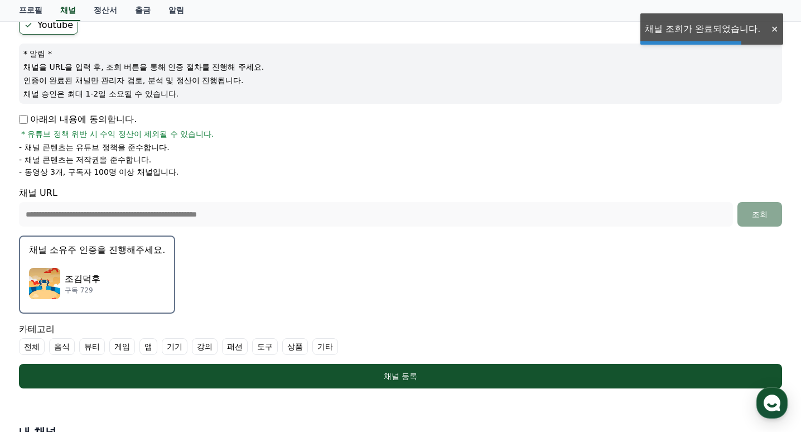
scroll to position [112, 0]
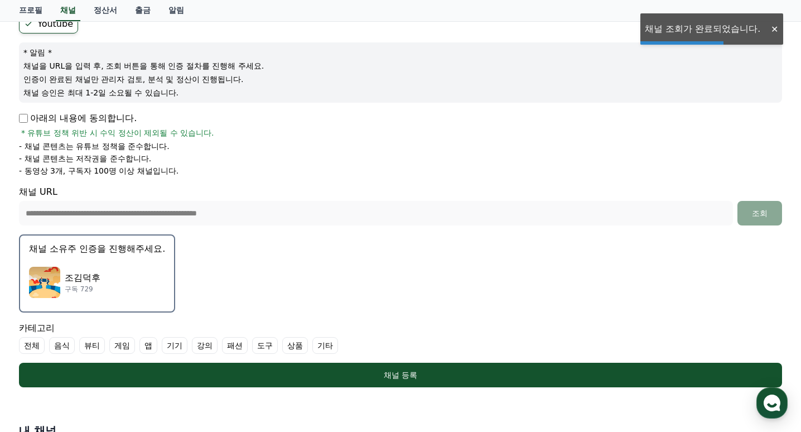
click at [96, 272] on p "조김덕후" at bounding box center [83, 277] width 36 height 13
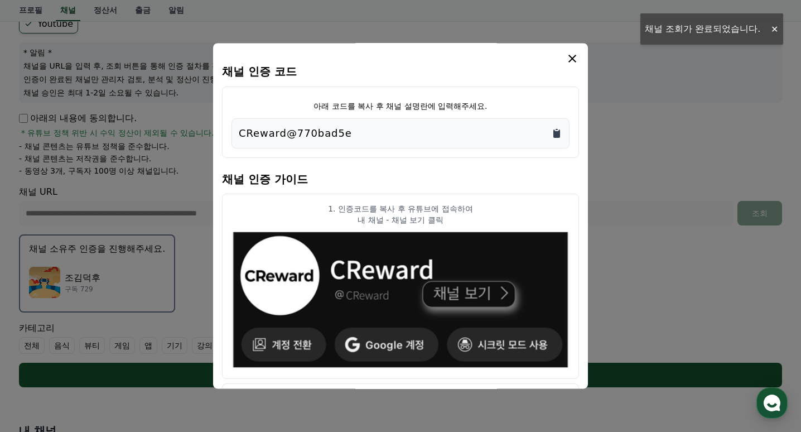
click at [558, 133] on icon "Copy to clipboard" at bounding box center [556, 133] width 7 height 8
click at [567, 51] on div "채널 인증 코드 아래 코드를 복사 후 채널 설명란에 입력해주세요. CReward@770bad5e 채널 인증 가이드 1. 인증코드를 복사 후 유…" at bounding box center [400, 215] width 375 height 345
click at [569, 58] on icon "modal" at bounding box center [572, 58] width 13 height 13
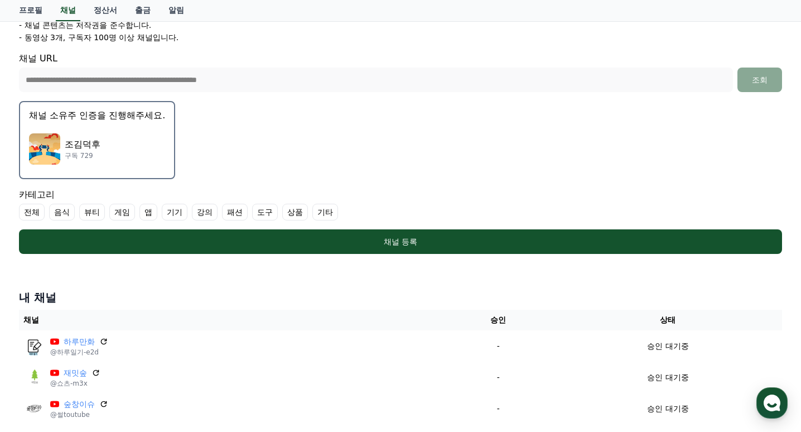
scroll to position [162, 0]
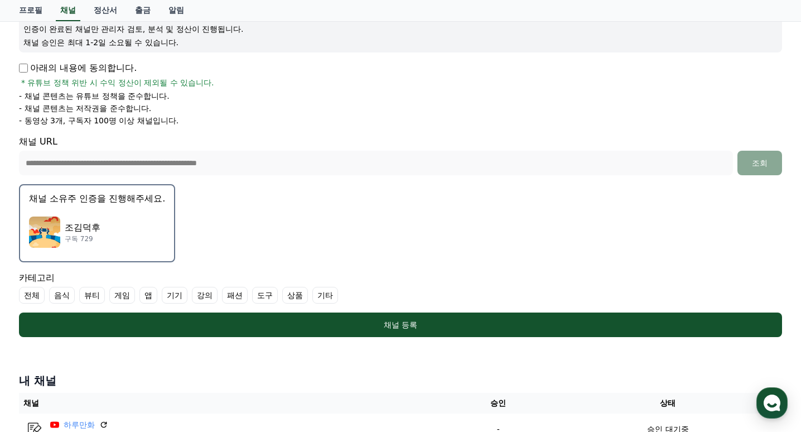
click at [35, 299] on label "전체" at bounding box center [32, 295] width 26 height 17
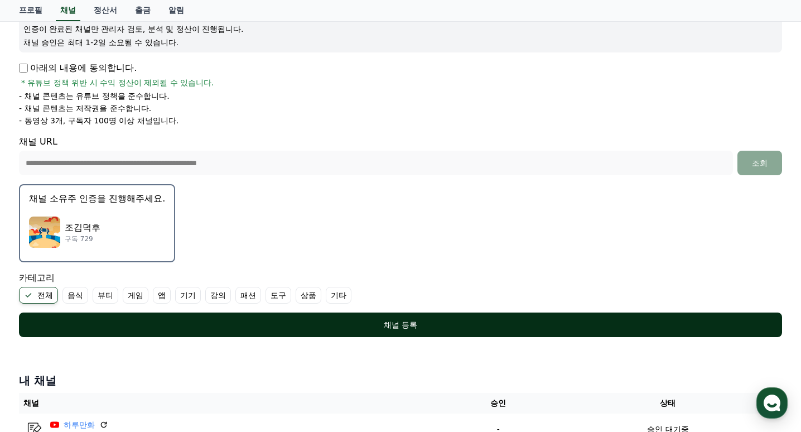
click at [81, 321] on div "채널 등록" at bounding box center [400, 324] width 718 height 11
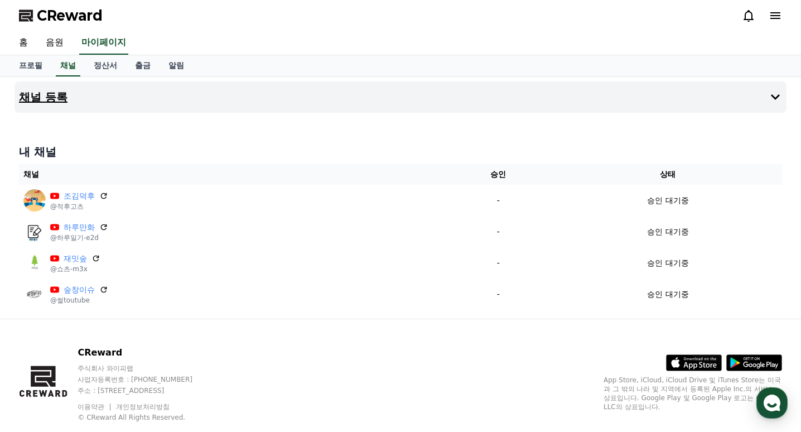
click at [56, 92] on h4 "채널 등록" at bounding box center [43, 97] width 49 height 12
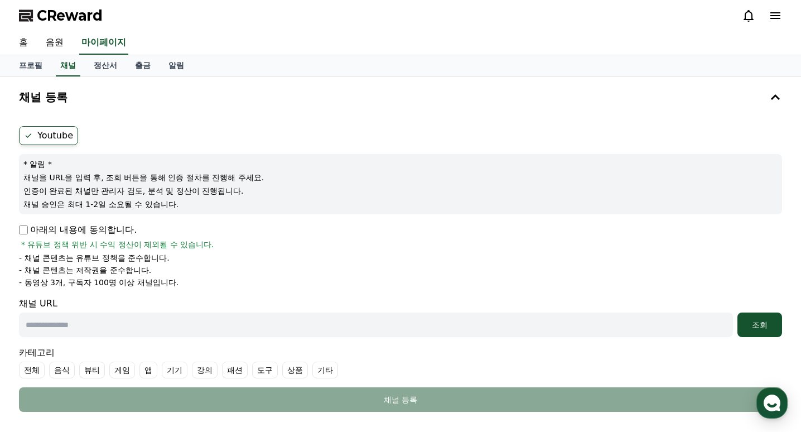
drag, startPoint x: 37, startPoint y: 231, endPoint x: 28, endPoint y: 231, distance: 9.5
click at [37, 231] on p "아래의 내용에 동의합니다." at bounding box center [78, 229] width 118 height 13
drag, startPoint x: 72, startPoint y: 326, endPoint x: 124, endPoint y: 316, distance: 52.8
click at [72, 326] on input "text" at bounding box center [376, 324] width 714 height 25
paste input "**********"
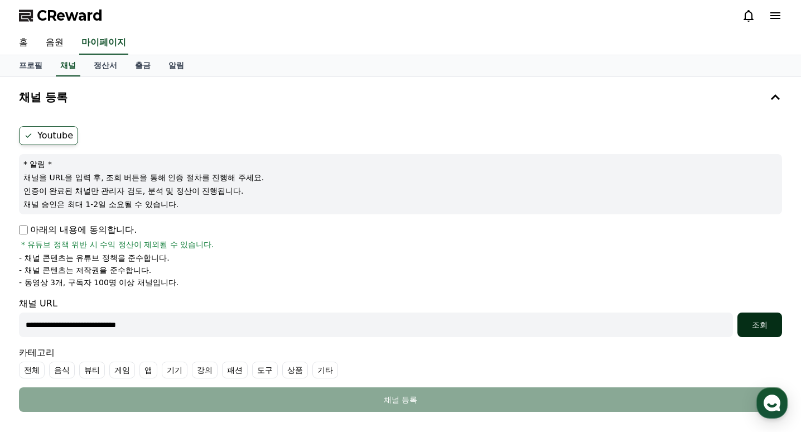
type input "**********"
click at [751, 319] on div "조회" at bounding box center [760, 324] width 36 height 11
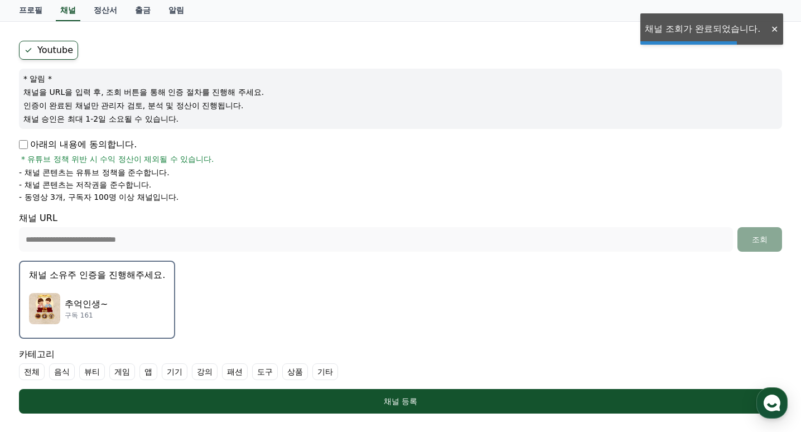
scroll to position [167, 0]
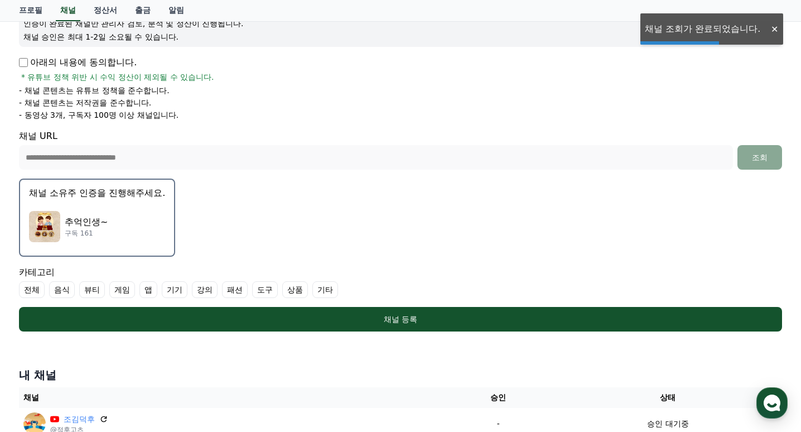
click at [94, 230] on p "구독 161" at bounding box center [86, 233] width 43 height 9
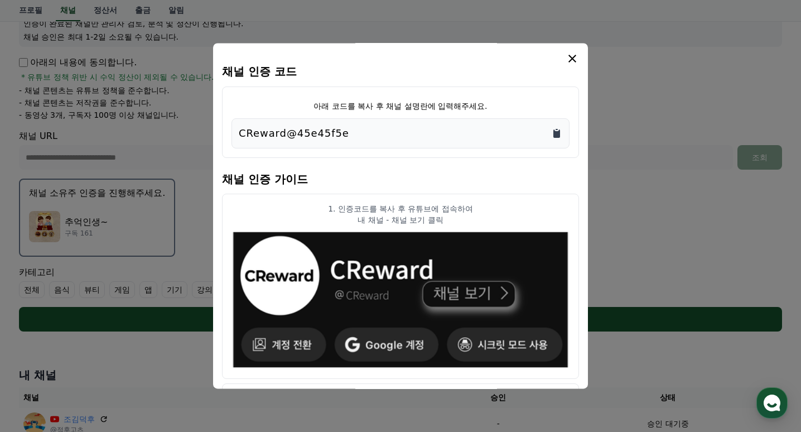
click at [560, 133] on icon "Copy to clipboard" at bounding box center [556, 133] width 7 height 8
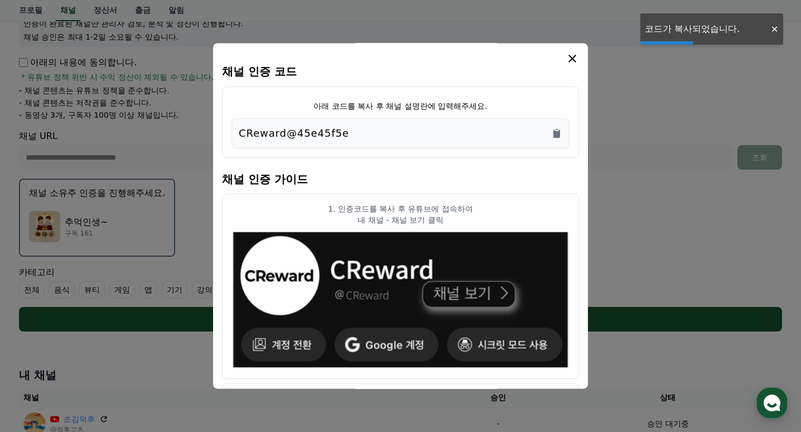
click at [571, 58] on icon "modal" at bounding box center [572, 59] width 8 height 8
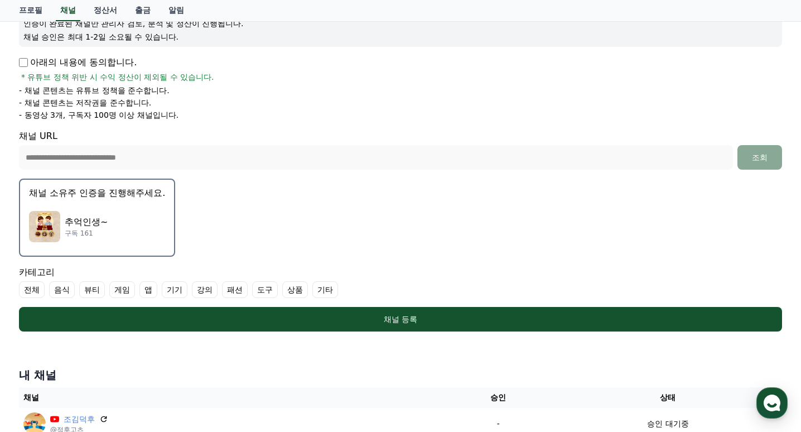
click at [28, 283] on label "전체" at bounding box center [32, 289] width 26 height 17
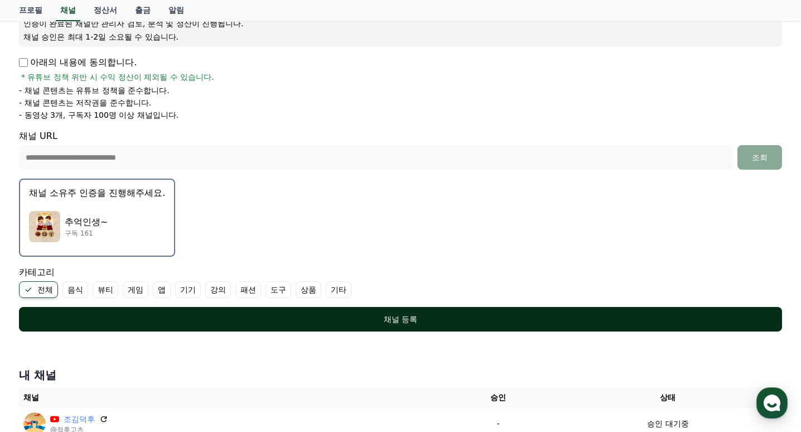
click at [272, 317] on div "채널 등록" at bounding box center [400, 318] width 718 height 11
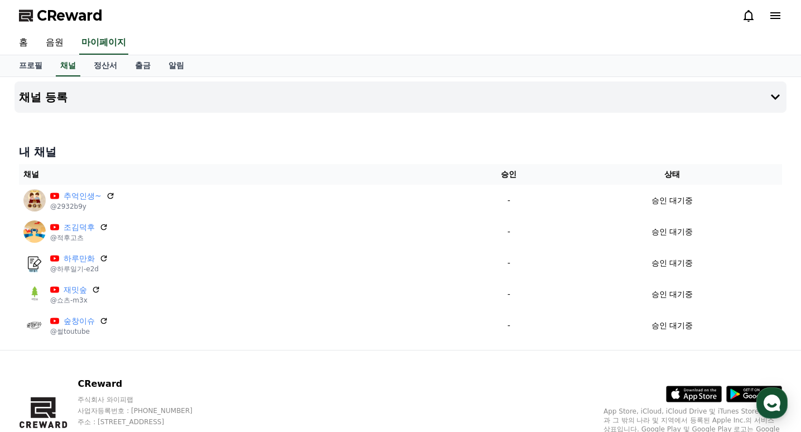
click at [88, 21] on span "CReward" at bounding box center [70, 16] width 66 height 18
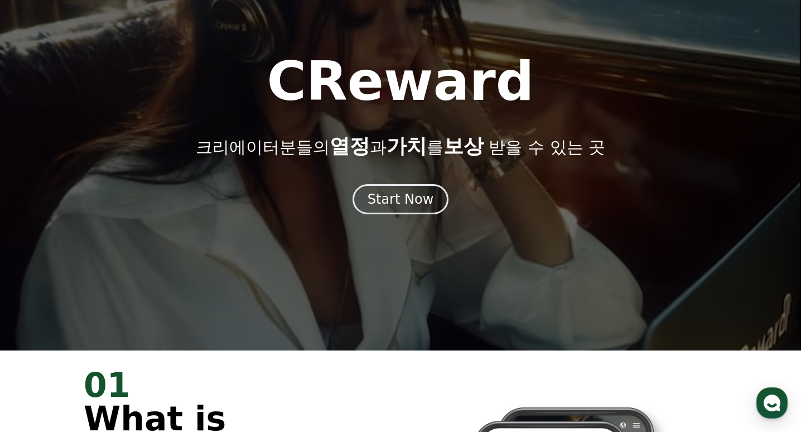
scroll to position [167, 0]
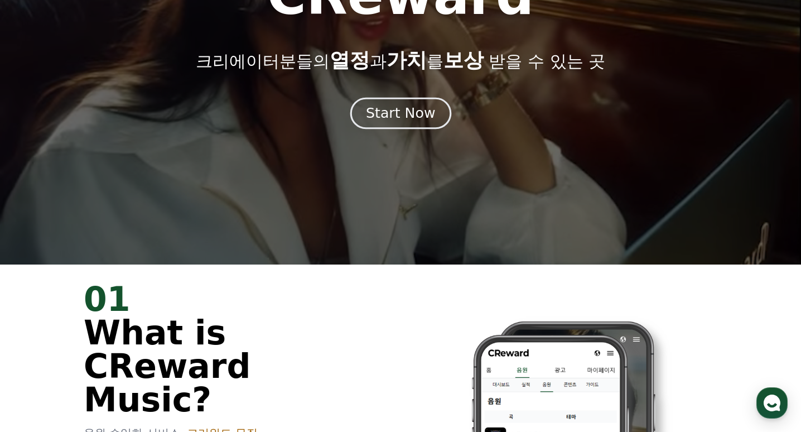
click at [419, 119] on div "Start Now" at bounding box center [400, 113] width 69 height 19
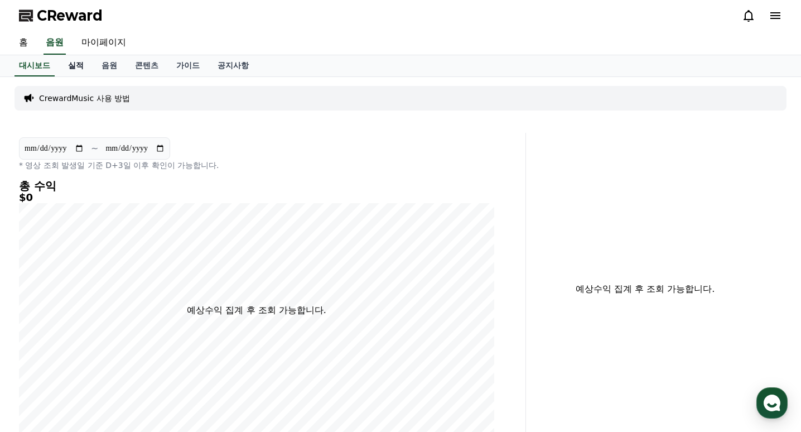
click at [80, 70] on link "실적" at bounding box center [75, 65] width 33 height 21
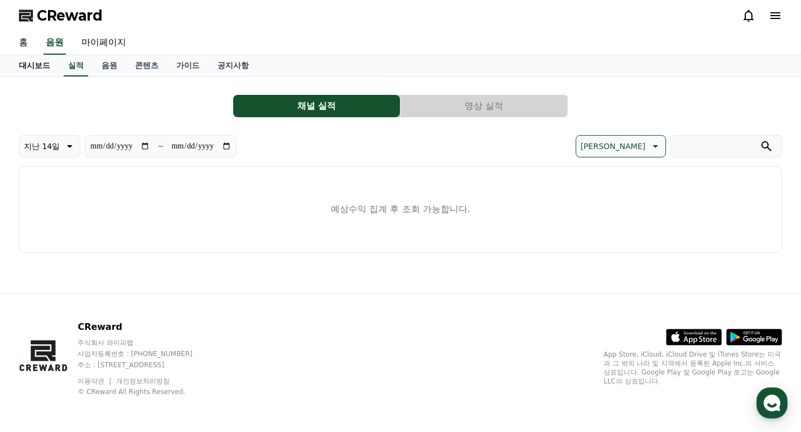
click at [40, 70] on link "대시보드" at bounding box center [34, 65] width 49 height 21
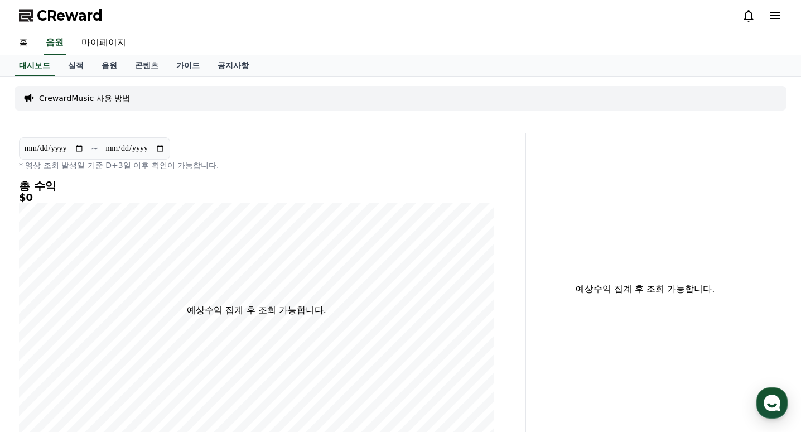
click at [83, 96] on p "CrewardMusic 사용 방법" at bounding box center [84, 98] width 91 height 11
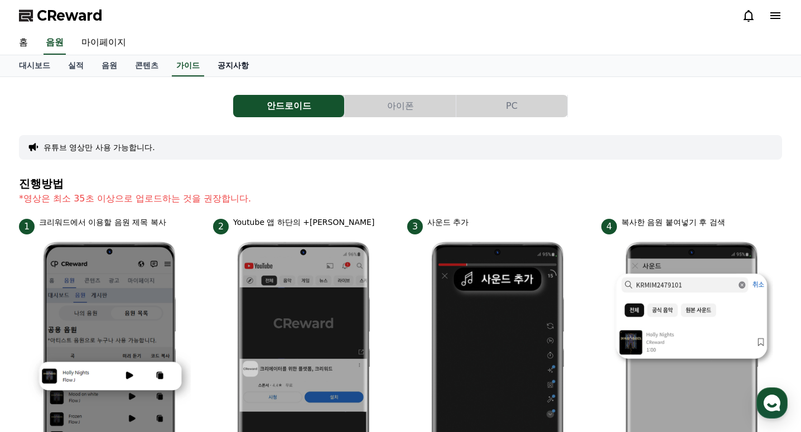
click at [226, 69] on link "공지사항" at bounding box center [233, 65] width 49 height 21
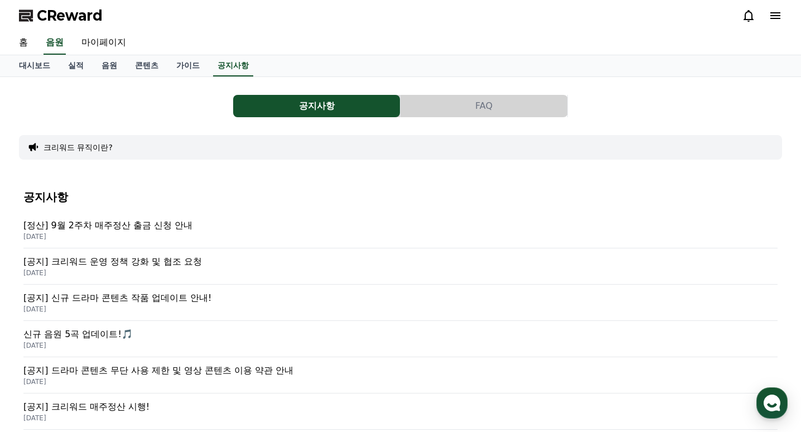
click at [173, 262] on p "[공지] 크리워드 운영 정책 강화 및 협조 요청" at bounding box center [400, 261] width 754 height 13
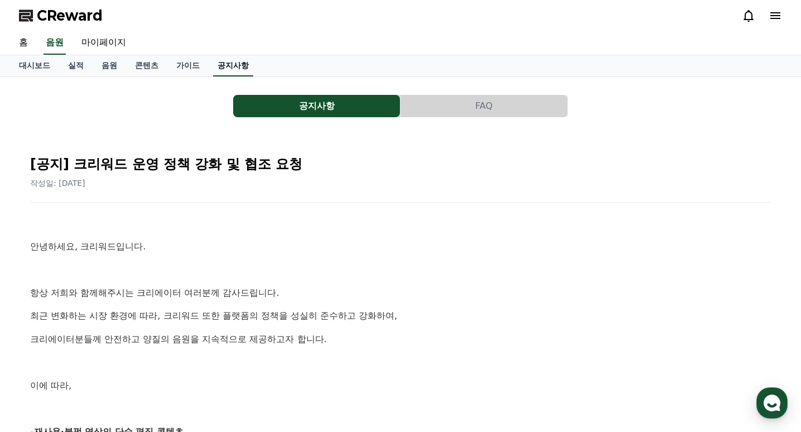
click at [229, 70] on link "공지사항" at bounding box center [233, 65] width 40 height 21
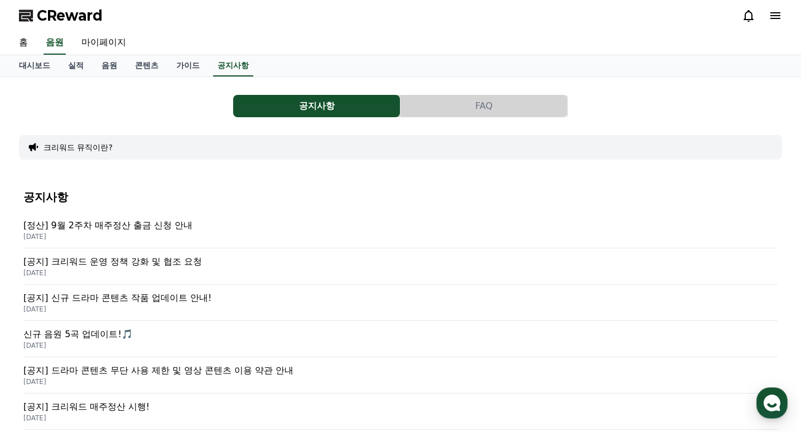
click at [170, 232] on p "2025-09-17" at bounding box center [400, 236] width 754 height 9
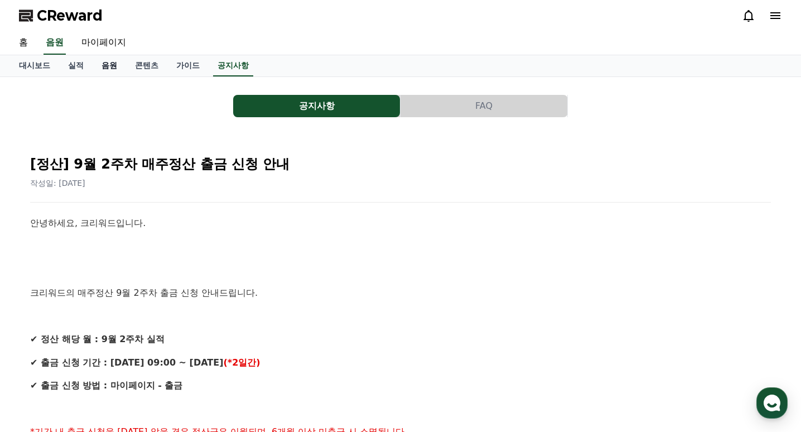
click at [96, 67] on link "음원" at bounding box center [109, 65] width 33 height 21
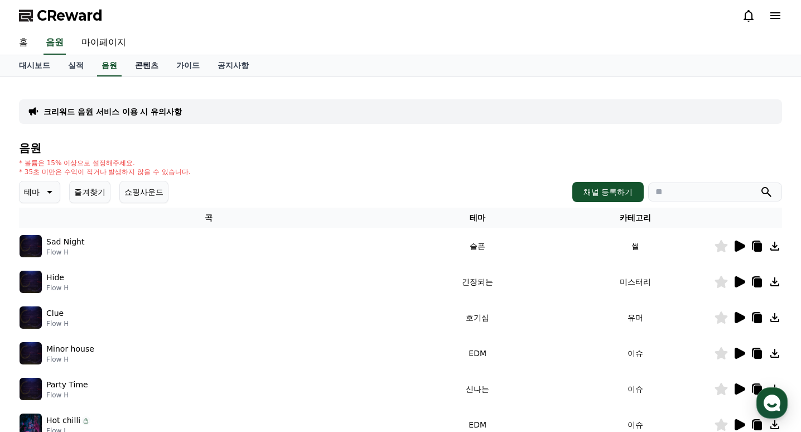
click at [158, 76] on link "콘텐츠" at bounding box center [146, 65] width 41 height 21
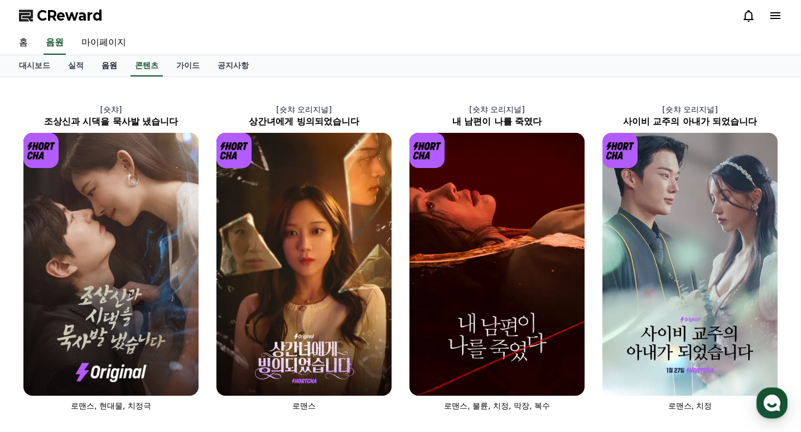
click at [119, 66] on link "음원" at bounding box center [109, 65] width 33 height 21
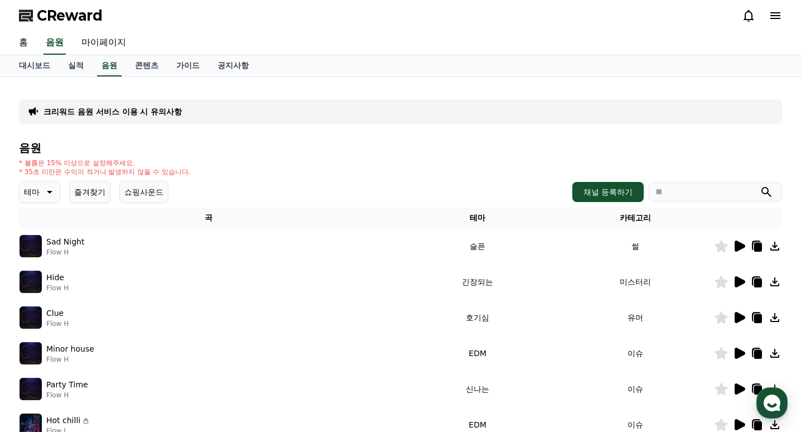
click at [140, 120] on div "크리워드 음원 서비스 이용 시 유의사항" at bounding box center [400, 111] width 763 height 25
click at [142, 112] on p "크리워드 음원 서비스 이용 시 유의사항" at bounding box center [113, 111] width 138 height 11
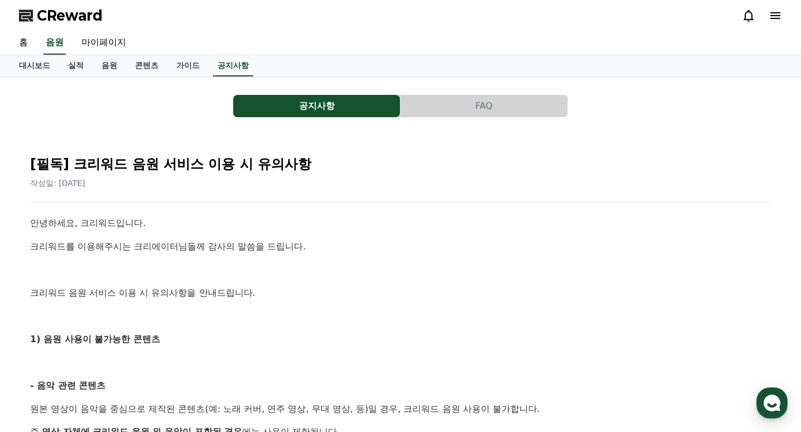
click at [465, 110] on button "FAQ" at bounding box center [483, 106] width 167 height 22
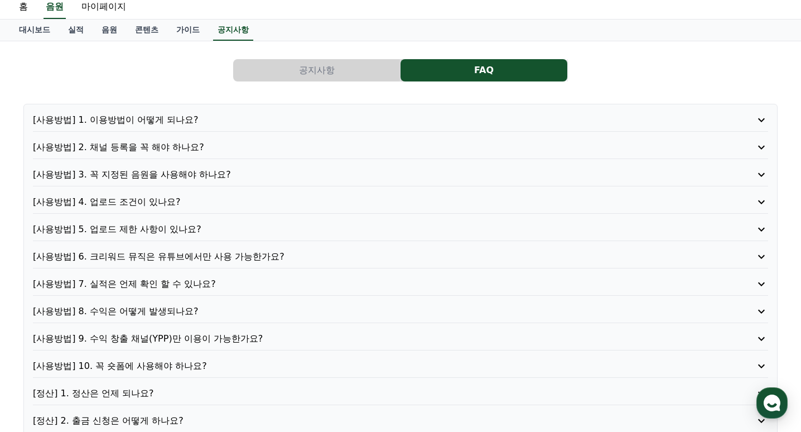
scroll to position [56, 0]
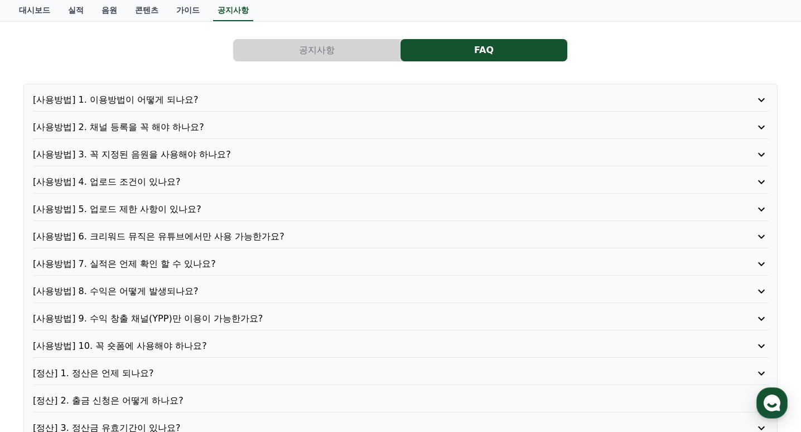
click at [250, 266] on p "[사용방법] 7. 실적은 언제 확인 할 수 있나요?" at bounding box center [371, 263] width 677 height 13
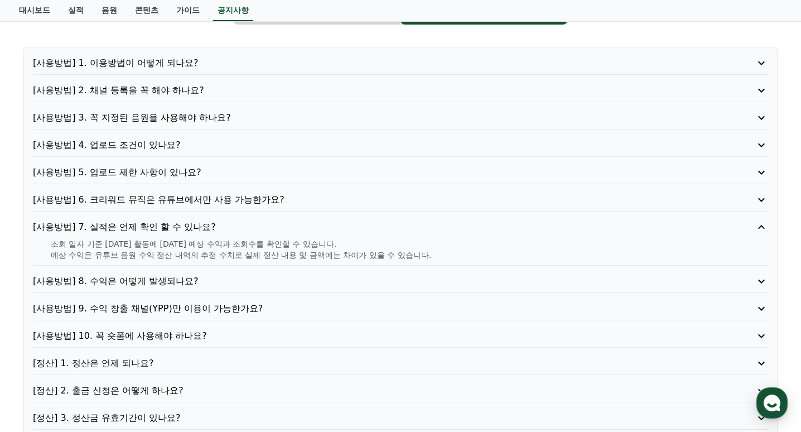
scroll to position [112, 0]
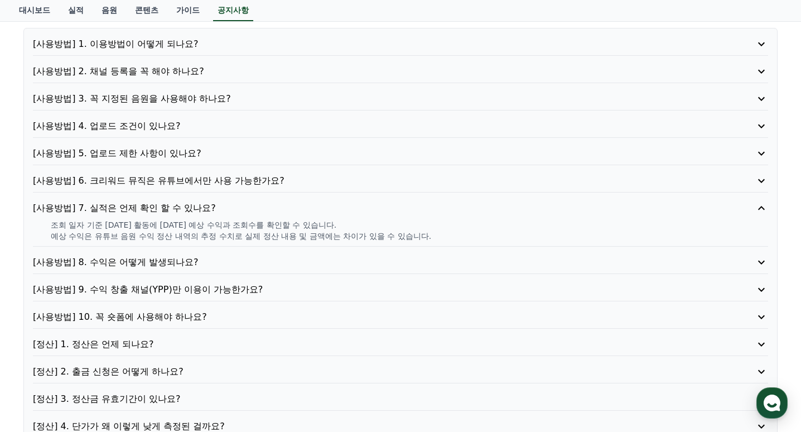
click at [235, 265] on p "[사용방법] 8. 수익은 어떻게 발생되나요?" at bounding box center [371, 261] width 677 height 13
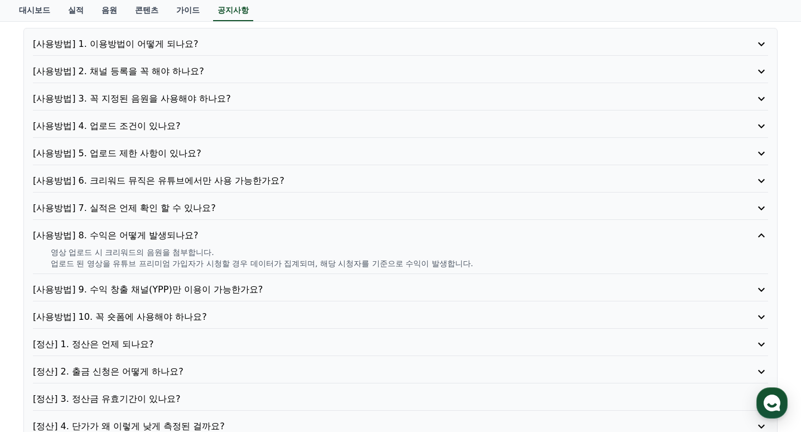
click at [240, 286] on p "[사용방법] 9. 수익 창출 채널(YPP)만 이용이 가능한가요?" at bounding box center [371, 289] width 677 height 13
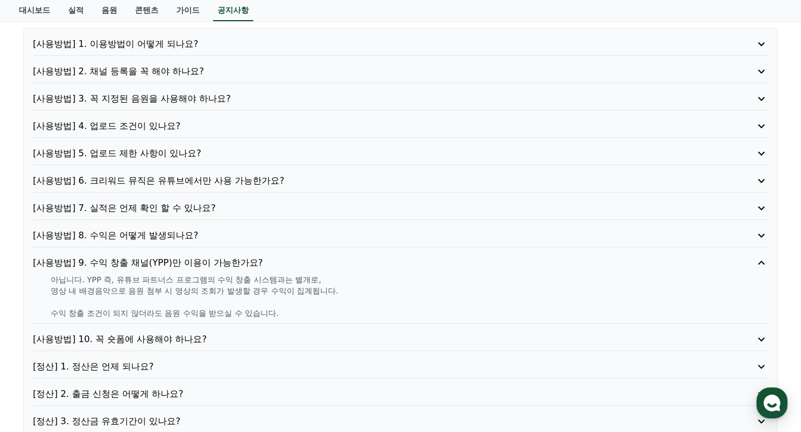
click at [216, 333] on div "[사용방법] 1. 이용방법이 어떻게 되나요? [사용방법] 2. 채널 등록을 꼭 해야 하나요? [사용방법] 3. 꼭 지정된 음원을 사용해야 하나…" at bounding box center [400, 260] width 754 height 464
click at [215, 337] on p "[사용방법] 10. 꼭 숏폼에 사용해야 하나요?" at bounding box center [371, 338] width 677 height 13
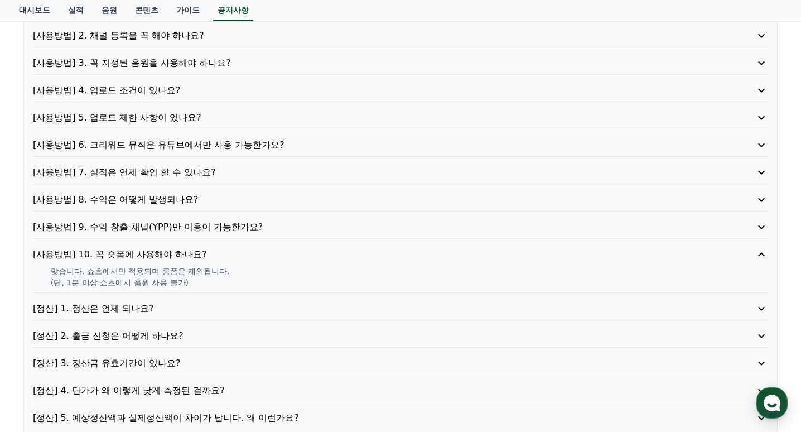
scroll to position [167, 0]
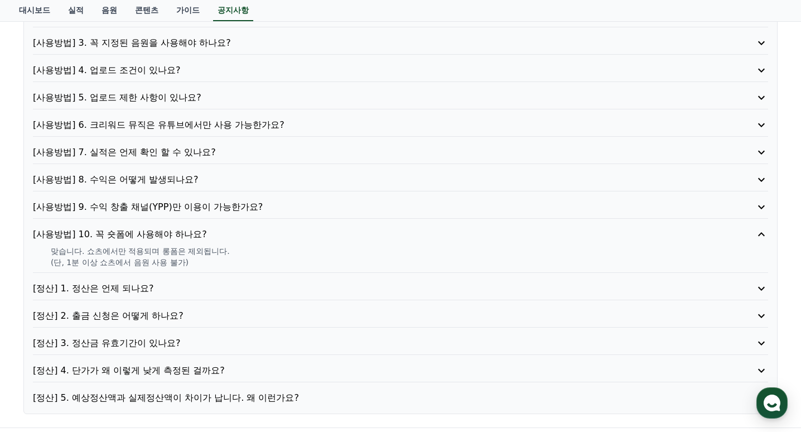
click at [209, 294] on p "[정산] 1. 정산은 언제 되나요?" at bounding box center [371, 288] width 677 height 13
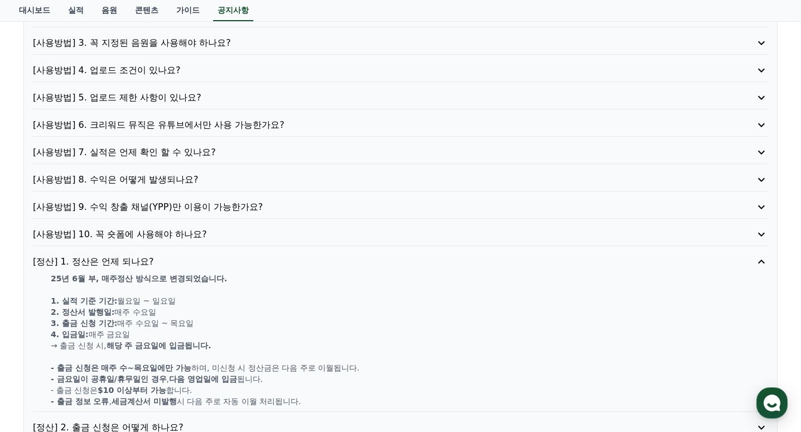
drag, startPoint x: 100, startPoint y: 279, endPoint x: 257, endPoint y: 282, distance: 156.8
click at [257, 282] on p "25년 6월 부, 매주정산 방식으로 변경되었습니다." at bounding box center [409, 278] width 717 height 11
drag, startPoint x: 257, startPoint y: 282, endPoint x: 148, endPoint y: 309, distance: 112.0
click at [148, 309] on p "2. 정산서 발행일: 매주 수요일" at bounding box center [409, 311] width 717 height 11
drag, startPoint x: 117, startPoint y: 301, endPoint x: 187, endPoint y: 300, distance: 70.9
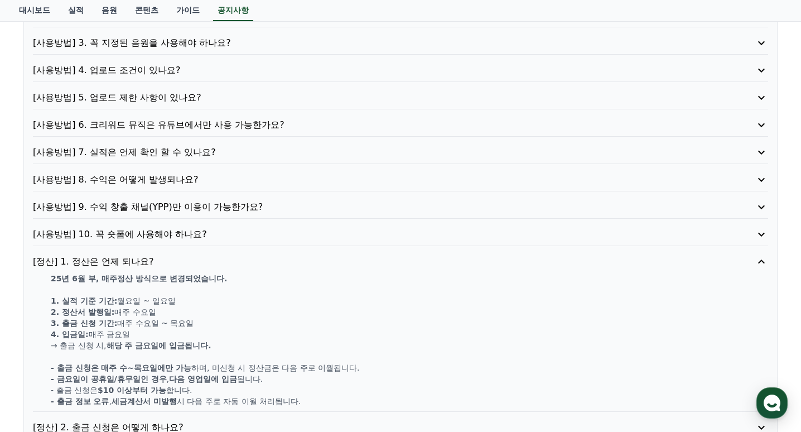
click at [187, 300] on p "1. 실적 기준 기간: 월요일 ~ 일요일" at bounding box center [409, 300] width 717 height 11
drag, startPoint x: 187, startPoint y: 300, endPoint x: 168, endPoint y: 316, distance: 25.7
click at [168, 316] on p "2. 정산서 발행일: 매주 수요일" at bounding box center [409, 311] width 717 height 11
drag, startPoint x: 119, startPoint y: 312, endPoint x: 171, endPoint y: 313, distance: 52.4
click at [171, 313] on p "2. 정산서 발행일: 매주 수요일" at bounding box center [409, 311] width 717 height 11
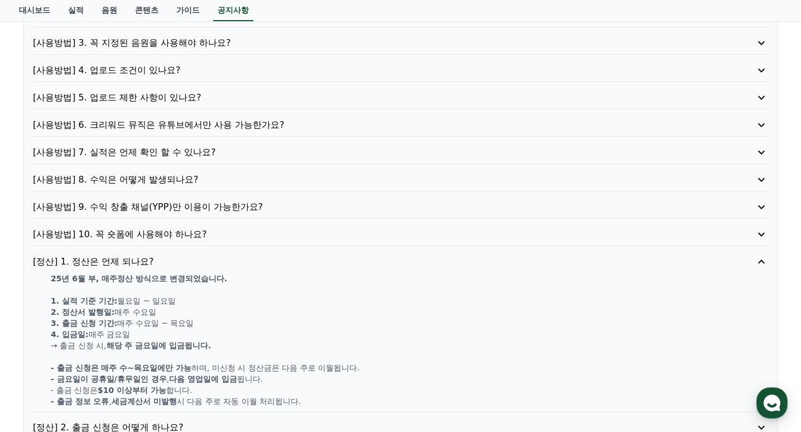
drag, startPoint x: 171, startPoint y: 313, endPoint x: 147, endPoint y: 327, distance: 27.5
click at [147, 327] on p "3. 출금 신청 기간: 매주 수요일 ~ 목요일" at bounding box center [409, 322] width 717 height 11
drag, startPoint x: 147, startPoint y: 327, endPoint x: 225, endPoint y: 325, distance: 78.1
click at [225, 325] on p "3. 출금 신청 기간: 매주 수요일 ~ 목요일" at bounding box center [409, 322] width 717 height 11
drag, startPoint x: 225, startPoint y: 325, endPoint x: 144, endPoint y: 341, distance: 82.5
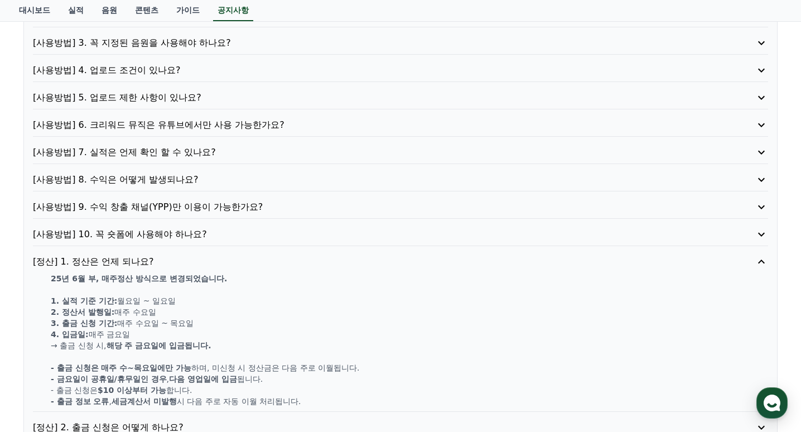
click at [144, 341] on strong "해당 주 금요일에 입금됩니다." at bounding box center [159, 345] width 105 height 9
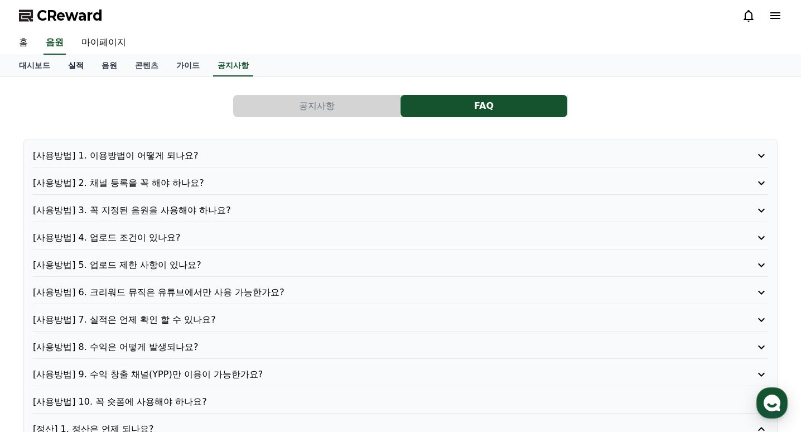
click at [84, 67] on link "실적" at bounding box center [75, 65] width 33 height 21
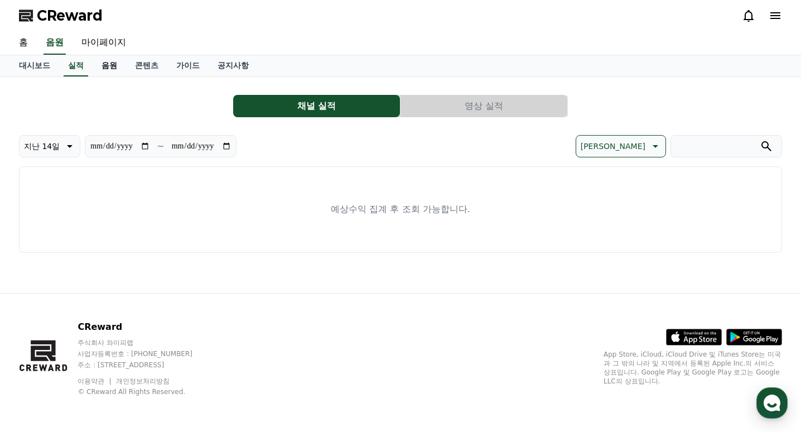
click at [107, 69] on link "음원" at bounding box center [109, 65] width 33 height 21
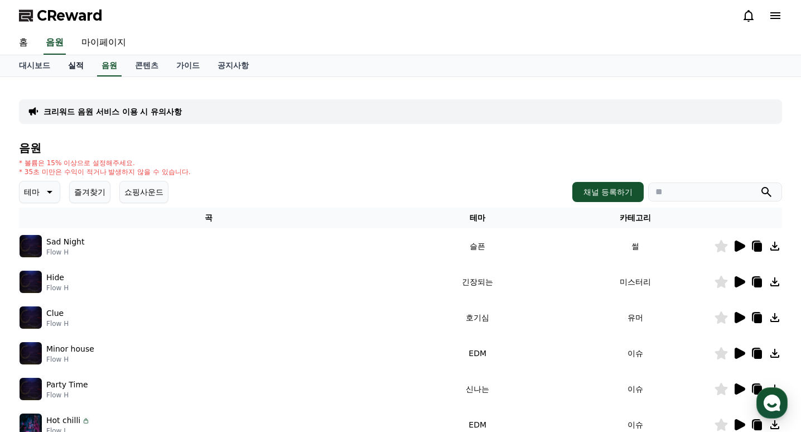
click at [81, 62] on link "실적" at bounding box center [75, 65] width 33 height 21
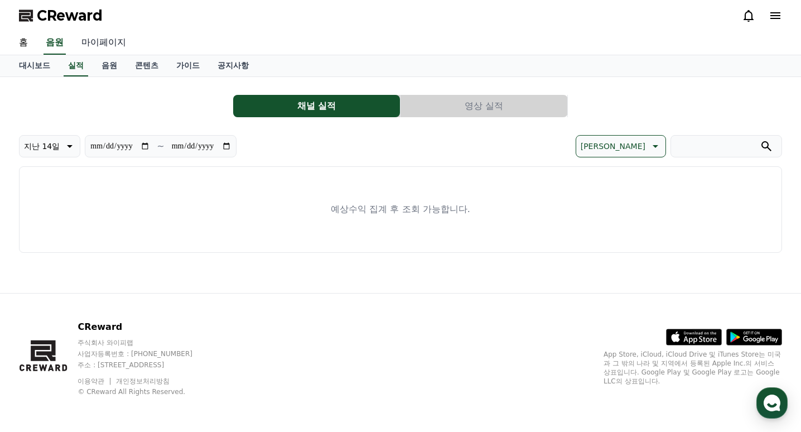
click at [108, 37] on link "마이페이지" at bounding box center [104, 42] width 62 height 23
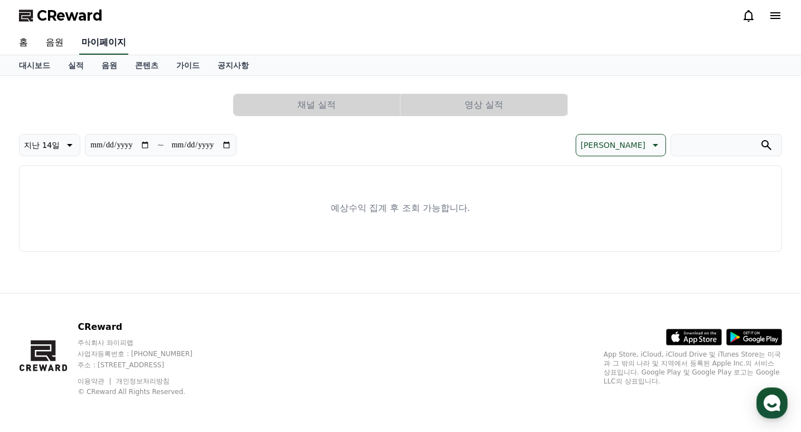
select select "**********"
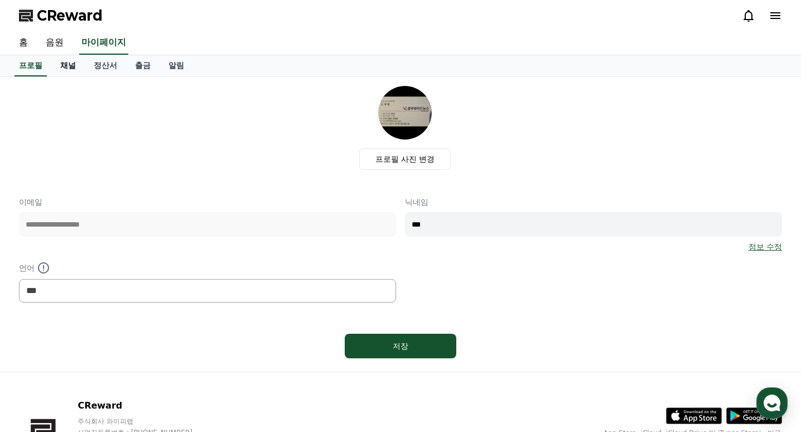
click at [79, 65] on link "채널" at bounding box center [67, 65] width 33 height 21
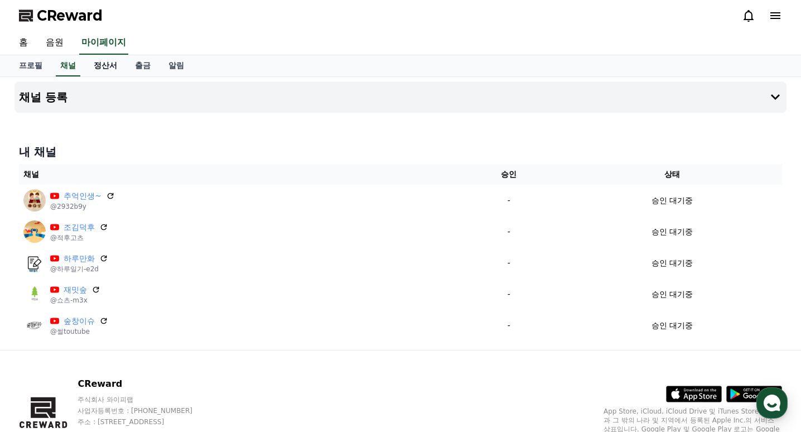
click at [113, 70] on link "정산서" at bounding box center [105, 65] width 41 height 21
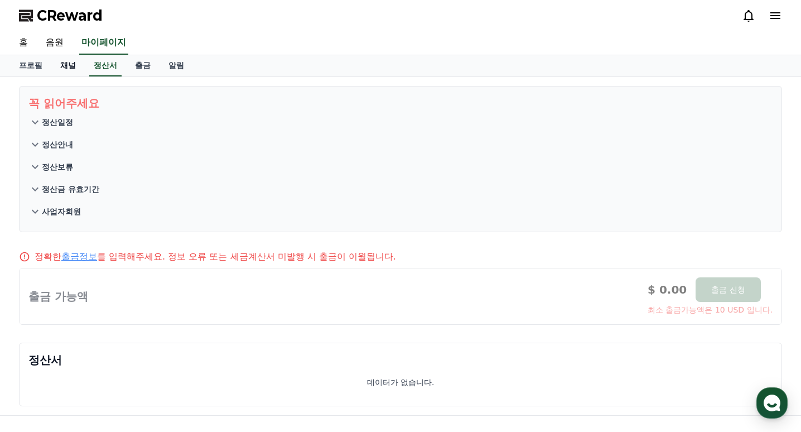
click at [78, 67] on link "채널" at bounding box center [67, 65] width 33 height 21
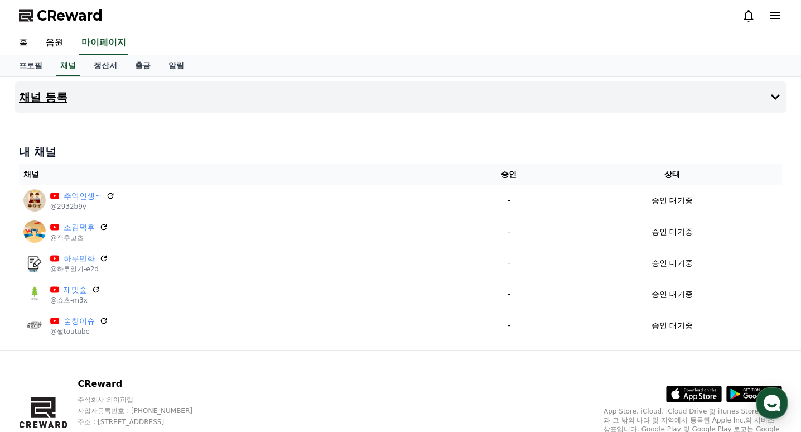
click at [114, 99] on button "채널 등록" at bounding box center [401, 96] width 772 height 31
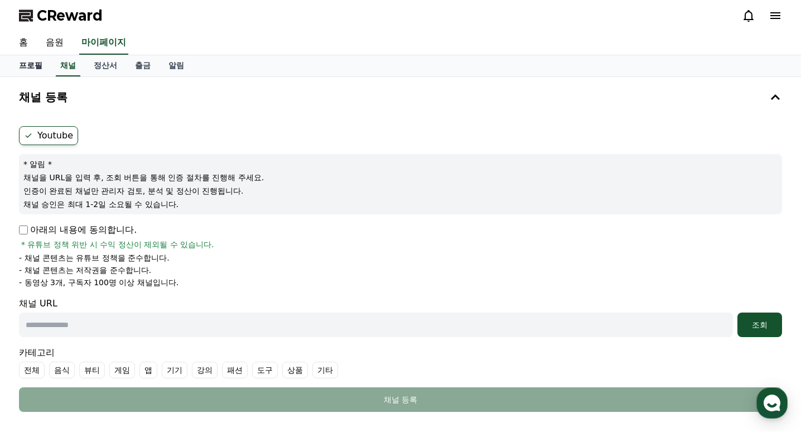
click at [42, 61] on link "프로필" at bounding box center [30, 65] width 41 height 21
select select "**********"
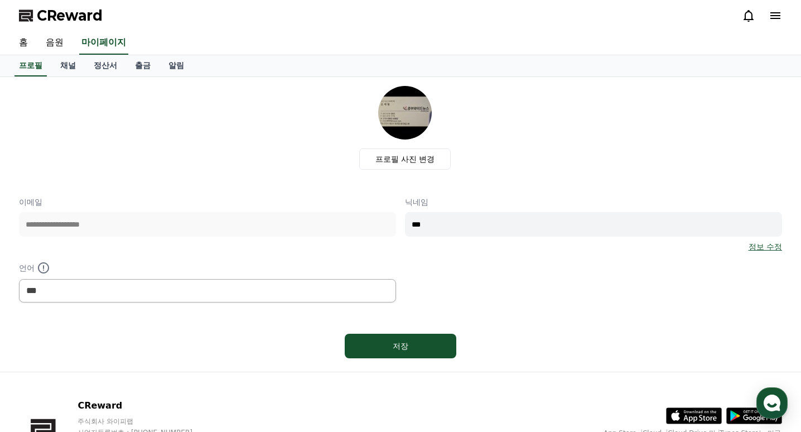
click at [398, 122] on img at bounding box center [405, 113] width 54 height 54
click at [402, 160] on label "프로필 사진 변경" at bounding box center [405, 158] width 92 height 21
click at [0, 0] on input "프로필 사진 변경" at bounding box center [0, 0] width 0 height 0
click at [427, 161] on label "프로필 사진 변경" at bounding box center [405, 158] width 92 height 21
click at [0, 0] on input "프로필 사진 변경" at bounding box center [0, 0] width 0 height 0
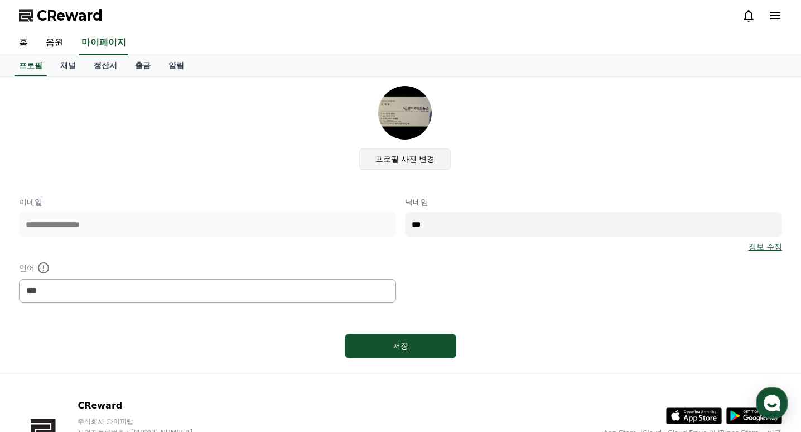
click at [400, 160] on label "프로필 사진 변경" at bounding box center [405, 158] width 92 height 21
click at [0, 0] on input "프로필 사진 변경" at bounding box center [0, 0] width 0 height 0
click at [418, 156] on label "프로필 사진 변경" at bounding box center [405, 158] width 92 height 21
click at [0, 0] on input "프로필 사진 변경" at bounding box center [0, 0] width 0 height 0
click at [424, 163] on label "프로필 사진 변경" at bounding box center [405, 158] width 92 height 21
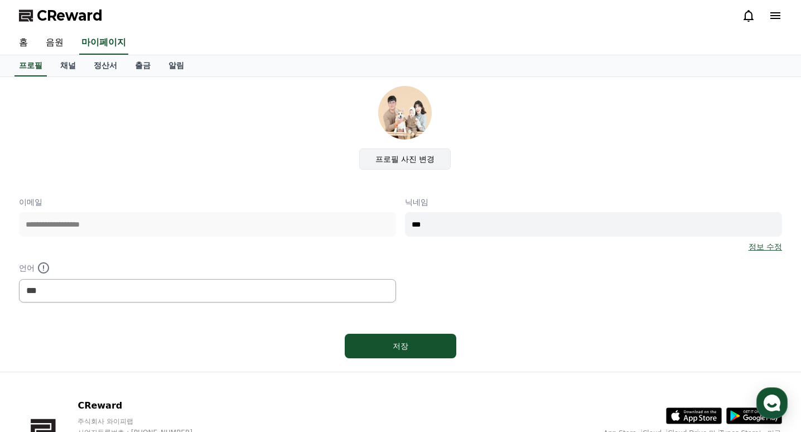
click at [0, 0] on input "프로필 사진 변경" at bounding box center [0, 0] width 0 height 0
click at [404, 149] on label "프로필 사진 변경" at bounding box center [405, 158] width 92 height 21
click at [0, 0] on input "프로필 사진 변경" at bounding box center [0, 0] width 0 height 0
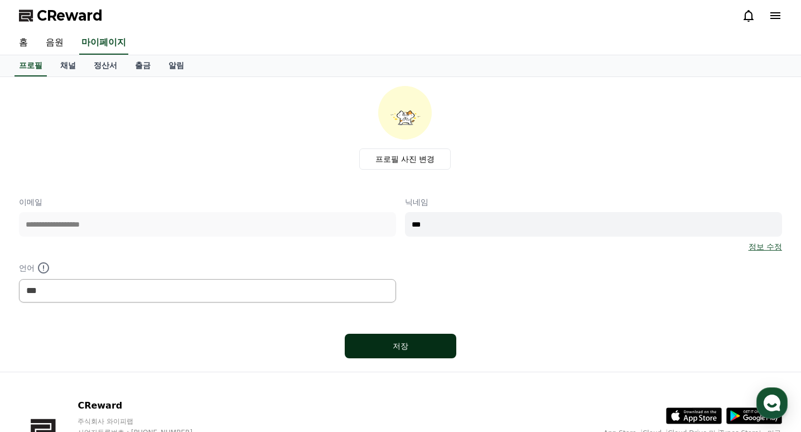
click at [413, 347] on div "저장" at bounding box center [400, 345] width 67 height 11
select select "**********"
click at [140, 70] on link "출금" at bounding box center [142, 65] width 33 height 21
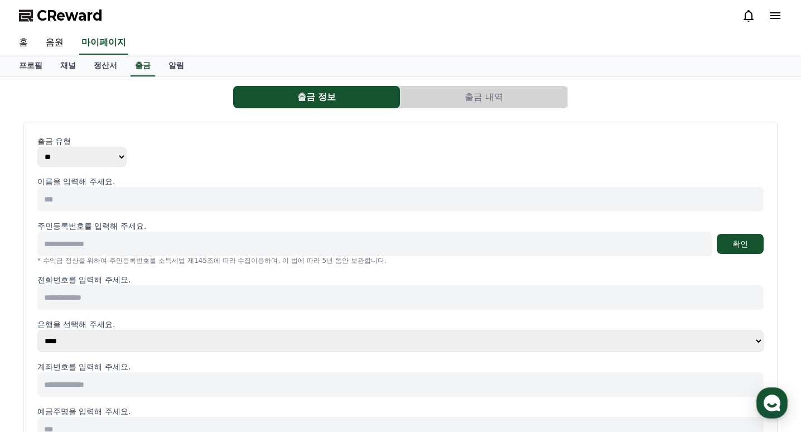
click at [167, 205] on input at bounding box center [400, 199] width 726 height 25
type input "*"
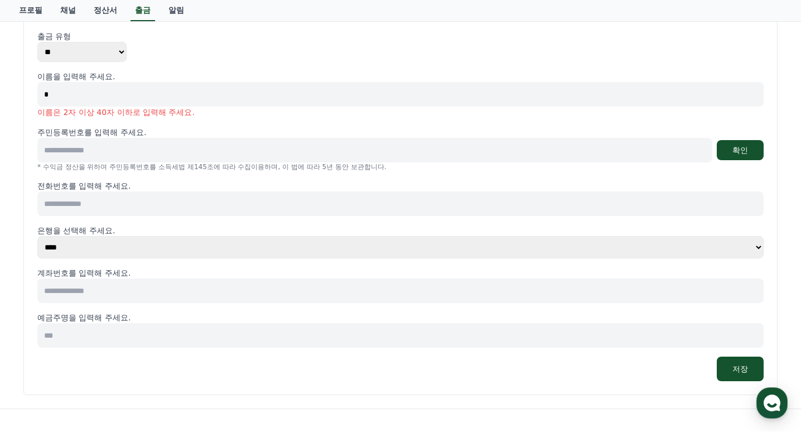
scroll to position [112, 0]
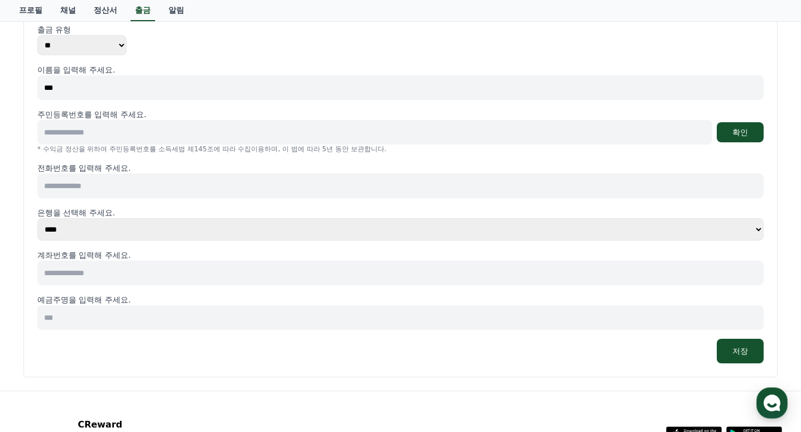
type input "***"
type input "**********"
click at [743, 129] on button "확인" at bounding box center [740, 132] width 47 height 20
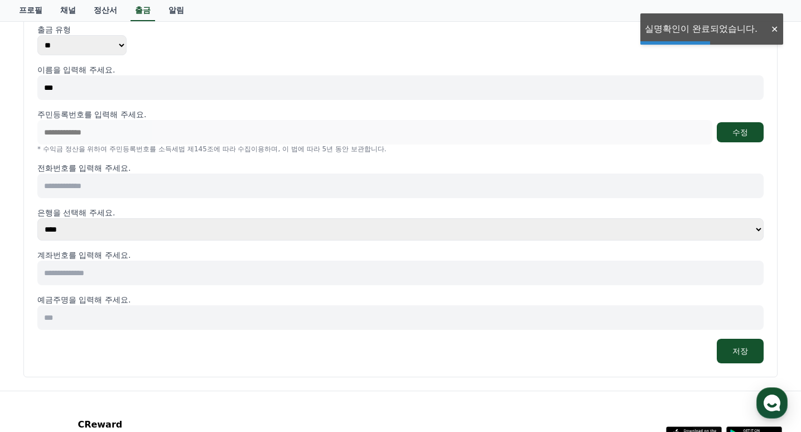
click at [381, 182] on input at bounding box center [400, 185] width 726 height 25
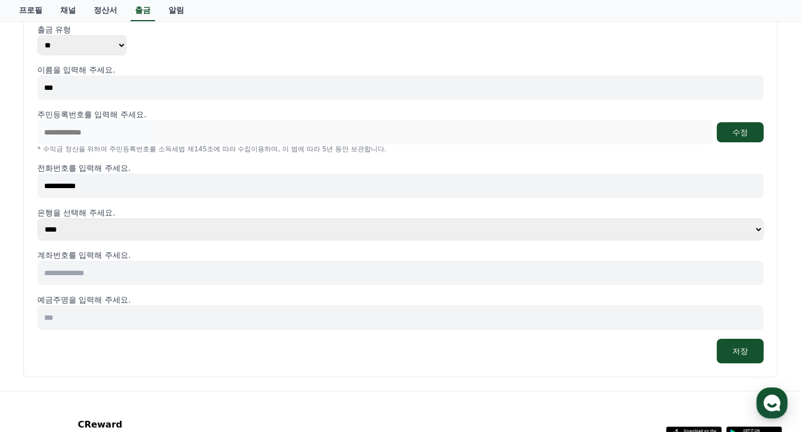
type input "**********"
click at [162, 230] on select "**** **** **** **** **** **** **** ** ** ** ** **** *** **** **** *****" at bounding box center [400, 229] width 726 height 22
select select "**********"
click at [37, 218] on select "**** **** **** **** **** **** **** ** ** ** ** **** *** **** **** *****" at bounding box center [400, 229] width 726 height 22
click at [109, 276] on input at bounding box center [400, 272] width 726 height 25
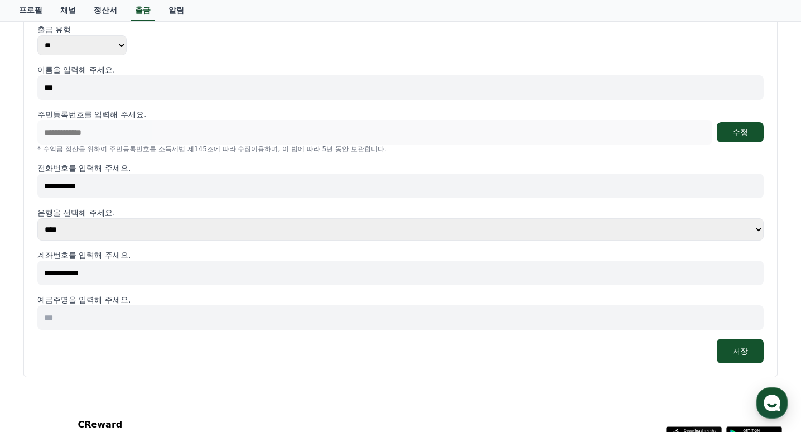
type input "**********"
click at [105, 316] on input at bounding box center [400, 317] width 726 height 25
drag, startPoint x: 119, startPoint y: 271, endPoint x: -137, endPoint y: 276, distance: 255.5
click at [0, 276] on html "**********" at bounding box center [400, 208] width 801 height 641
type input "**********"
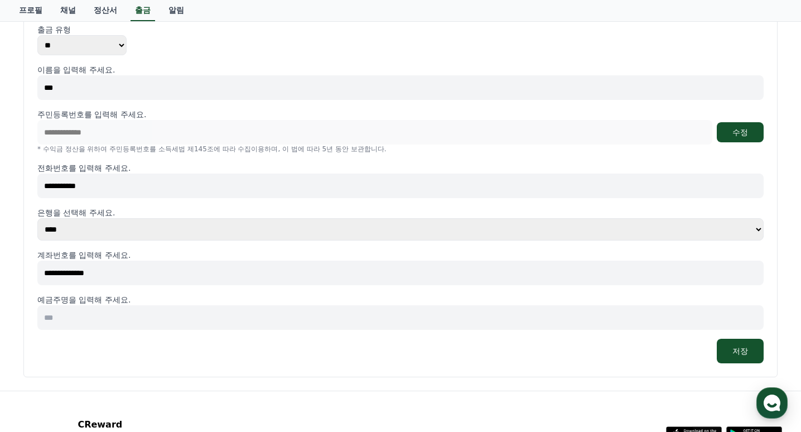
click at [69, 318] on input at bounding box center [400, 317] width 726 height 25
type input "***"
click at [728, 349] on button "저장" at bounding box center [740, 351] width 47 height 25
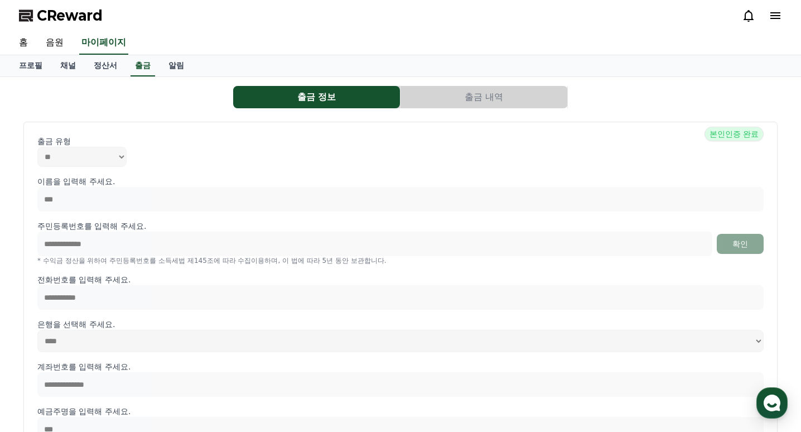
click at [84, 17] on span "CReward" at bounding box center [70, 16] width 66 height 18
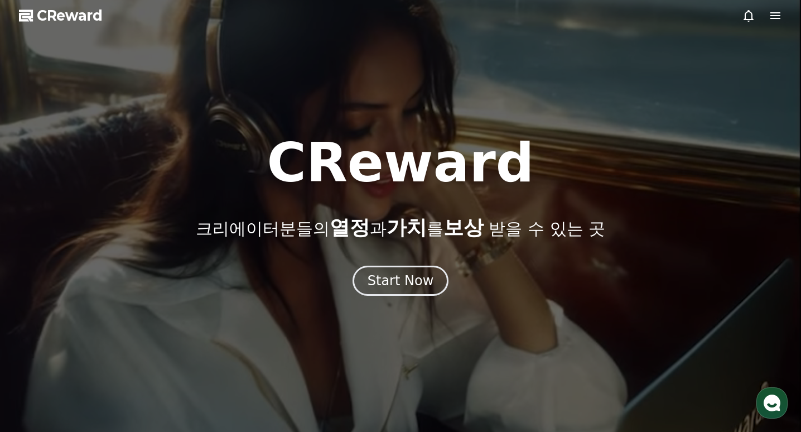
click at [424, 298] on div at bounding box center [400, 216] width 801 height 432
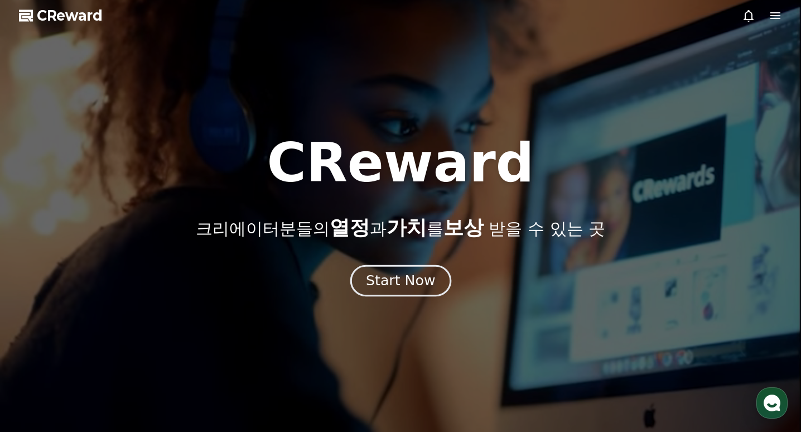
click at [424, 282] on div "Start Now" at bounding box center [400, 280] width 69 height 19
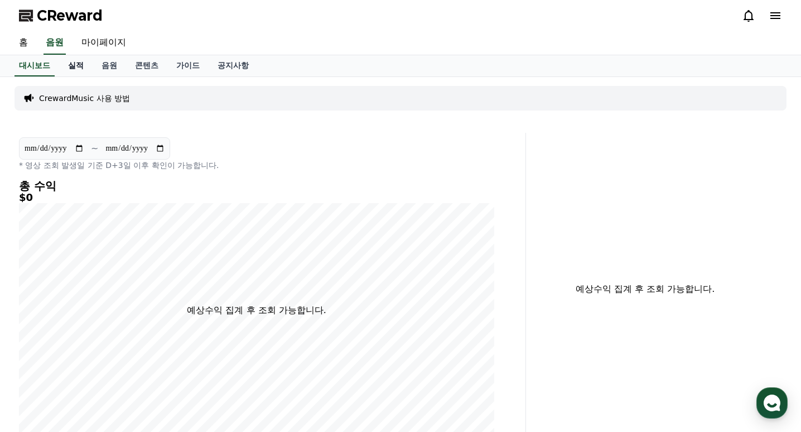
click at [78, 58] on link "실적" at bounding box center [75, 65] width 33 height 21
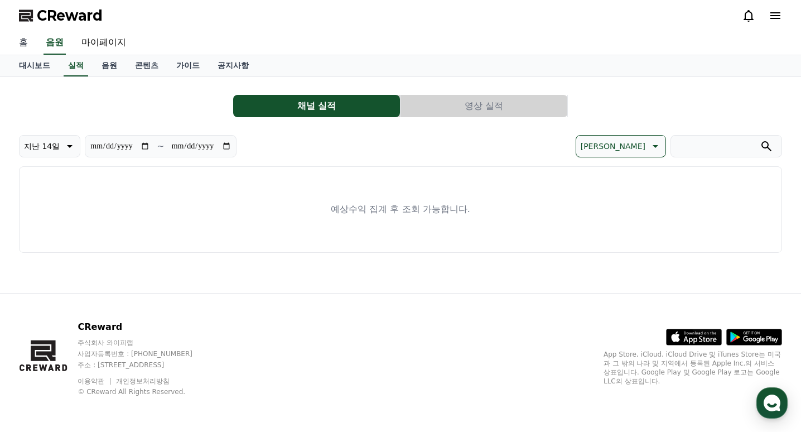
click at [25, 45] on link "홈" at bounding box center [23, 42] width 27 height 23
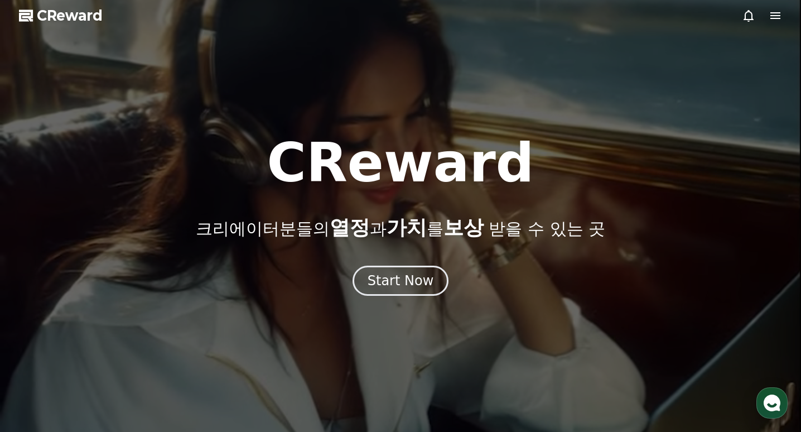
click at [90, 16] on span "CReward" at bounding box center [70, 16] width 66 height 18
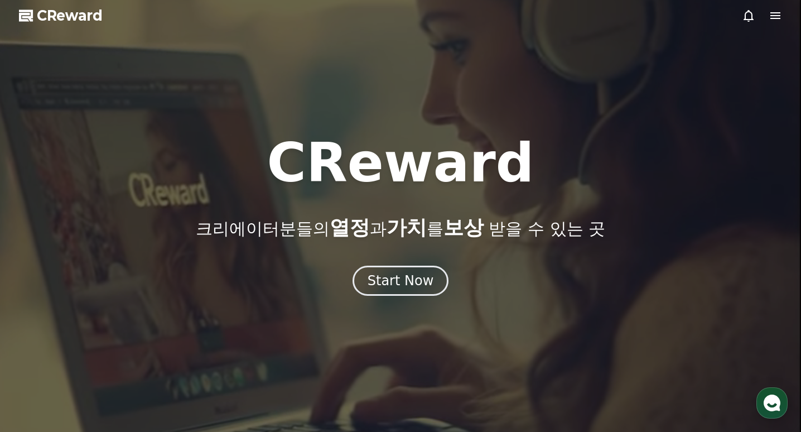
click at [89, 16] on span "CReward" at bounding box center [70, 16] width 66 height 18
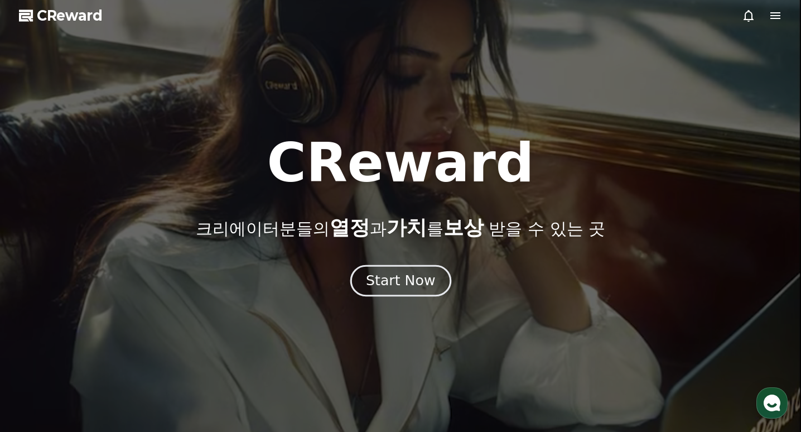
click at [426, 295] on button "Start Now" at bounding box center [400, 281] width 101 height 32
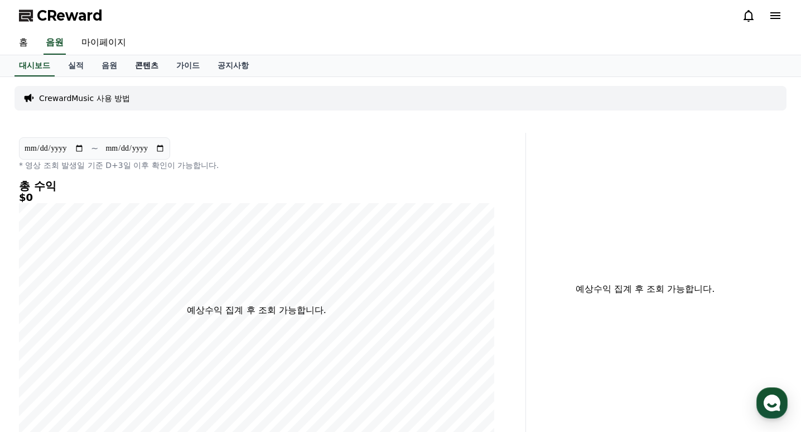
click at [144, 67] on link "콘텐츠" at bounding box center [146, 65] width 41 height 21
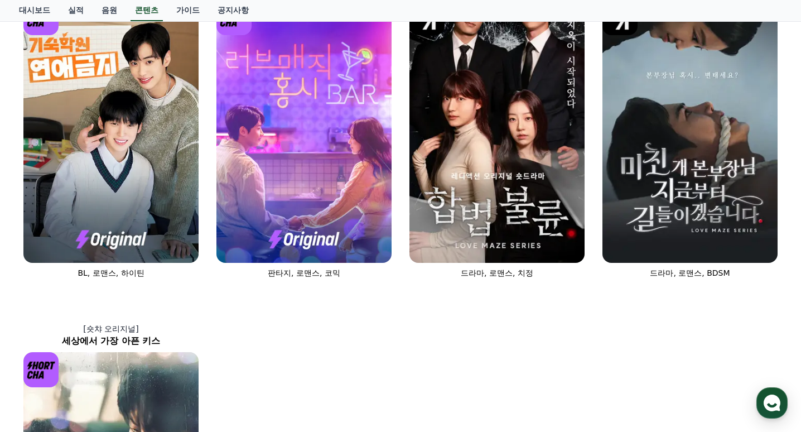
scroll to position [502, 0]
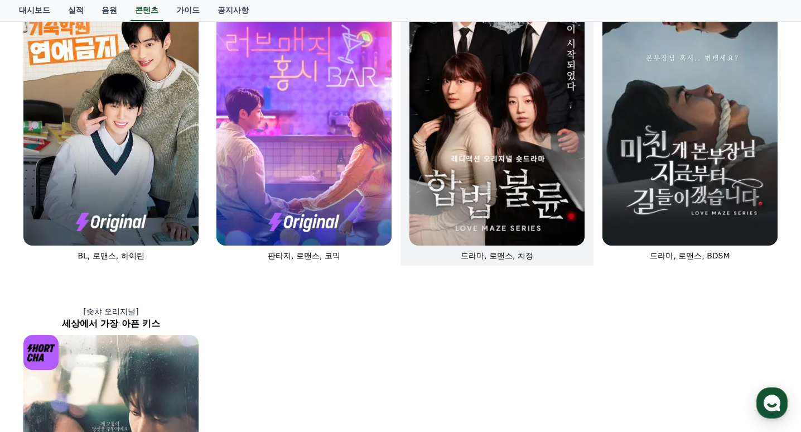
click at [491, 236] on img at bounding box center [496, 114] width 175 height 263
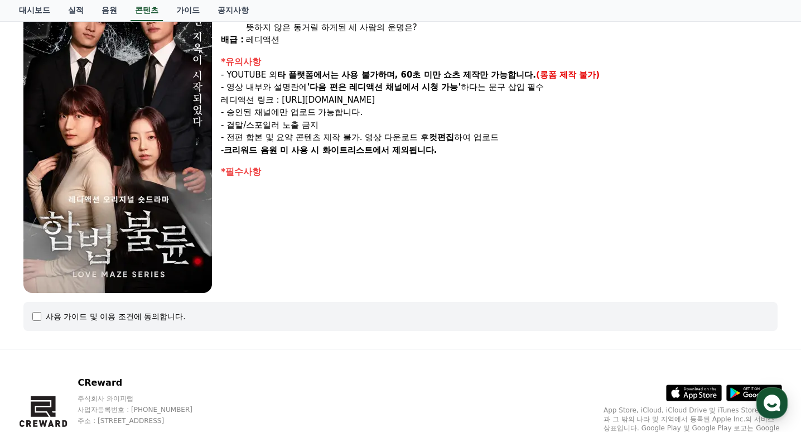
scroll to position [167, 0]
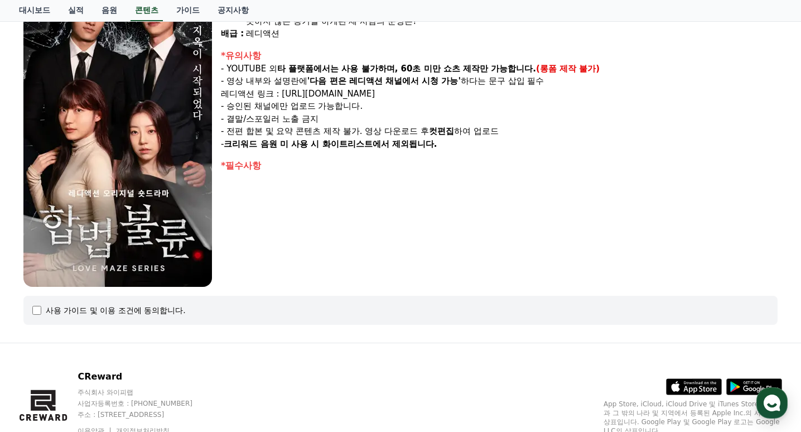
drag, startPoint x: 286, startPoint y: 94, endPoint x: 475, endPoint y: 96, distance: 189.1
click at [475, 96] on p "레디액션 링크 : [URL][DOMAIN_NAME]" at bounding box center [499, 94] width 557 height 13
drag, startPoint x: 475, startPoint y: 96, endPoint x: 410, endPoint y: 154, distance: 86.9
click at [410, 154] on div "장르 : 드라마, 로맨스, 치정 출연 : [PERSON_NAME], [PERSON_NAME], [PERSON_NAME], [PERSON_NAM…" at bounding box center [499, 119] width 557 height 335
click at [161, 255] on img at bounding box center [117, 119] width 189 height 335
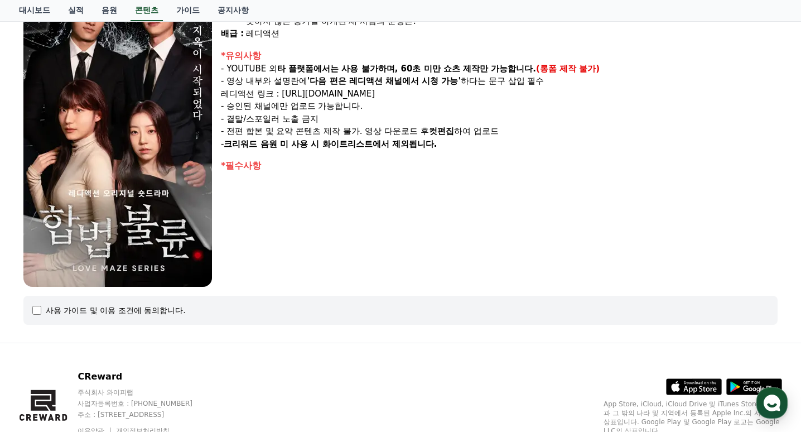
click at [138, 312] on div "사용 가이드 및 이용 조건에 동의합니다." at bounding box center [116, 310] width 140 height 11
click at [48, 310] on div "사용 가이드 및 이용 조건에 동의합니다." at bounding box center [116, 310] width 140 height 11
click at [38, 316] on div "사용 가이드 및 이용 조건에 동의합니다." at bounding box center [400, 310] width 754 height 29
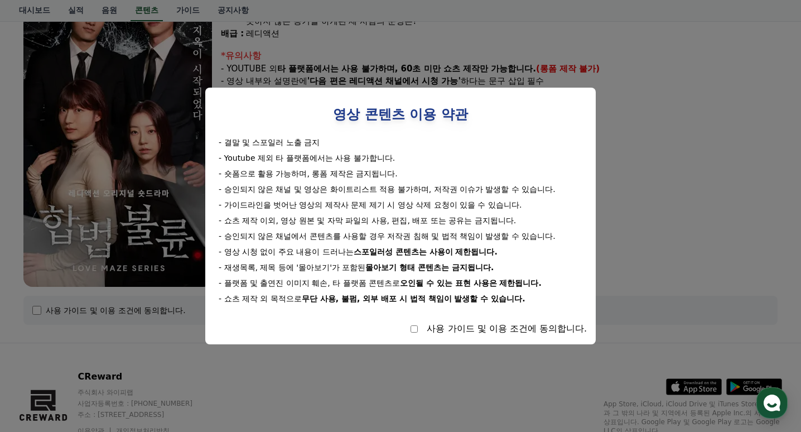
select select
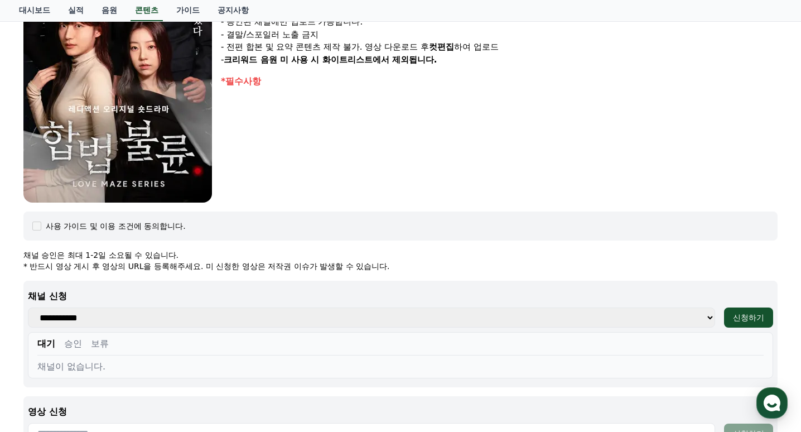
scroll to position [390, 0]
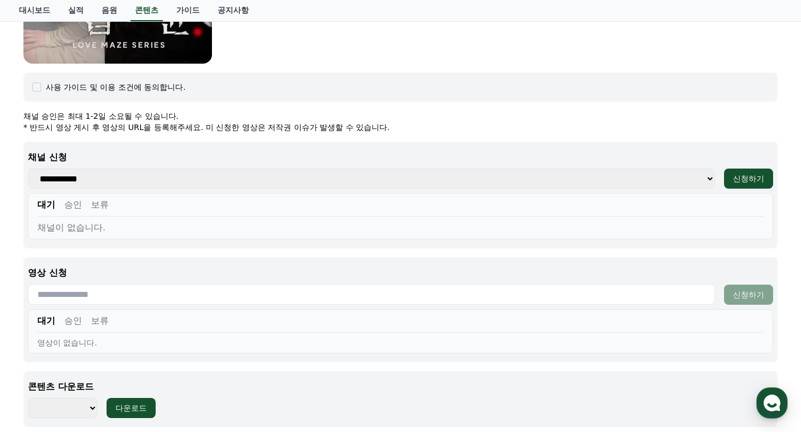
click at [209, 178] on select "**********" at bounding box center [371, 178] width 687 height 20
click at [189, 151] on p "채널 신청" at bounding box center [400, 157] width 745 height 13
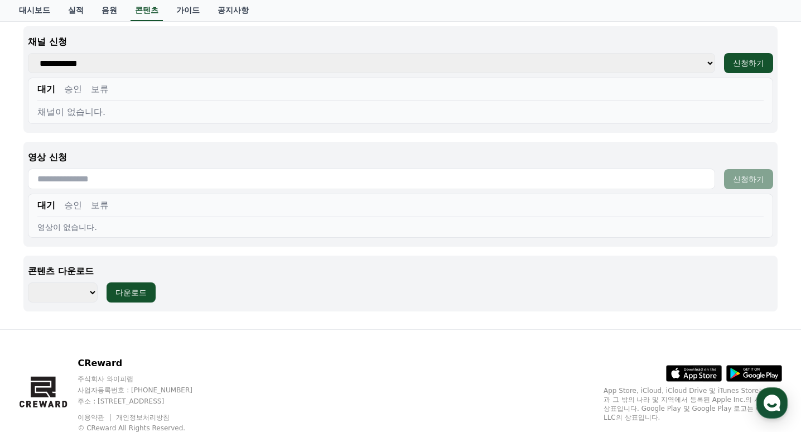
scroll to position [486, 0]
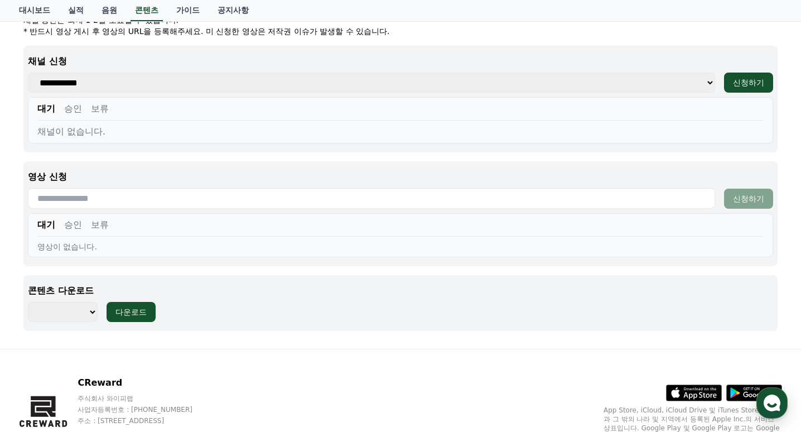
click at [110, 200] on input "text" at bounding box center [371, 198] width 687 height 21
click at [167, 171] on p "영상 신청" at bounding box center [400, 176] width 745 height 13
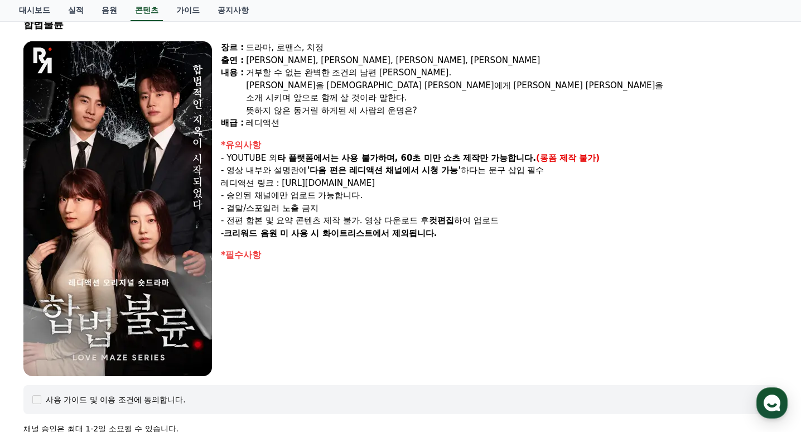
scroll to position [0, 0]
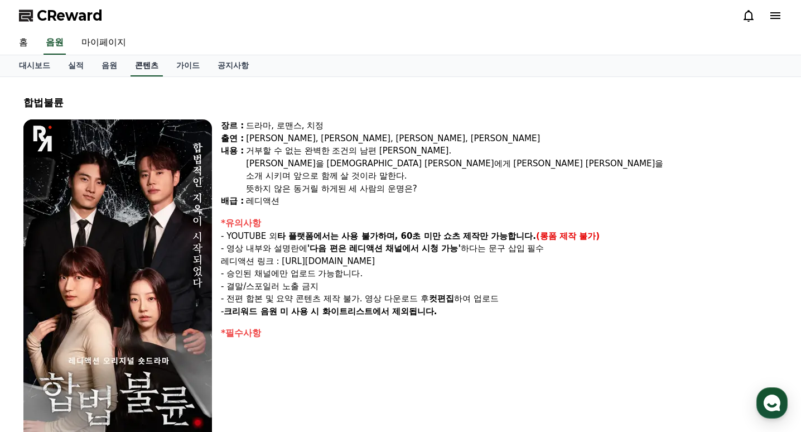
click at [142, 72] on link "콘텐츠" at bounding box center [147, 65] width 32 height 21
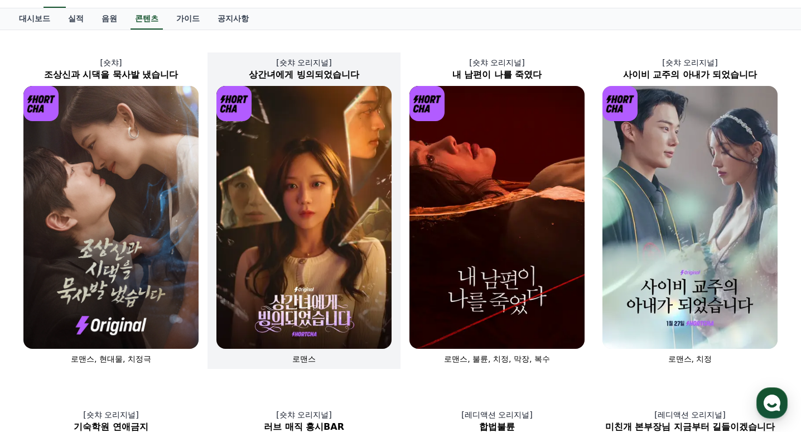
scroll to position [112, 0]
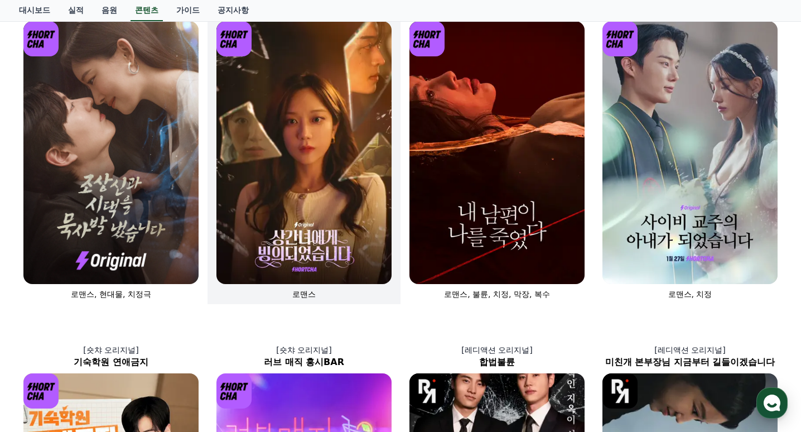
click at [278, 245] on img at bounding box center [303, 152] width 175 height 263
